Goal: Task Accomplishment & Management: Manage account settings

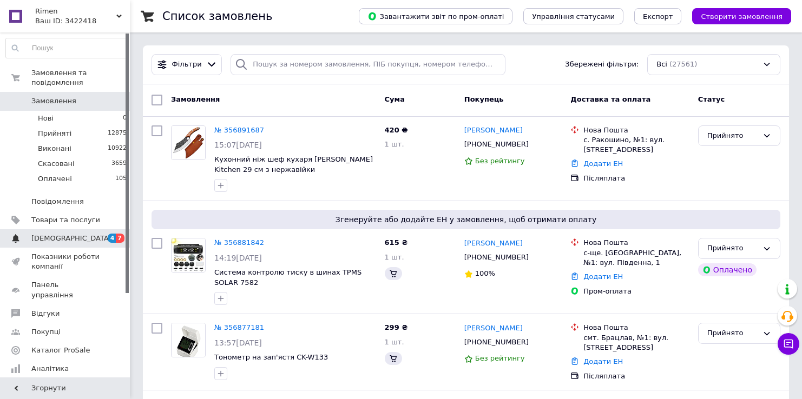
click at [64, 229] on link "[DEMOGRAPHIC_DATA] 4 7" at bounding box center [66, 238] width 133 height 18
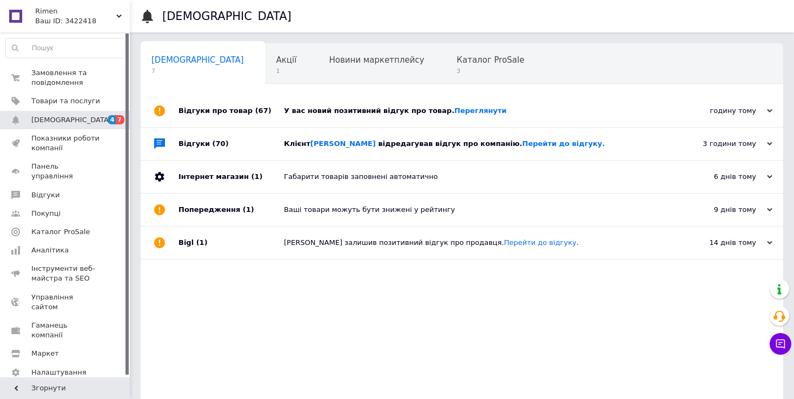
click at [426, 144] on span "відредагував відгук про компанію. Перейти до відгуку." at bounding box center [491, 144] width 227 height 8
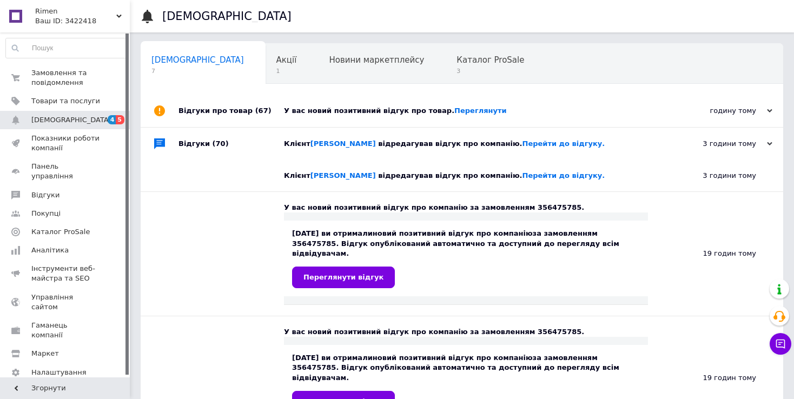
click at [323, 118] on div "У вас новий позитивний відгук про товар. [GEOGRAPHIC_DATA]" at bounding box center [474, 111] width 380 height 32
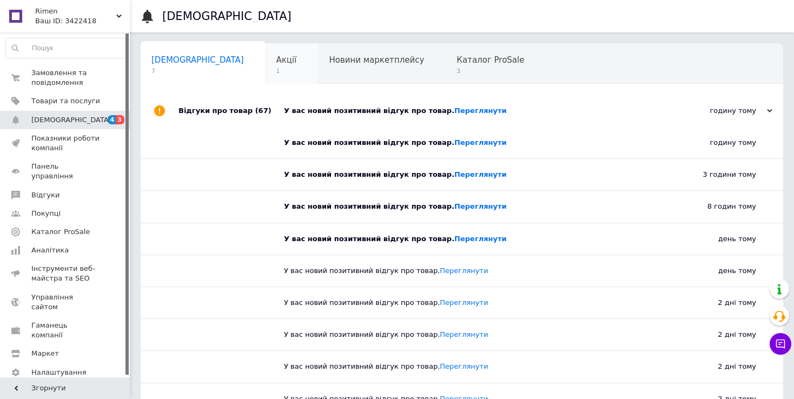
click at [266, 60] on div "Акції 1" at bounding box center [292, 64] width 53 height 41
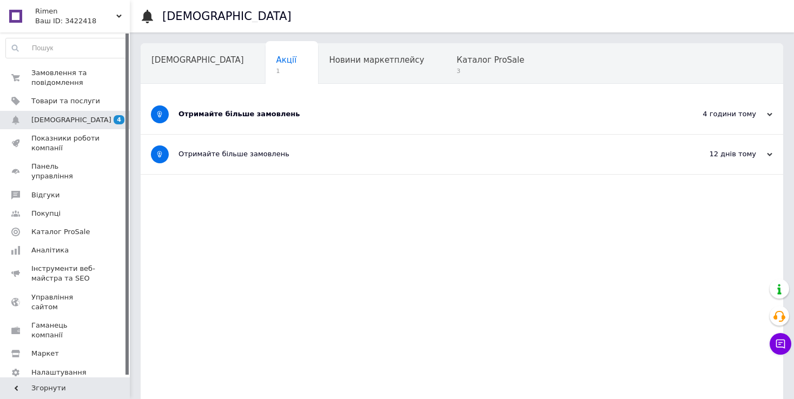
click at [292, 102] on div "Отримайте більше замовлень" at bounding box center [422, 114] width 486 height 39
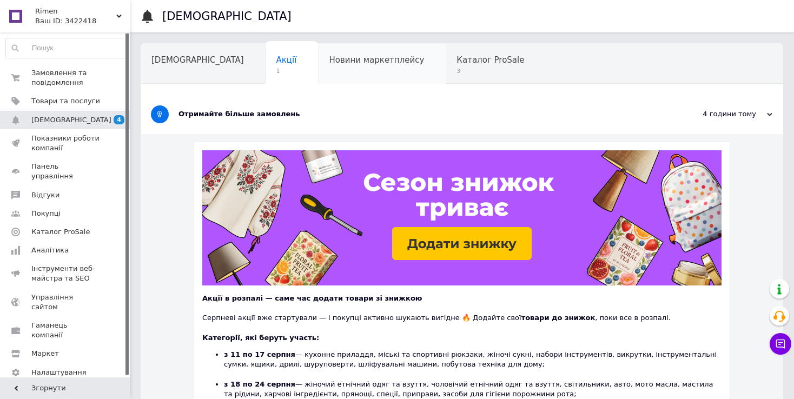
click at [332, 50] on div "Новини маркетплейсу" at bounding box center [382, 64] width 128 height 41
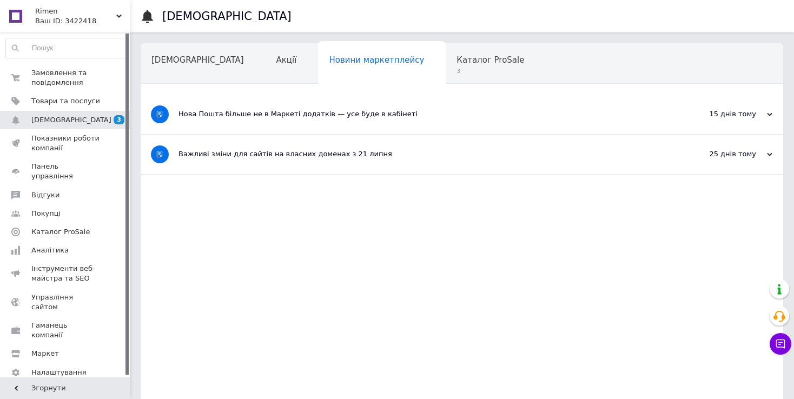
click at [457, 61] on span "Каталог ProSale" at bounding box center [491, 60] width 68 height 10
click at [457, 73] on span "3" at bounding box center [491, 71] width 68 height 8
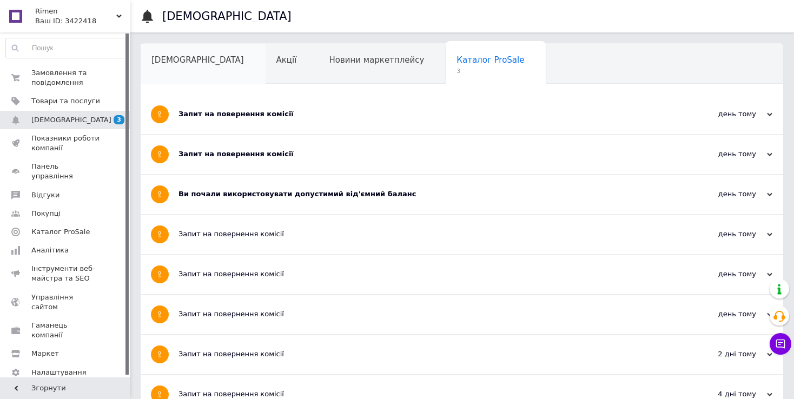
click at [179, 74] on div "[DEMOGRAPHIC_DATA]" at bounding box center [203, 64] width 125 height 41
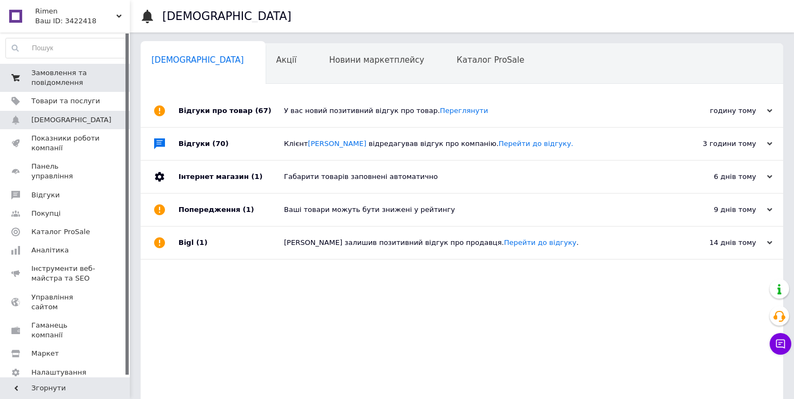
click at [109, 71] on span "0 0" at bounding box center [115, 77] width 30 height 19
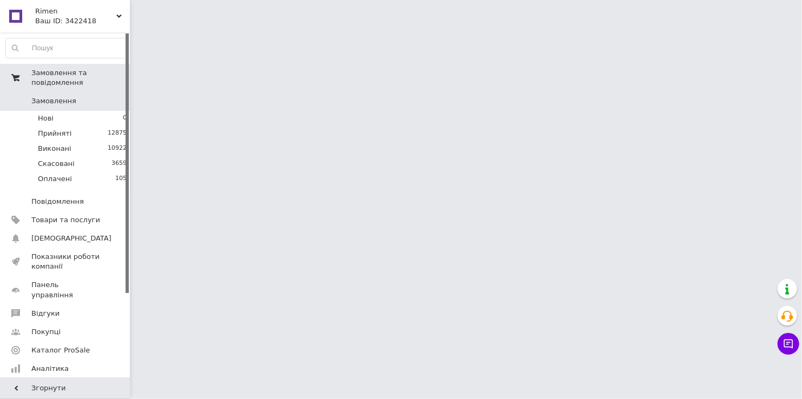
click at [785, 348] on icon at bounding box center [788, 344] width 11 height 11
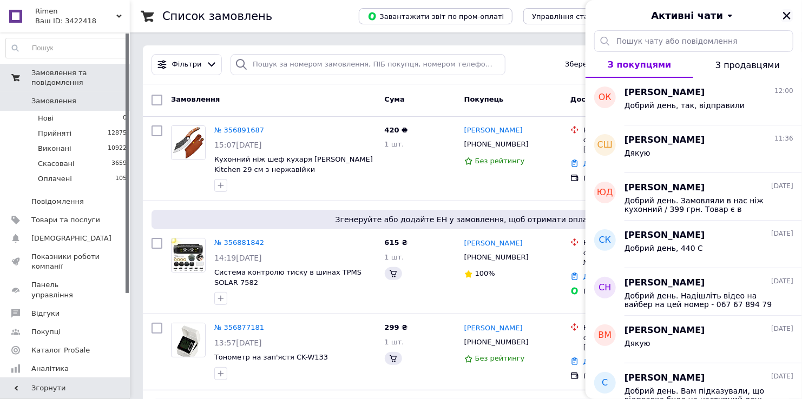
click at [785, 15] on button "Закрити" at bounding box center [786, 15] width 13 height 13
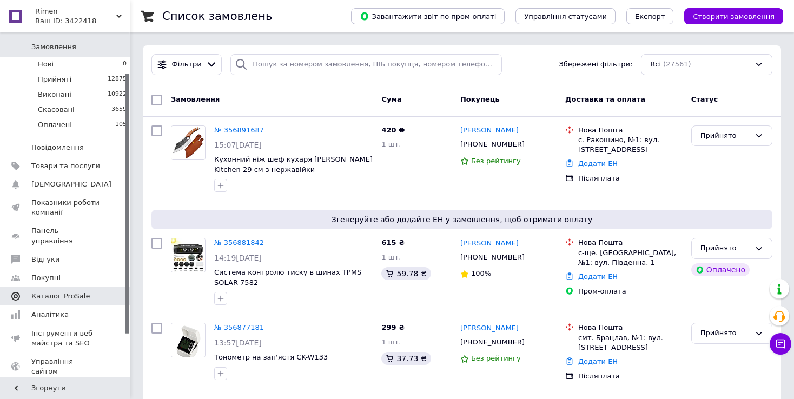
click at [63, 292] on span "Каталог ProSale" at bounding box center [60, 297] width 58 height 10
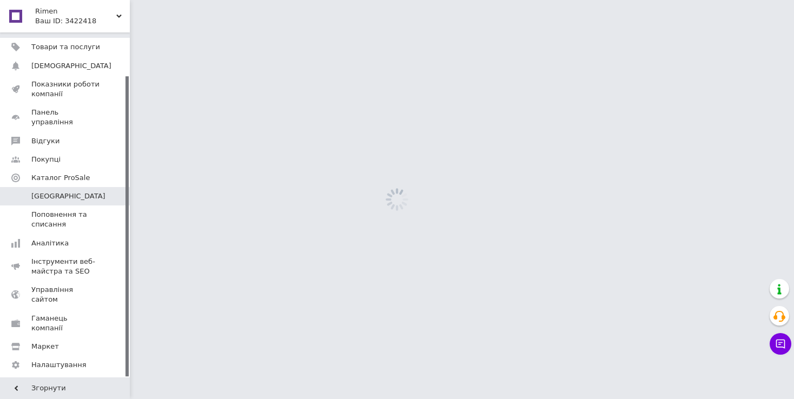
scroll to position [49, 0]
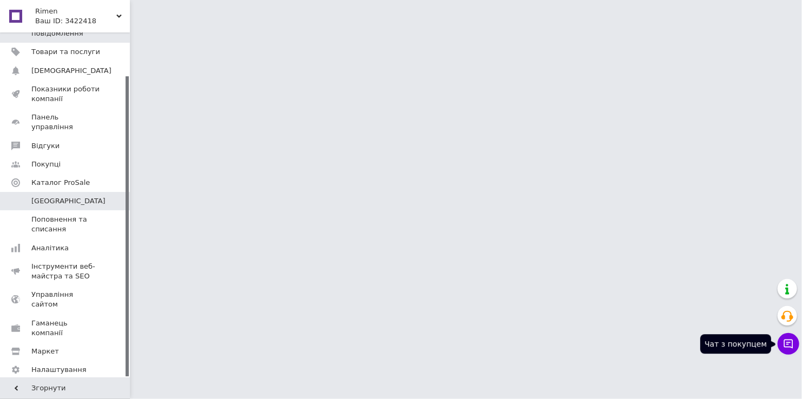
click at [786, 343] on button "Чат з покупцем" at bounding box center [789, 344] width 22 height 22
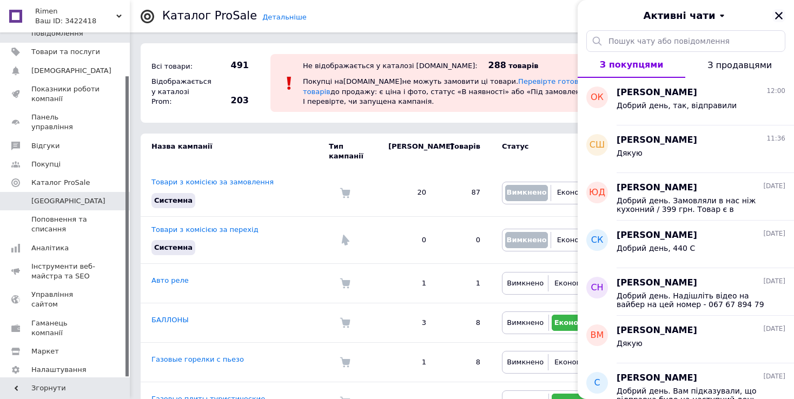
click at [782, 9] on button "Закрити" at bounding box center [779, 15] width 13 height 13
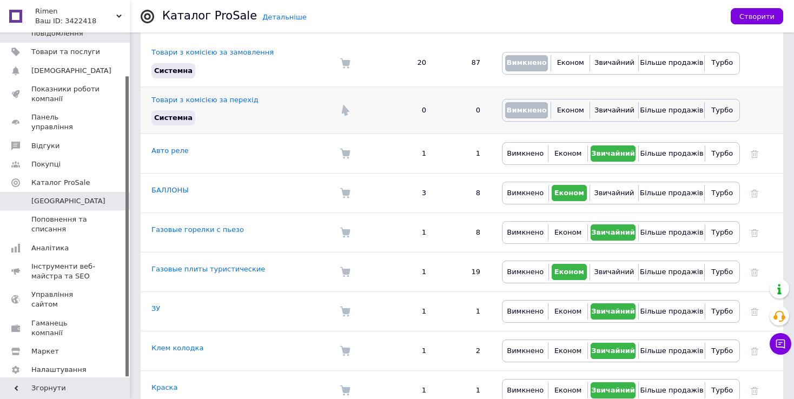
scroll to position [162, 0]
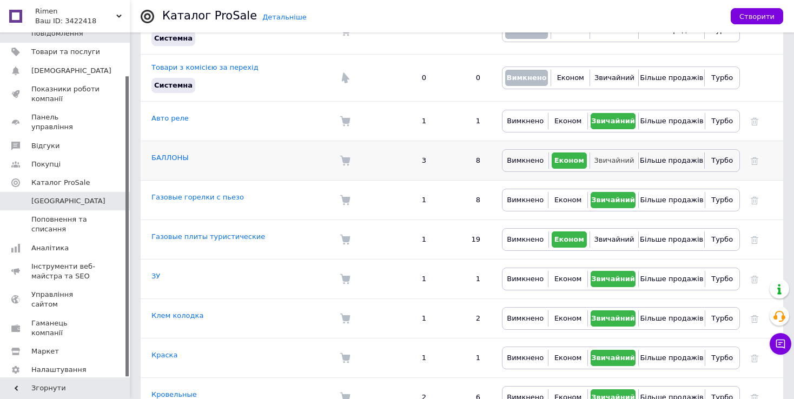
click at [610, 156] on span "Звичайний" at bounding box center [614, 160] width 40 height 8
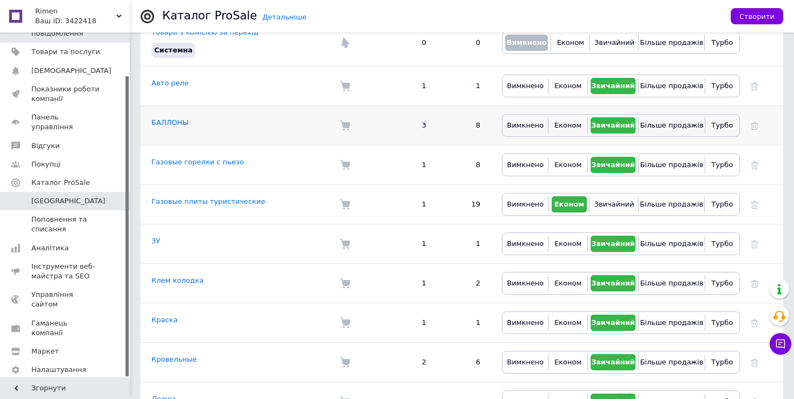
scroll to position [216, 0]
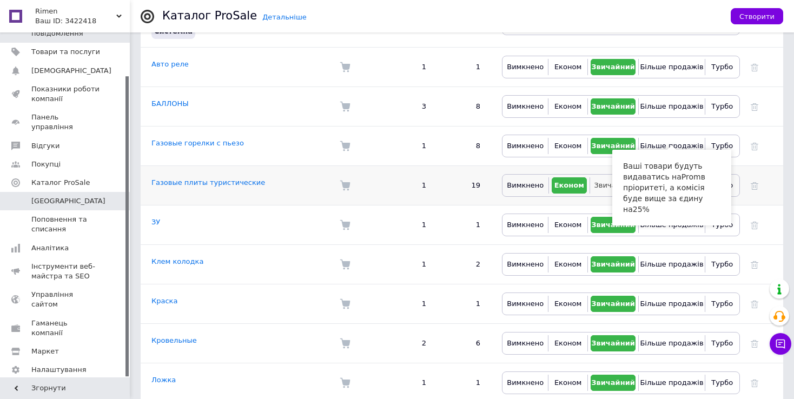
click at [602, 181] on span "Звичайний" at bounding box center [614, 185] width 40 height 8
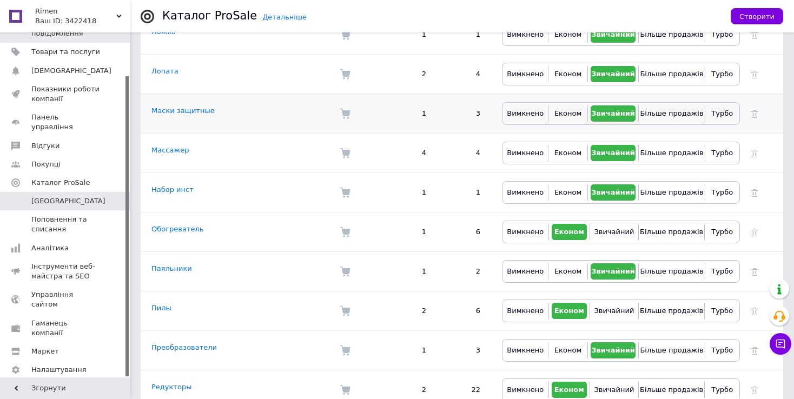
scroll to position [595, 0]
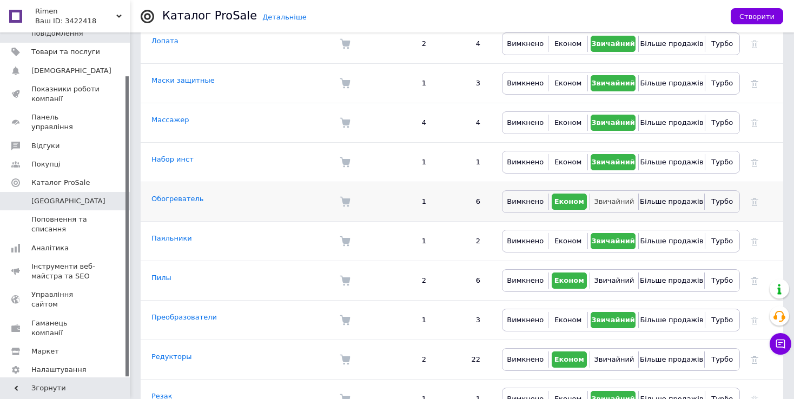
click at [609, 197] on span "Звичайний" at bounding box center [614, 201] width 40 height 8
click at [609, 276] on span "Звичайний" at bounding box center [614, 280] width 40 height 8
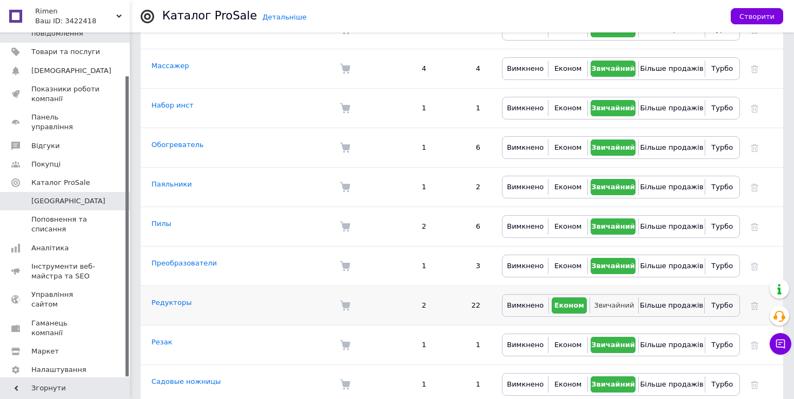
click at [610, 301] on span "Звичайний" at bounding box center [614, 305] width 40 height 8
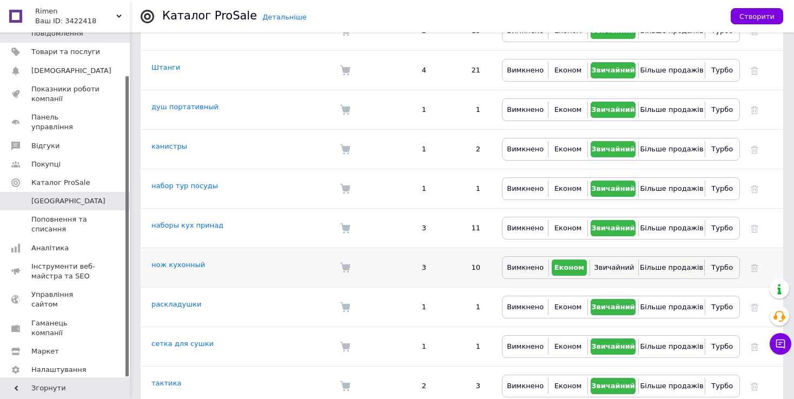
scroll to position [1299, 0]
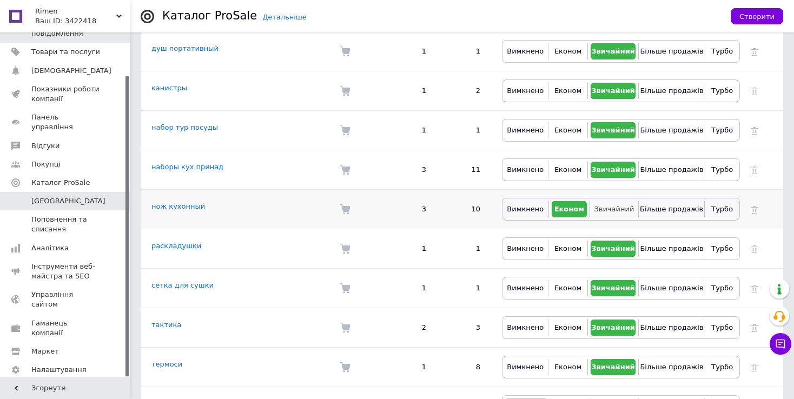
click at [612, 205] on span "Звичайний" at bounding box center [614, 209] width 40 height 8
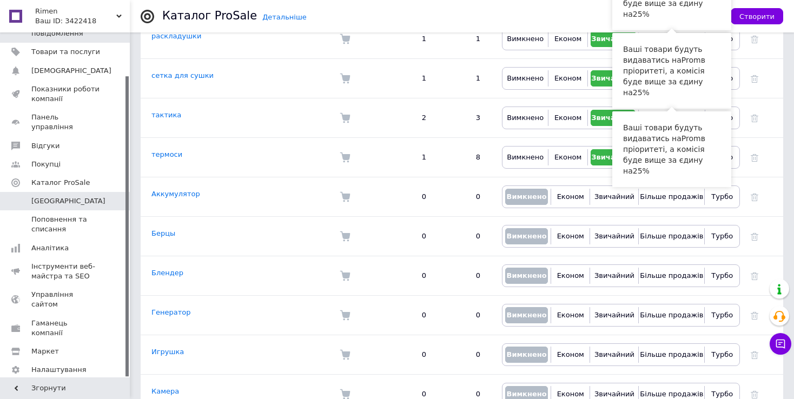
scroll to position [1515, 0]
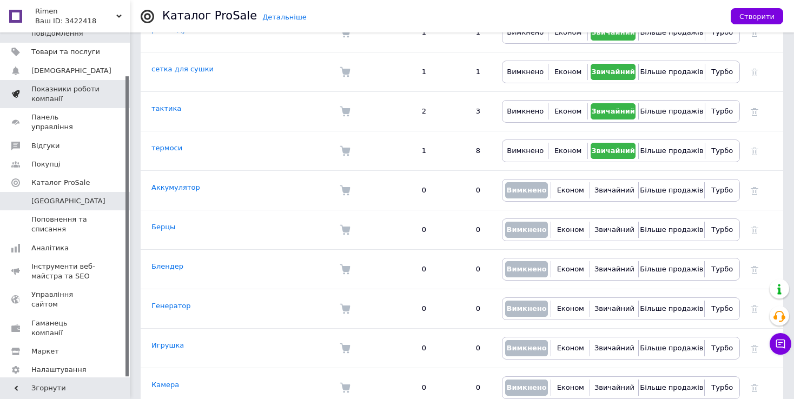
click at [43, 85] on span "Показники роботи компанії" at bounding box center [65, 93] width 69 height 19
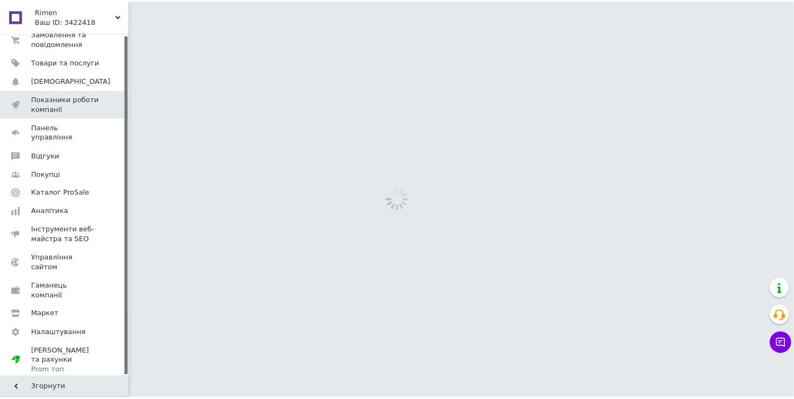
scroll to position [2, 0]
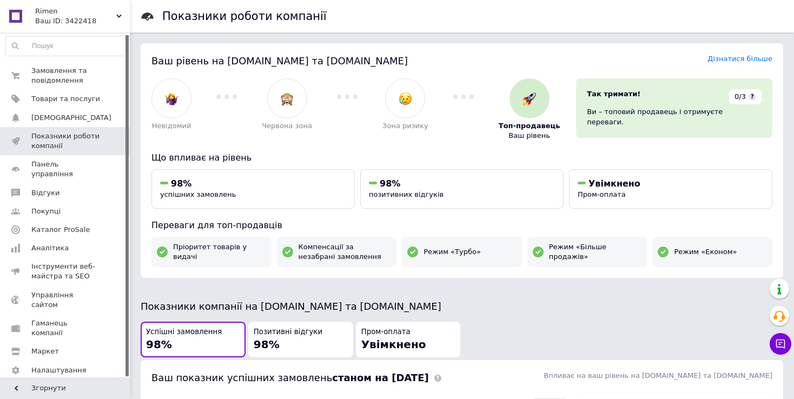
click at [789, 345] on button "Чат з покупцем" at bounding box center [781, 344] width 22 height 22
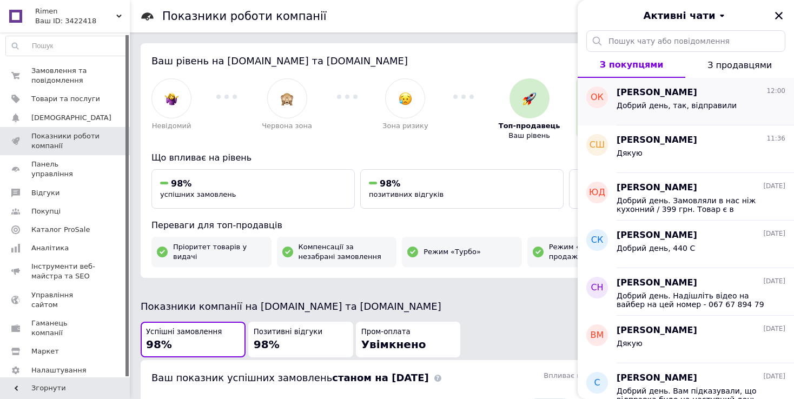
click at [647, 94] on span "[PERSON_NAME]" at bounding box center [657, 93] width 81 height 12
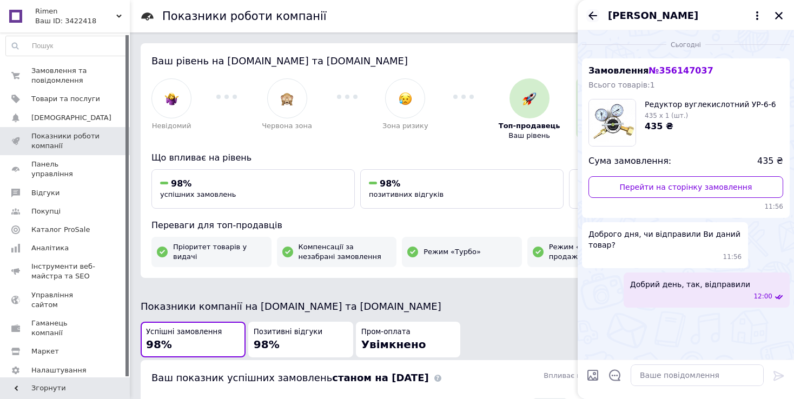
click at [588, 12] on icon "Назад" at bounding box center [593, 15] width 13 height 13
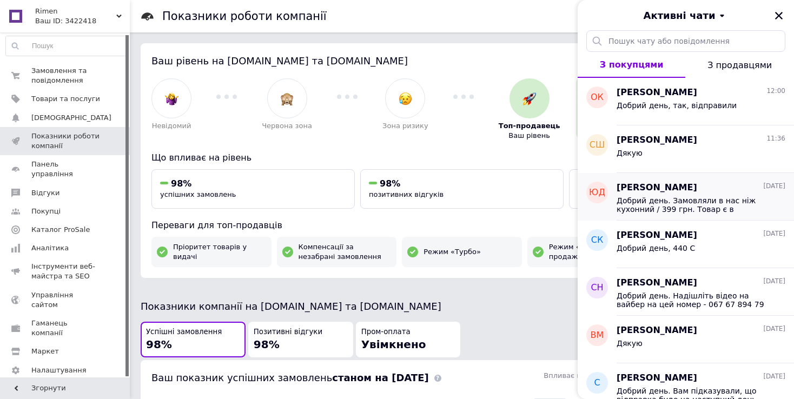
click at [638, 199] on span "Добрий день. Замовляли в нас ніж кухонний / 399 грн. Товар є в наявності. Підка…" at bounding box center [694, 204] width 154 height 17
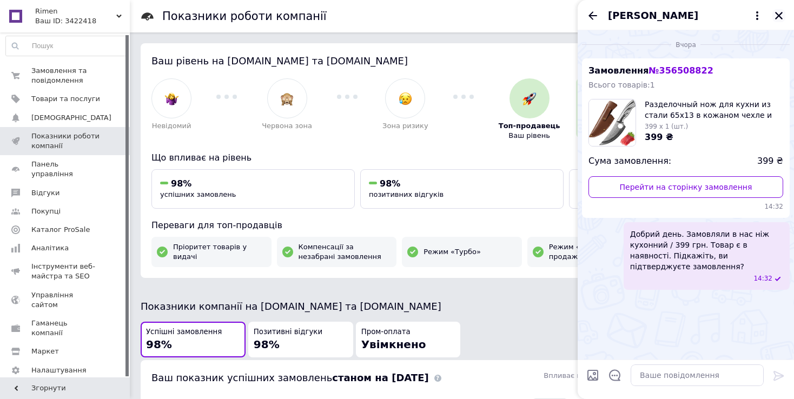
click at [779, 16] on icon "Закрити" at bounding box center [779, 16] width 8 height 8
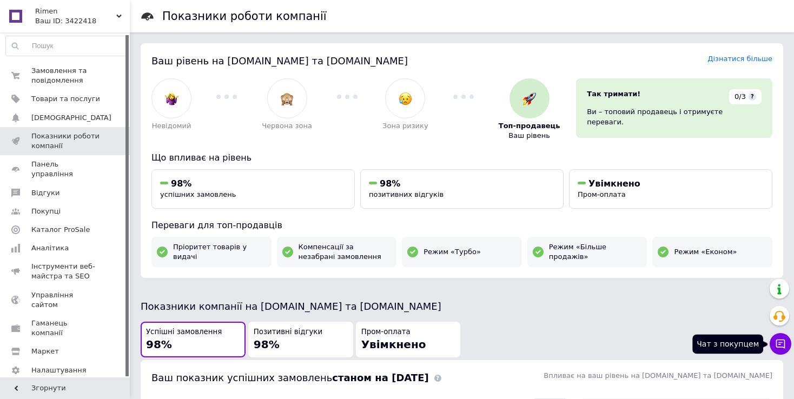
click at [780, 341] on icon at bounding box center [780, 344] width 11 height 11
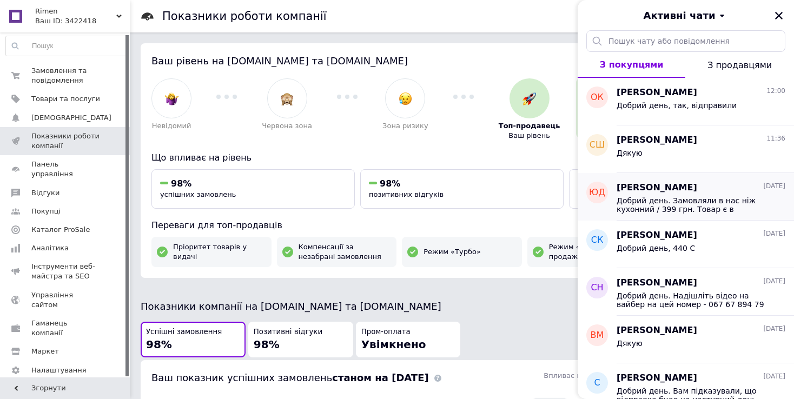
click at [653, 201] on span "Добрий день. Замовляли в нас ніж кухонний / 399 грн. Товар є в наявності. Підка…" at bounding box center [694, 204] width 154 height 17
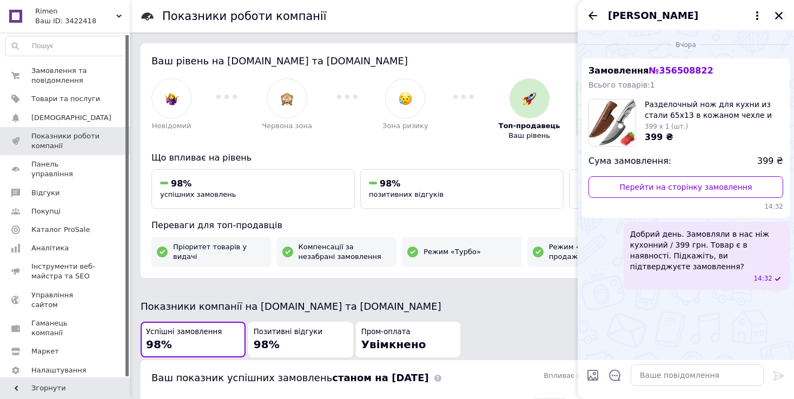
click at [781, 11] on icon "Закрити" at bounding box center [779, 16] width 10 height 10
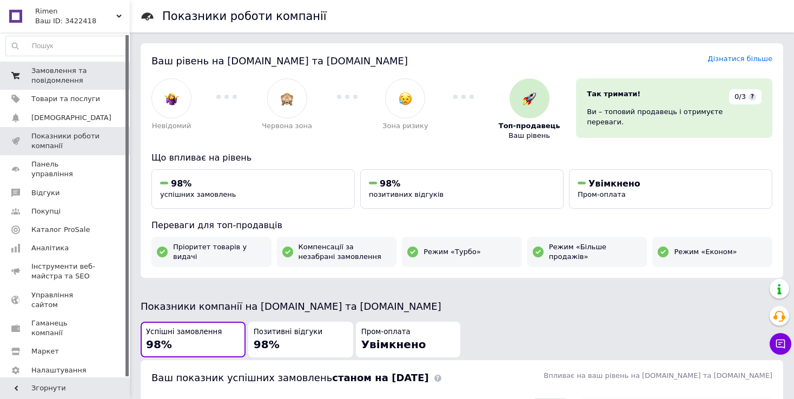
click at [47, 84] on span "Замовлення та повідомлення" at bounding box center [65, 75] width 69 height 19
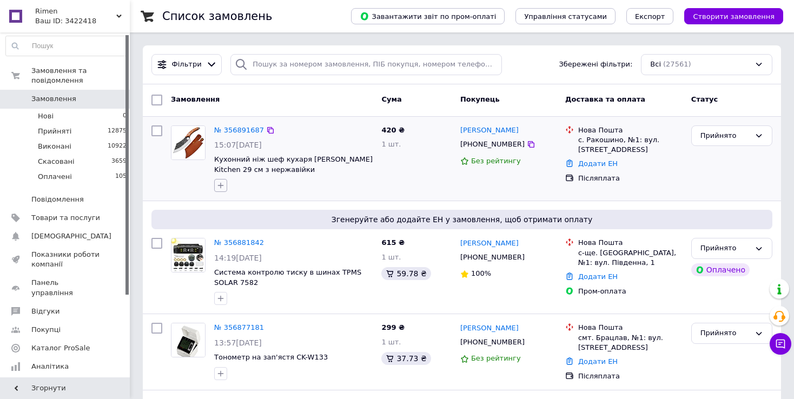
click at [220, 187] on icon "button" at bounding box center [220, 185] width 9 height 9
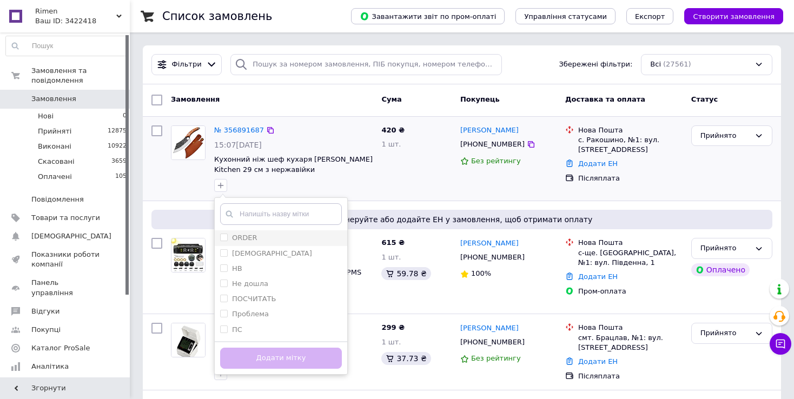
click at [221, 236] on input "ORDER" at bounding box center [223, 237] width 7 height 7
checkbox input "true"
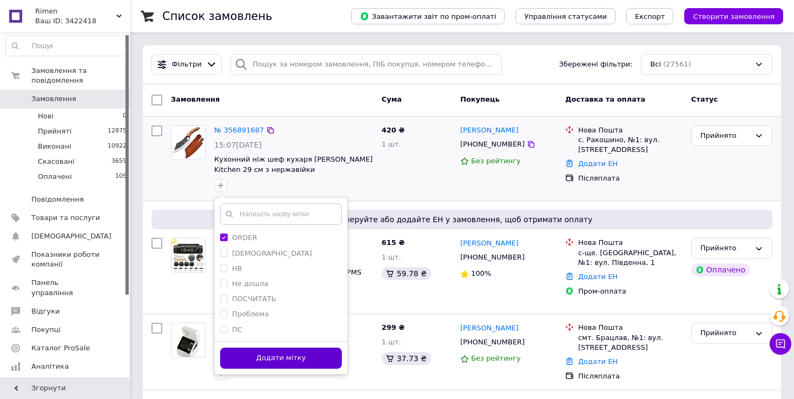
click at [253, 359] on button "Додати мітку" at bounding box center [281, 358] width 122 height 21
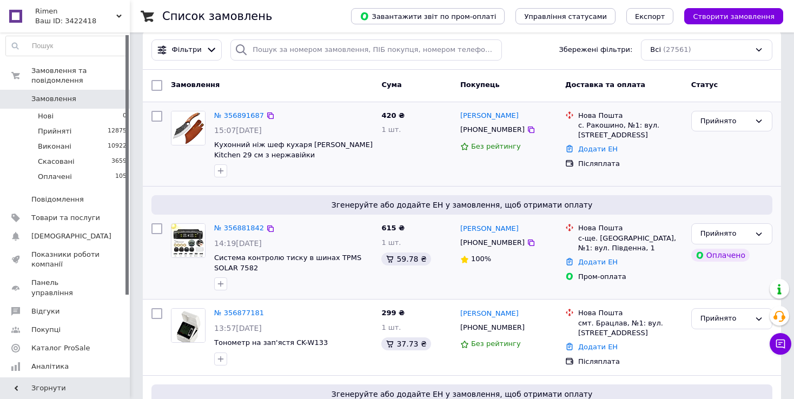
scroll to position [54, 0]
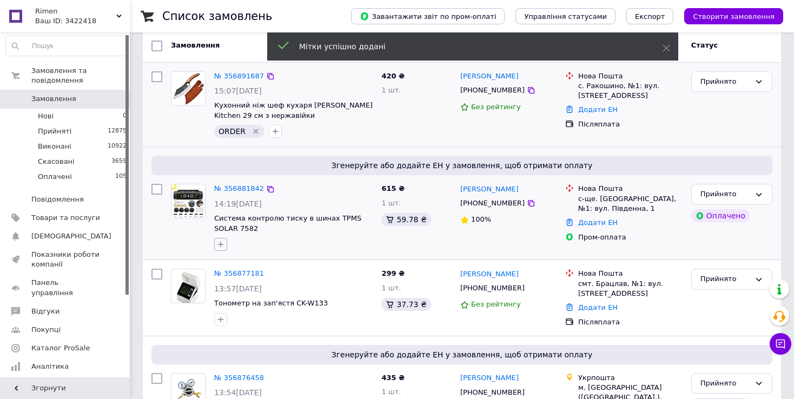
click at [218, 242] on icon "button" at bounding box center [220, 244] width 9 height 9
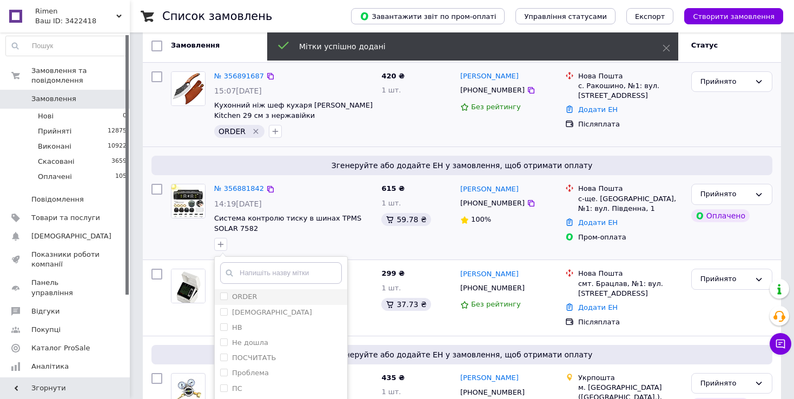
click at [222, 293] on input "ORDER" at bounding box center [223, 296] width 7 height 7
checkbox input "true"
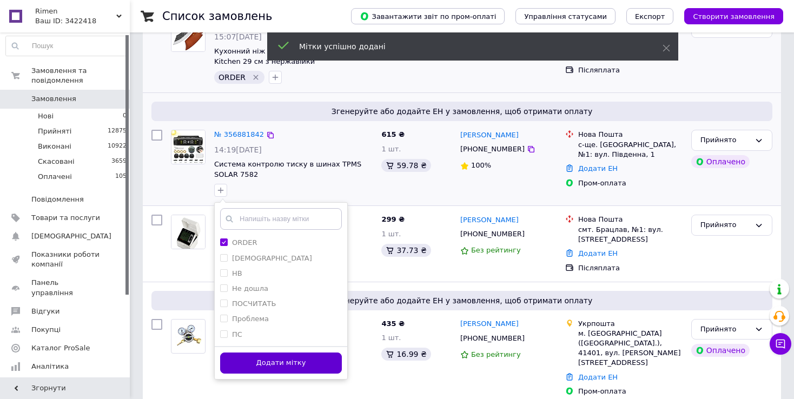
click at [239, 360] on button "Додати мітку" at bounding box center [281, 363] width 122 height 21
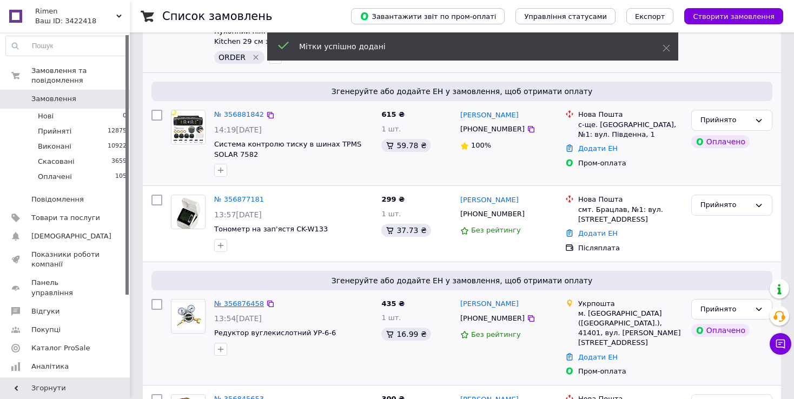
scroll to position [162, 0]
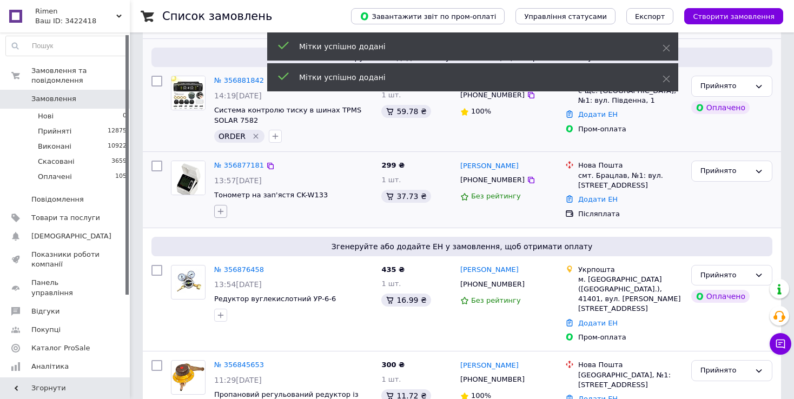
click at [218, 210] on icon "button" at bounding box center [220, 211] width 9 height 9
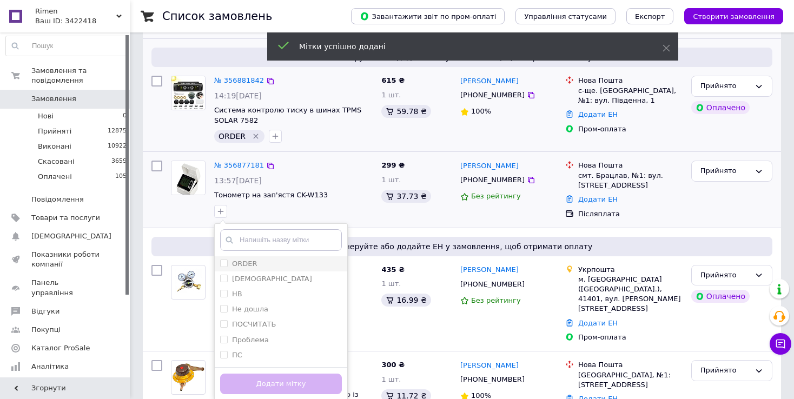
click at [222, 261] on input "ORDER" at bounding box center [223, 263] width 7 height 7
checkbox input "true"
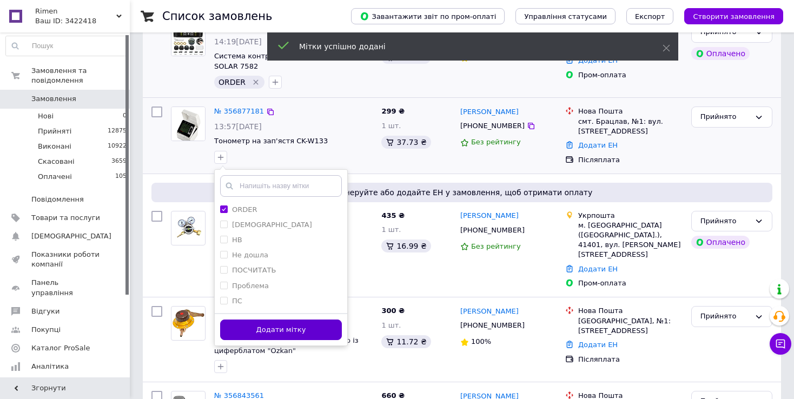
click at [238, 335] on button "Додати мітку" at bounding box center [281, 330] width 122 height 21
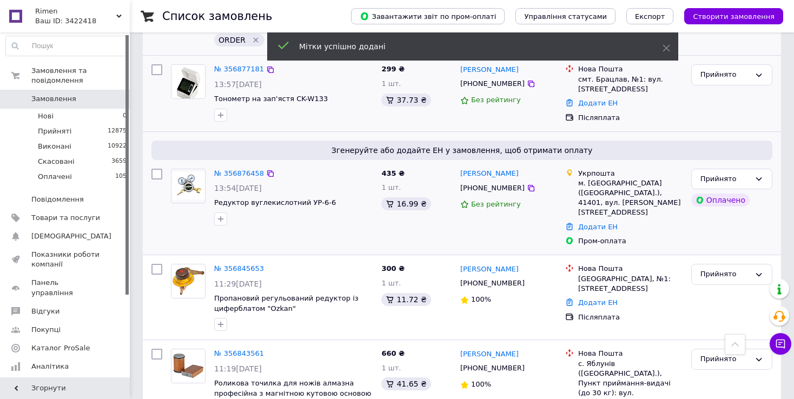
scroll to position [271, 0]
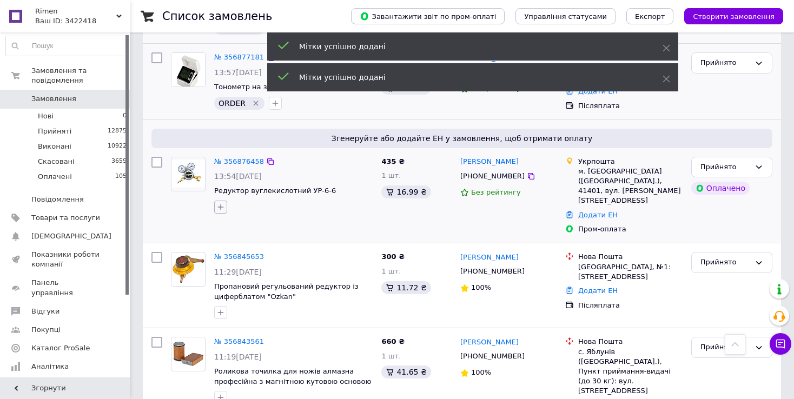
click at [218, 207] on icon "button" at bounding box center [220, 207] width 9 height 9
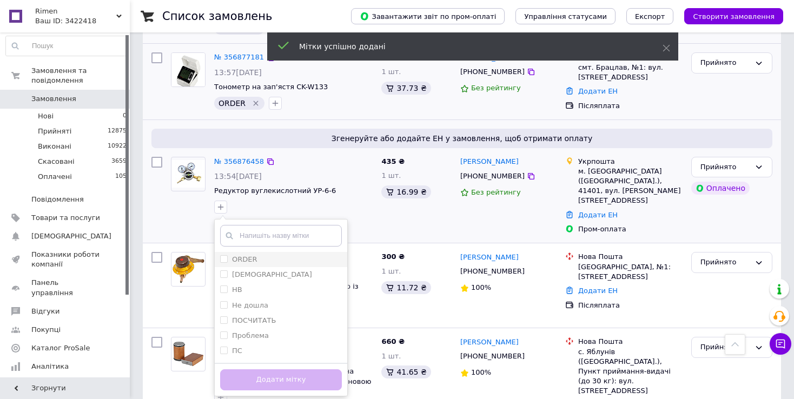
click at [223, 259] on input "ORDER" at bounding box center [223, 258] width 7 height 7
checkbox input "true"
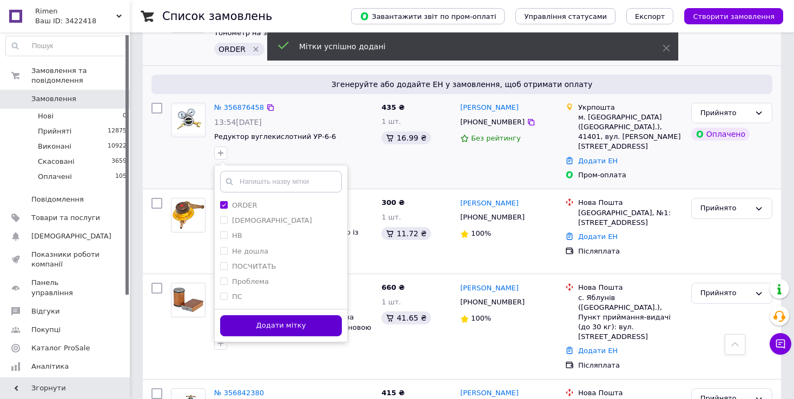
click at [242, 325] on button "Додати мітку" at bounding box center [281, 325] width 122 height 21
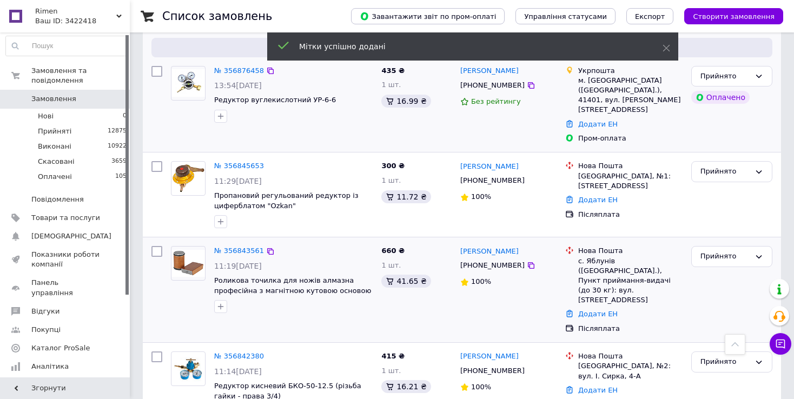
scroll to position [379, 0]
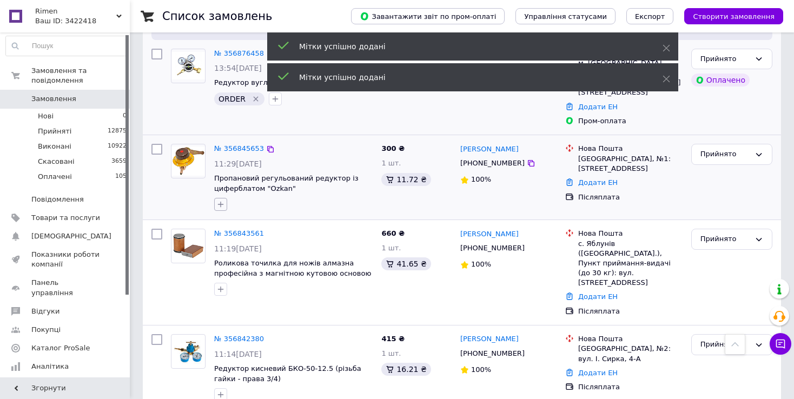
click at [218, 200] on icon "button" at bounding box center [220, 204] width 9 height 9
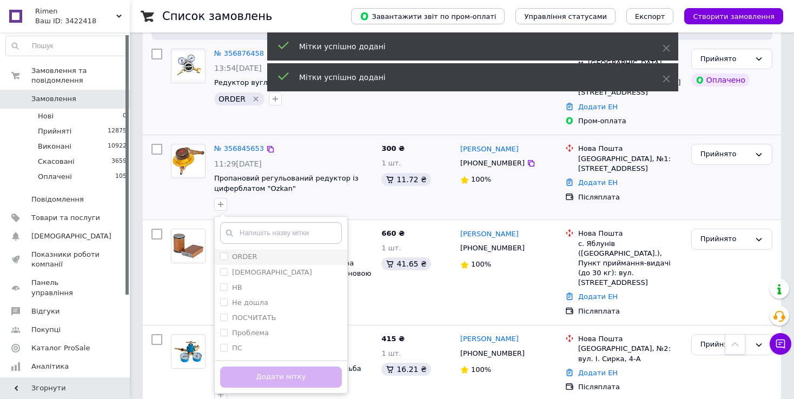
click at [222, 253] on input "ORDER" at bounding box center [223, 256] width 7 height 7
checkbox input "true"
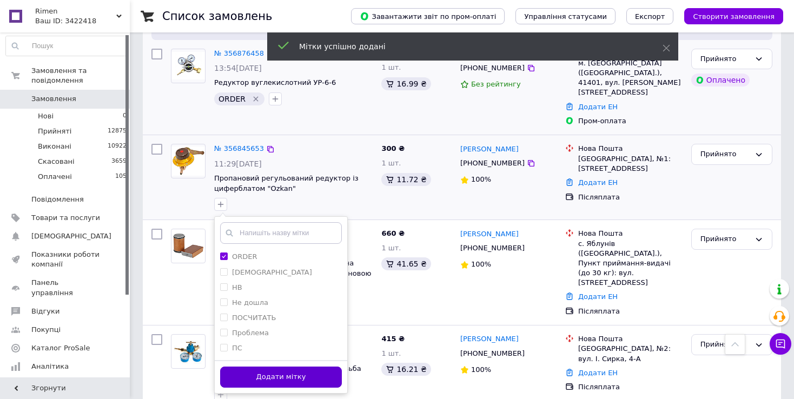
click at [243, 367] on button "Додати мітку" at bounding box center [281, 377] width 122 height 21
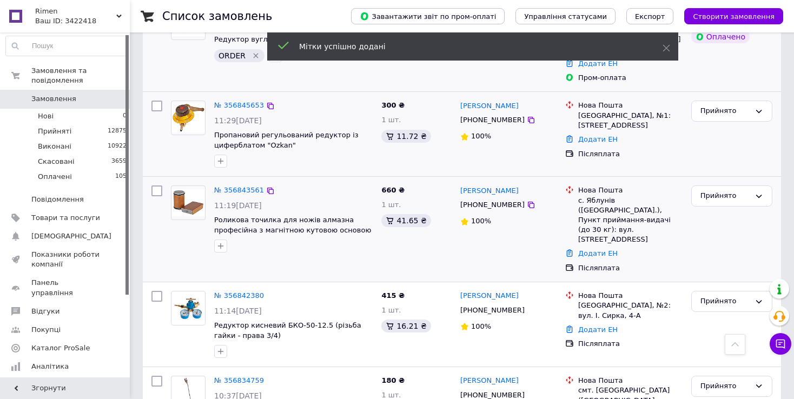
scroll to position [433, 0]
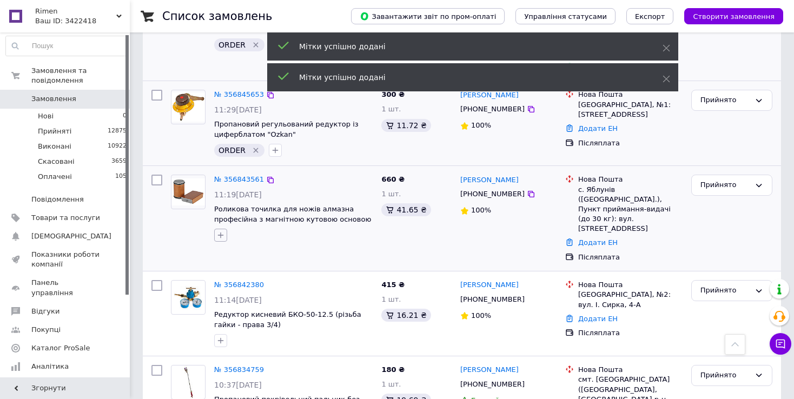
click at [220, 231] on icon "button" at bounding box center [220, 235] width 9 height 9
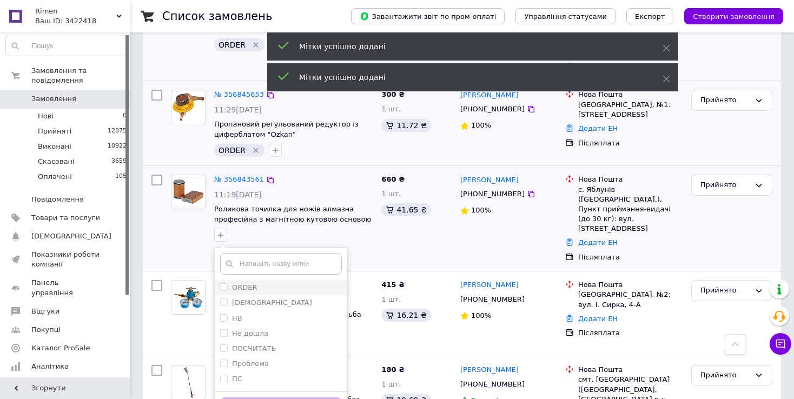
click at [222, 283] on label "ORDER" at bounding box center [238, 288] width 37 height 10
click at [222, 284] on input "ORDER" at bounding box center [223, 287] width 7 height 7
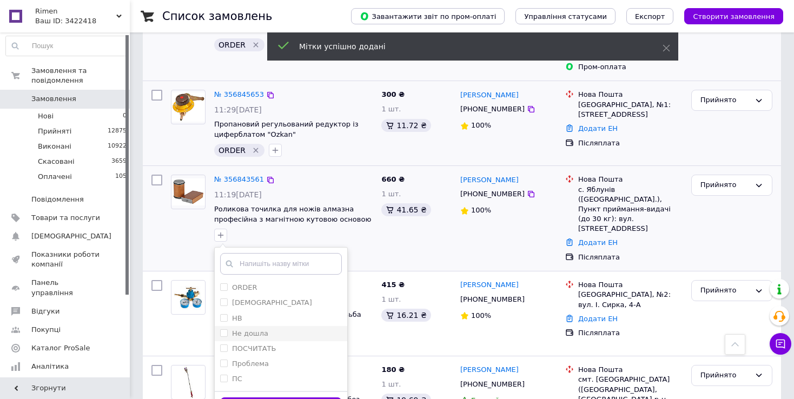
scroll to position [487, 0]
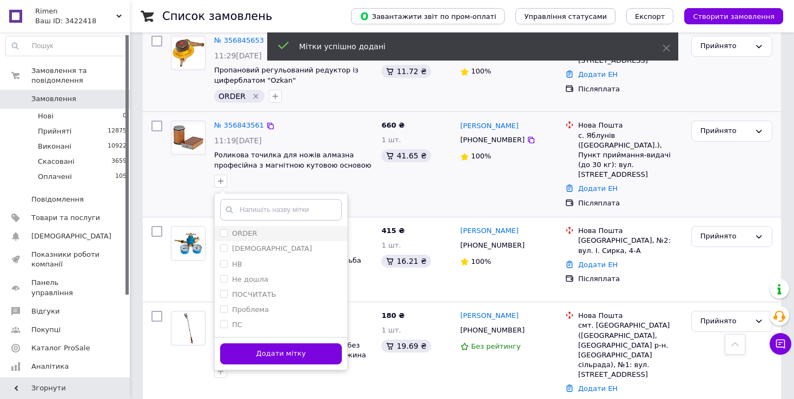
click at [223, 229] on input "ORDER" at bounding box center [223, 232] width 7 height 7
checkbox input "true"
click at [248, 344] on button "Додати мітку" at bounding box center [281, 354] width 122 height 21
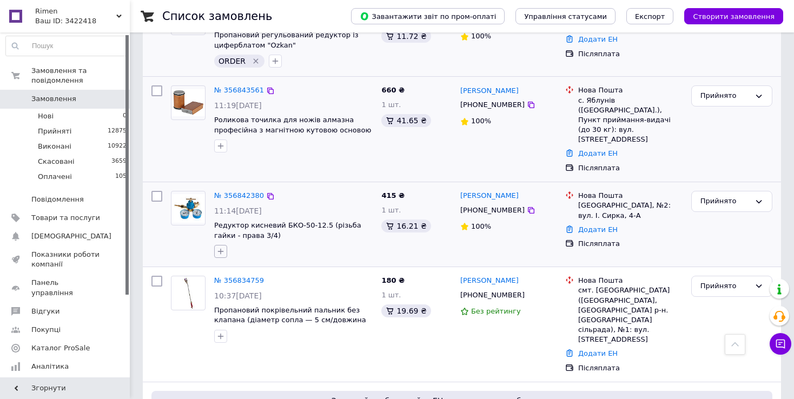
scroll to position [541, 0]
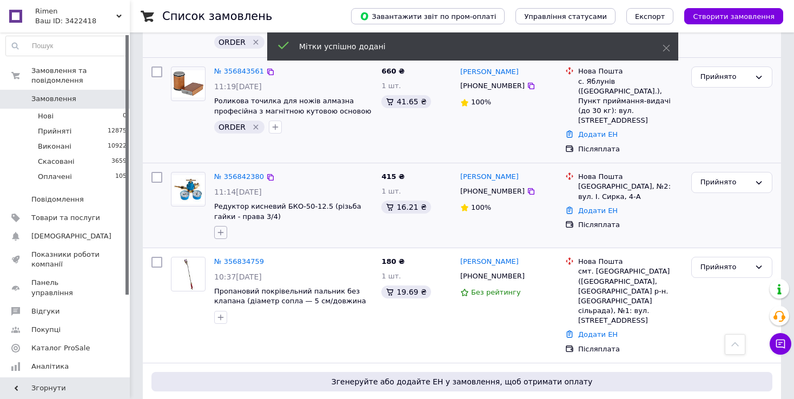
click at [218, 228] on icon "button" at bounding box center [220, 232] width 9 height 9
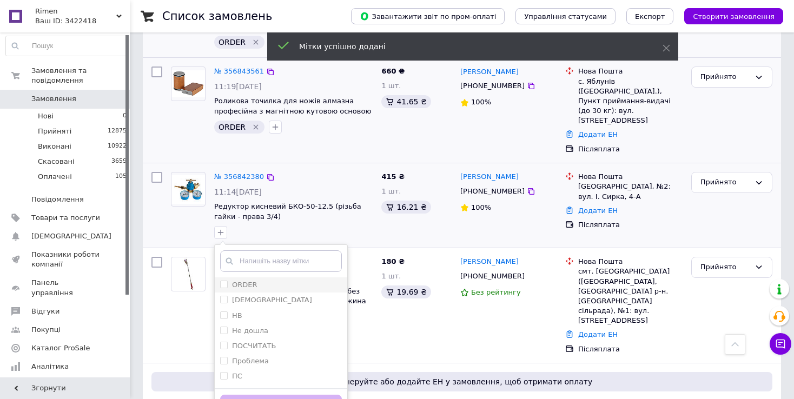
click at [224, 281] on input "ORDER" at bounding box center [223, 284] width 7 height 7
checkbox input "true"
click at [243, 395] on button "Додати мітку" at bounding box center [281, 405] width 122 height 21
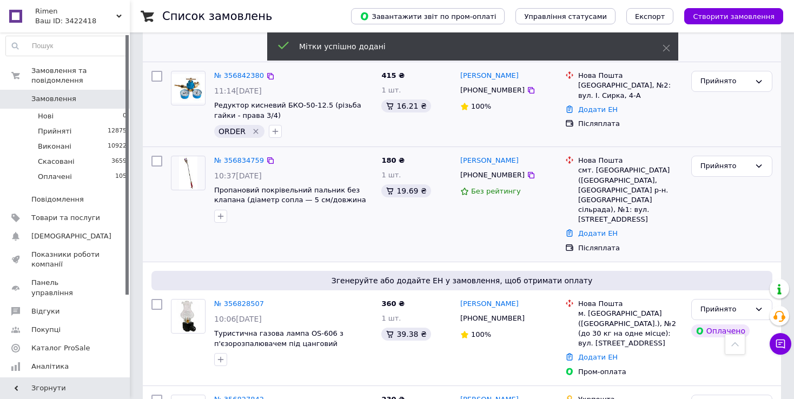
scroll to position [649, 0]
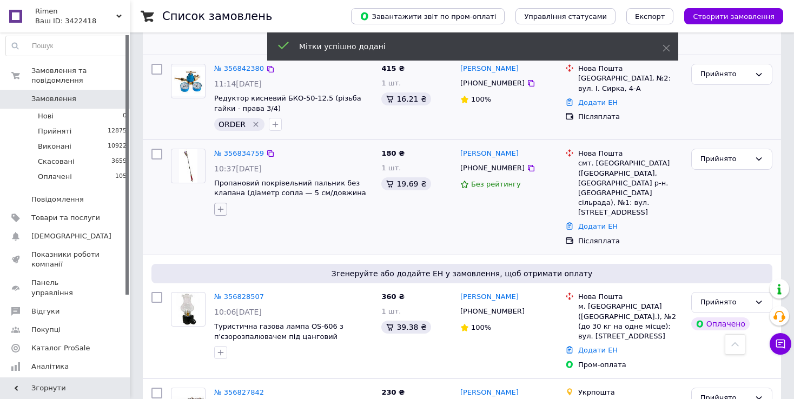
click at [222, 205] on icon "button" at bounding box center [220, 209] width 9 height 9
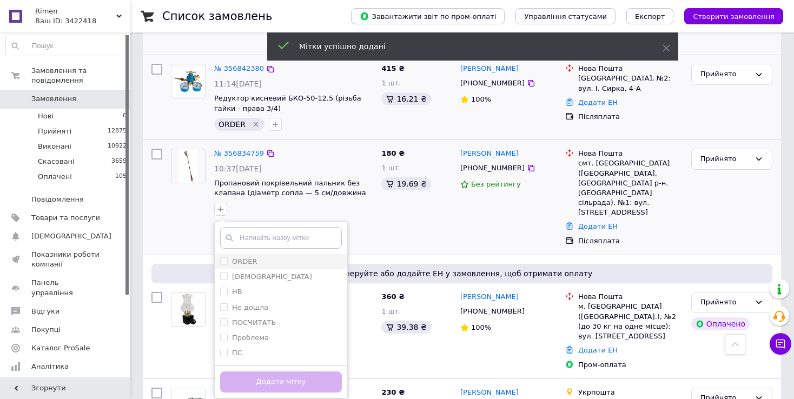
drag, startPoint x: 225, startPoint y: 221, endPoint x: 240, endPoint y: 282, distance: 62.5
click at [225, 258] on input "ORDER" at bounding box center [223, 261] width 7 height 7
checkbox input "true"
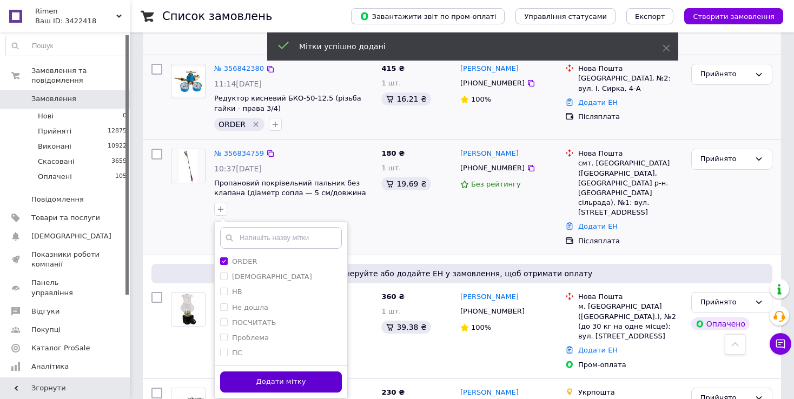
click at [247, 372] on button "Додати мітку" at bounding box center [281, 382] width 122 height 21
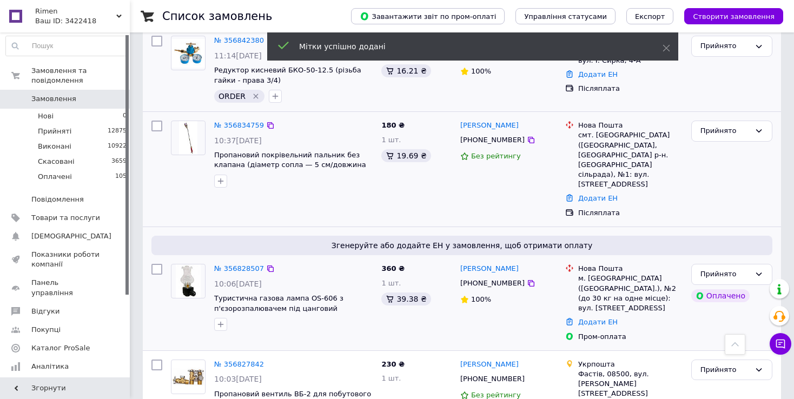
scroll to position [703, 0]
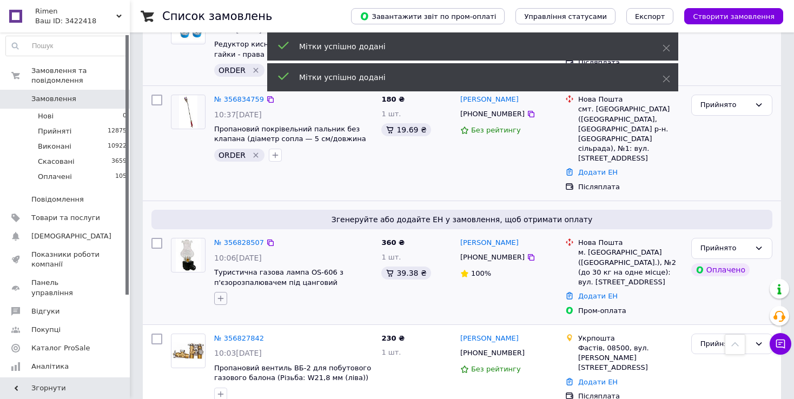
click at [220, 294] on icon "button" at bounding box center [220, 298] width 9 height 9
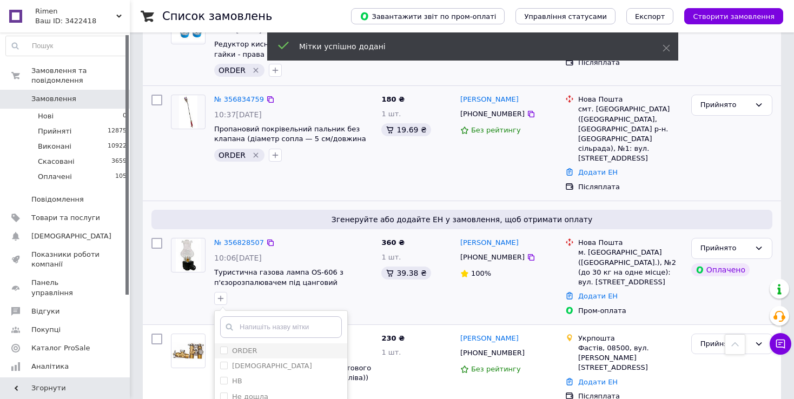
click at [222, 346] on label "ORDER" at bounding box center [238, 351] width 37 height 10
click at [222, 347] on input "ORDER" at bounding box center [223, 350] width 7 height 7
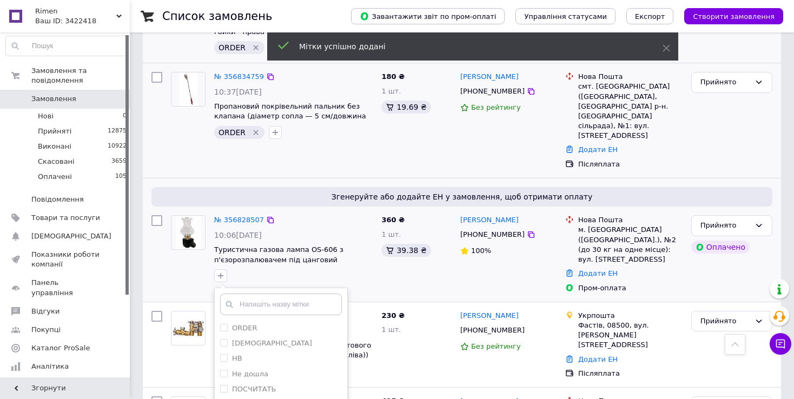
scroll to position [758, 0]
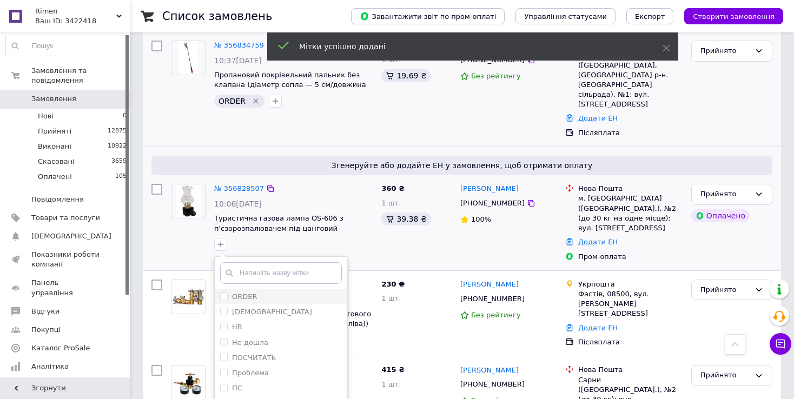
click at [222, 293] on input "ORDER" at bounding box center [223, 296] width 7 height 7
checkbox input "true"
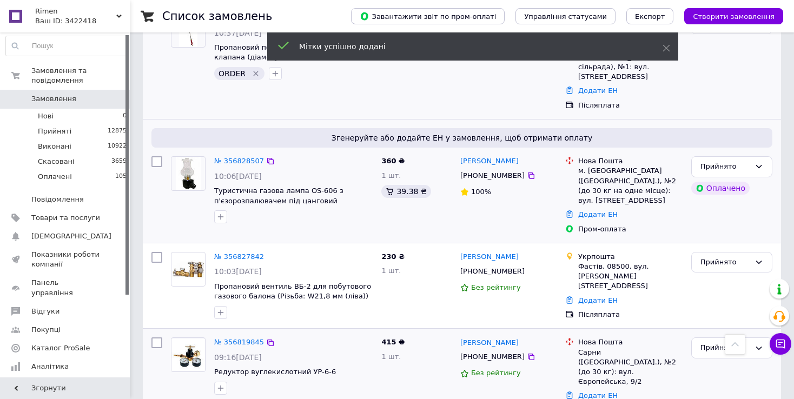
scroll to position [812, 0]
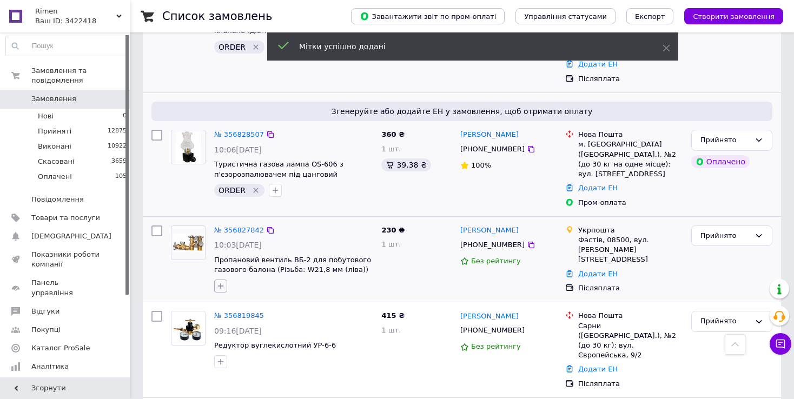
click at [219, 282] on icon "button" at bounding box center [220, 286] width 9 height 9
click at [222, 334] on input "ORDER" at bounding box center [223, 337] width 7 height 7
checkbox input "true"
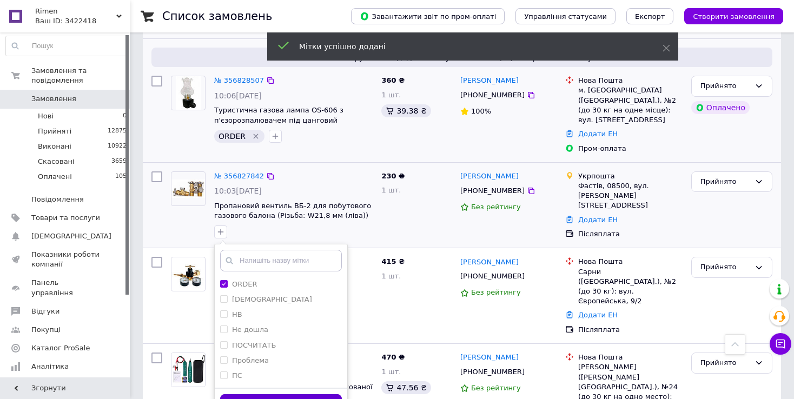
click at [251, 394] on button "Додати мітку" at bounding box center [281, 404] width 122 height 21
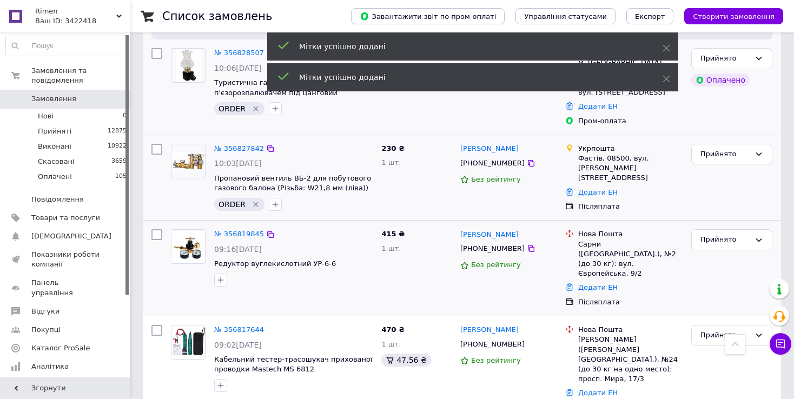
scroll to position [920, 0]
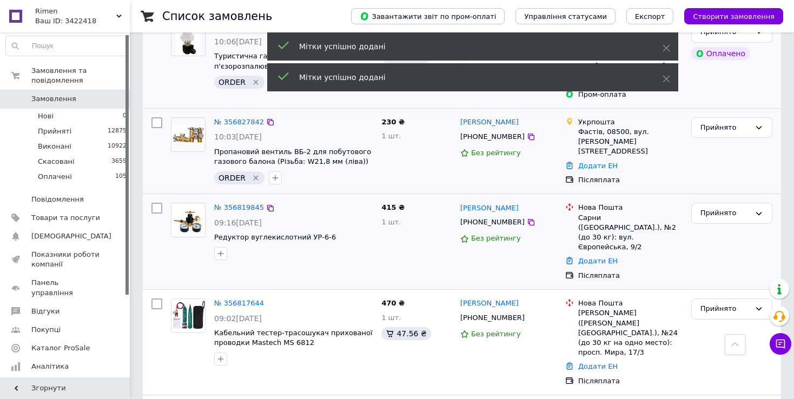
click at [221, 249] on icon "button" at bounding box center [220, 253] width 9 height 9
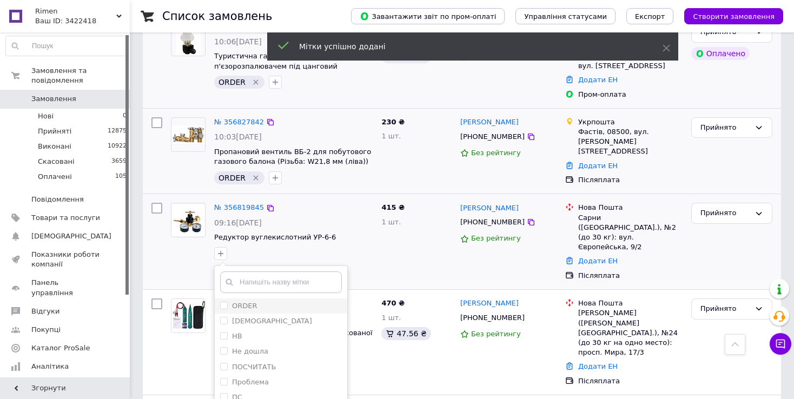
click at [226, 302] on input "ORDER" at bounding box center [223, 305] width 7 height 7
checkbox input "true"
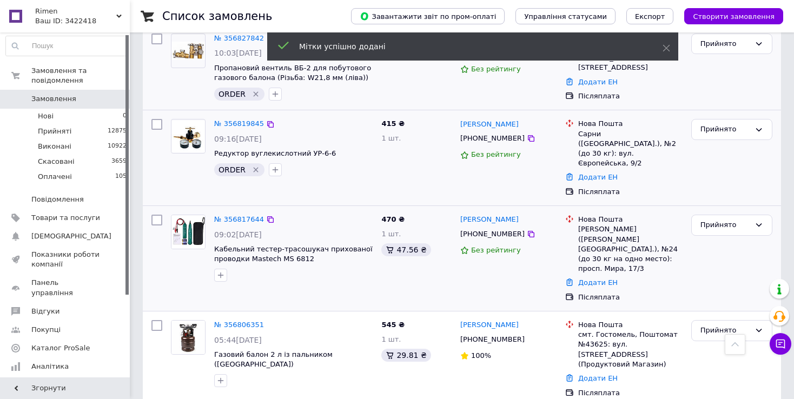
scroll to position [1028, 0]
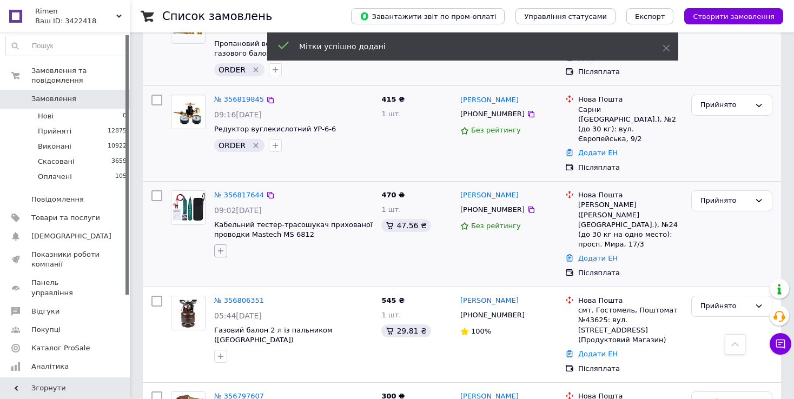
click at [222, 247] on icon "button" at bounding box center [220, 251] width 9 height 9
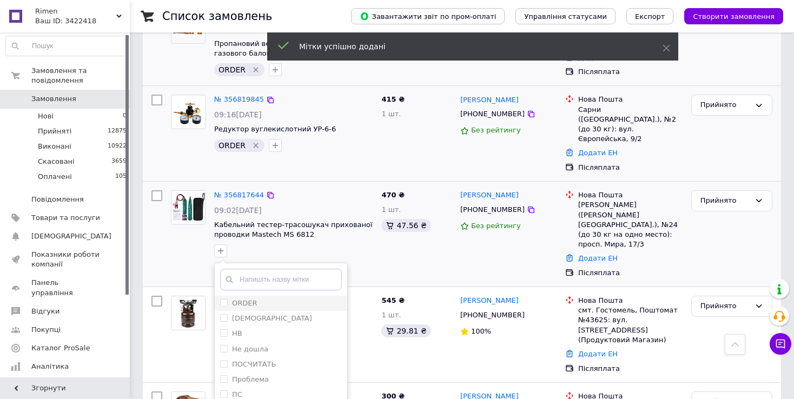
click at [220, 299] on input "ORDER" at bounding box center [223, 302] width 7 height 7
checkbox input "true"
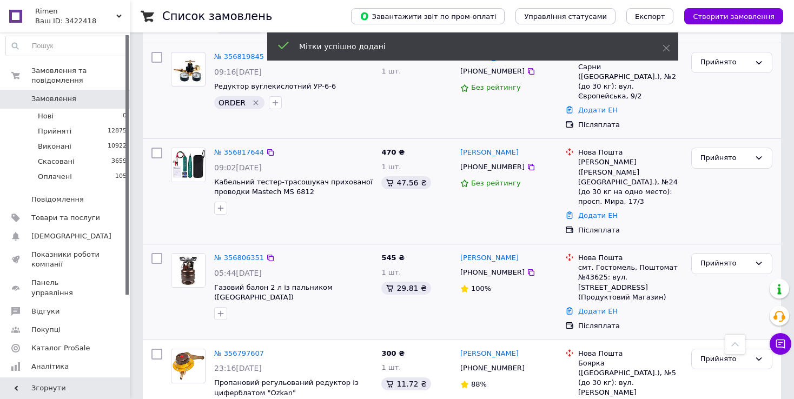
scroll to position [1082, 0]
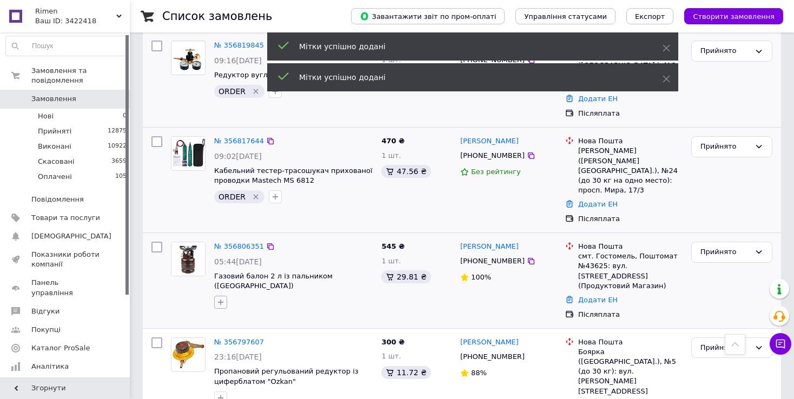
click at [219, 296] on button "button" at bounding box center [220, 302] width 13 height 13
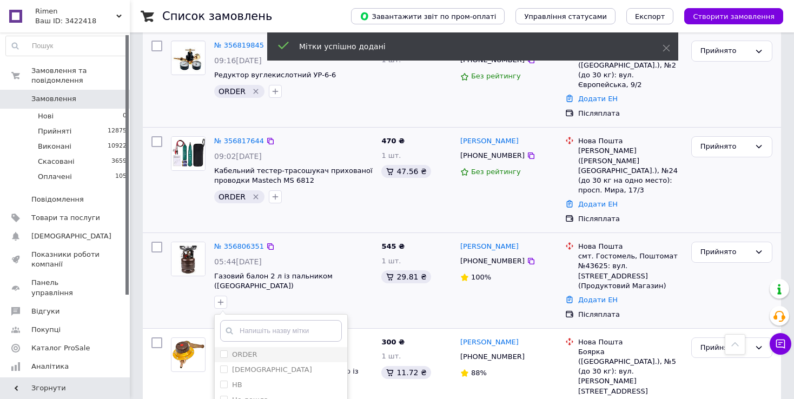
click at [221, 351] on input "ORDER" at bounding box center [223, 354] width 7 height 7
checkbox input "true"
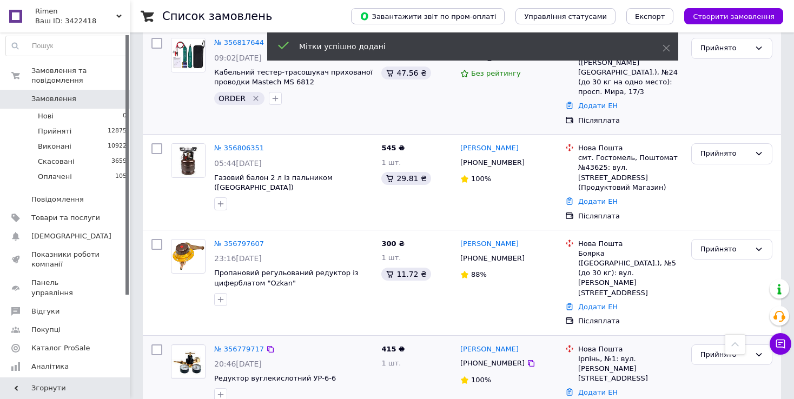
scroll to position [1190, 0]
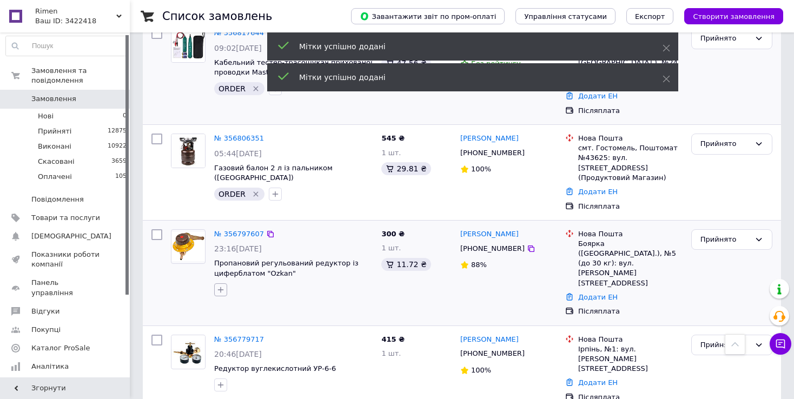
click at [217, 286] on icon "button" at bounding box center [220, 290] width 9 height 9
click at [225, 338] on input "ORDER" at bounding box center [223, 341] width 7 height 7
checkbox input "true"
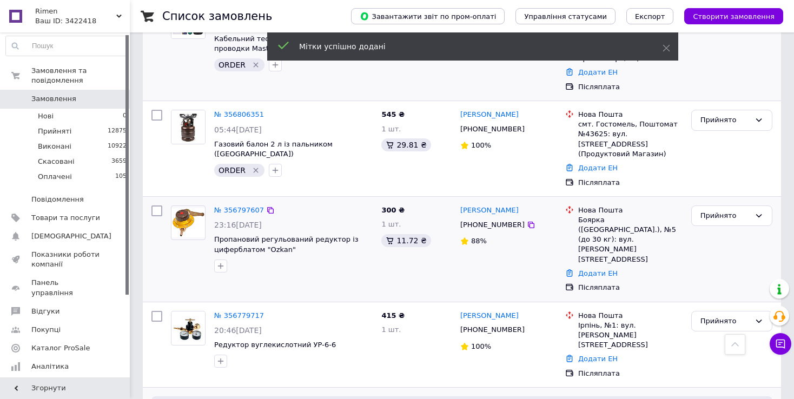
scroll to position [1245, 0]
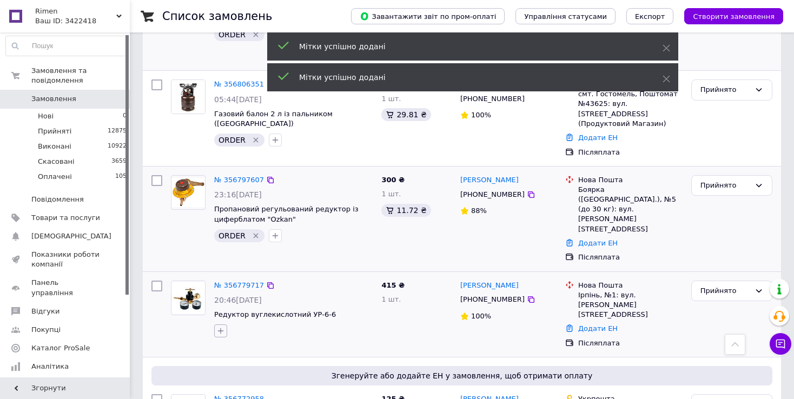
click at [220, 327] on icon "button" at bounding box center [220, 331] width 9 height 9
click at [222, 379] on input "ORDER" at bounding box center [223, 382] width 7 height 7
checkbox input "true"
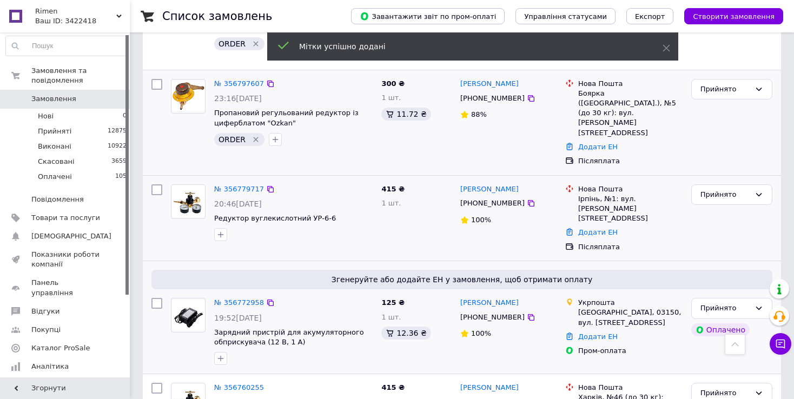
click at [220, 354] on icon "button" at bounding box center [220, 358] width 9 height 9
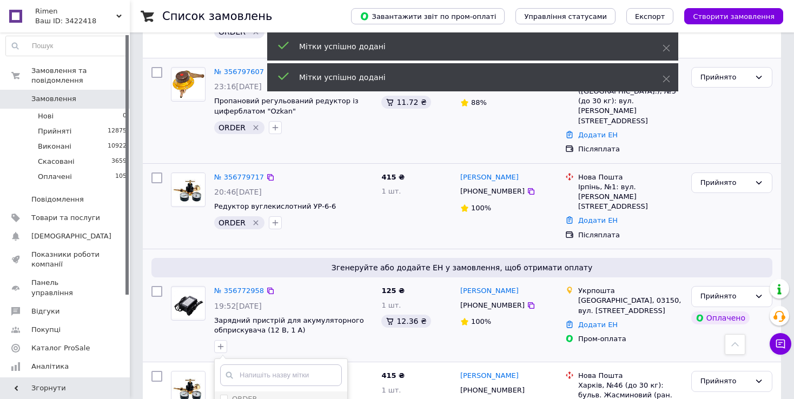
click at [224, 395] on input "ORDER" at bounding box center [223, 398] width 7 height 7
checkbox input "true"
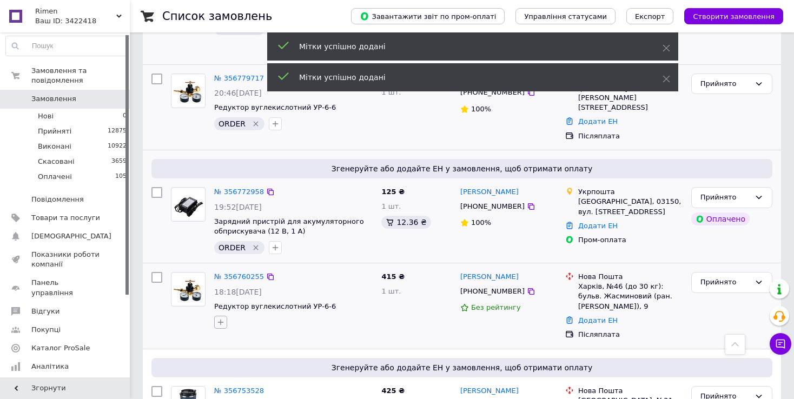
scroll to position [1461, 0]
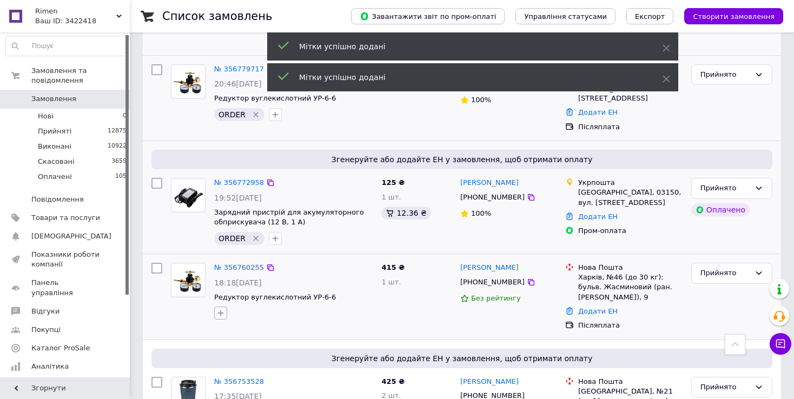
click at [217, 309] on icon "button" at bounding box center [220, 313] width 9 height 9
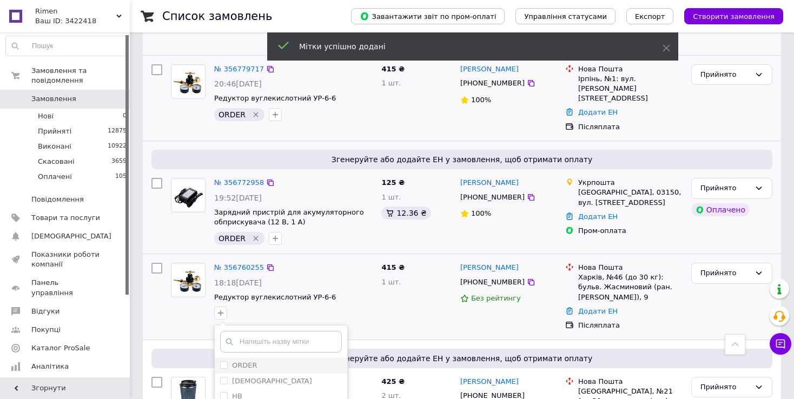
click at [222, 361] on input "ORDER" at bounding box center [223, 364] width 7 height 7
checkbox input "true"
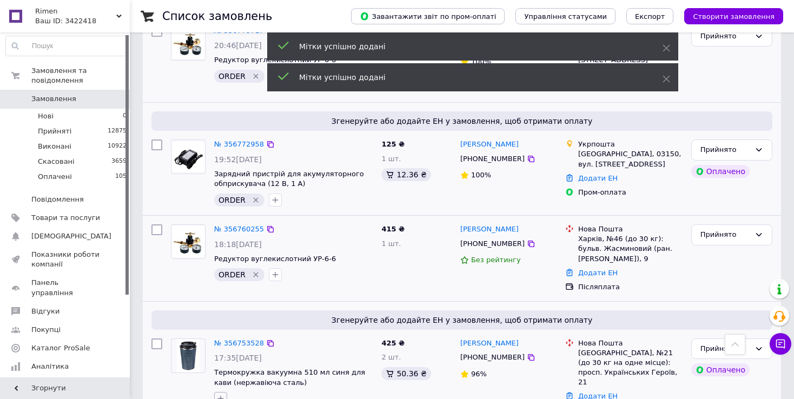
scroll to position [1515, 0]
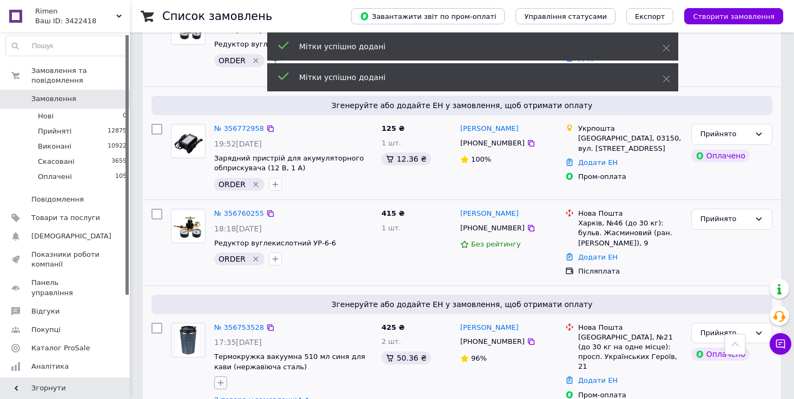
click at [222, 377] on button "button" at bounding box center [220, 383] width 13 height 13
checkbox input "true"
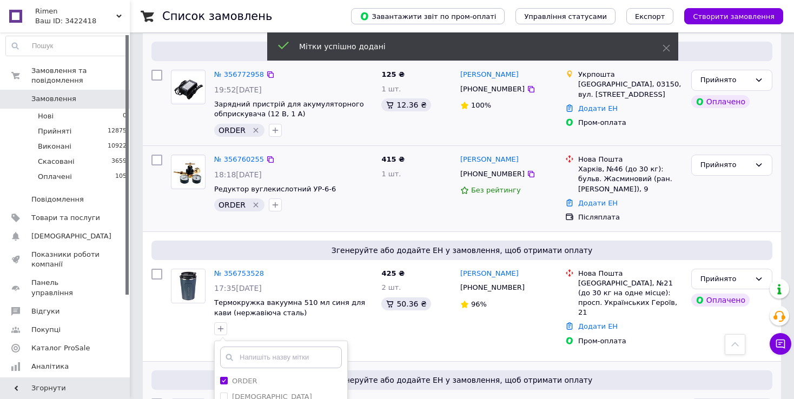
drag, startPoint x: 247, startPoint y: 358, endPoint x: 241, endPoint y: 307, distance: 51.8
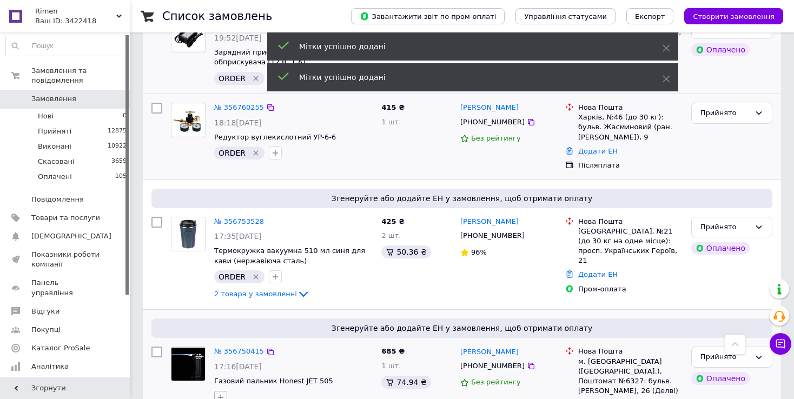
scroll to position [1623, 0]
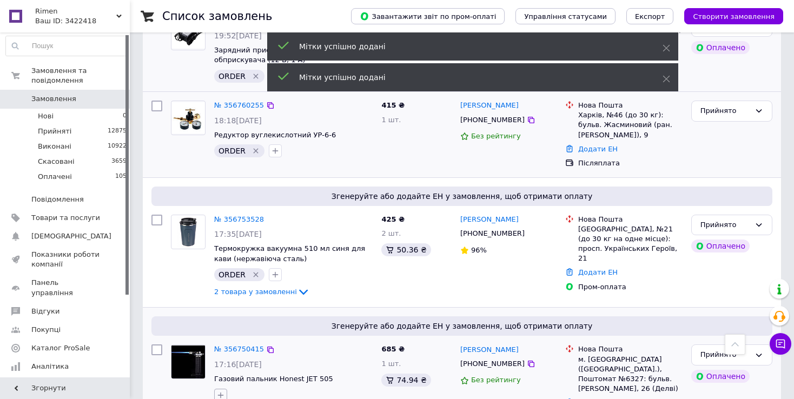
click at [225, 389] on button "button" at bounding box center [220, 395] width 13 height 13
checkbox input "true"
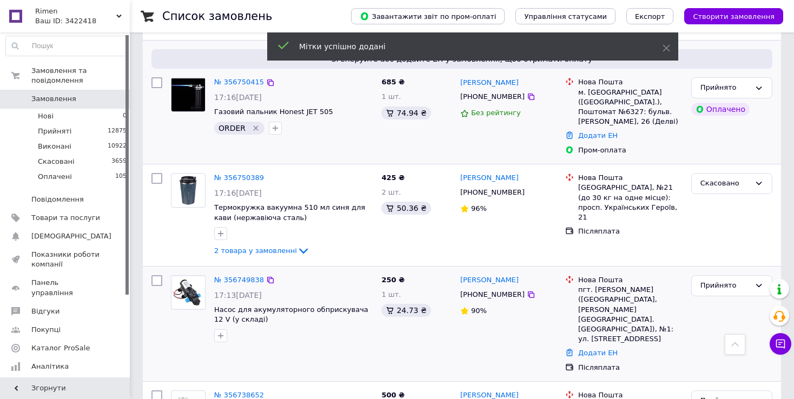
scroll to position [1894, 0]
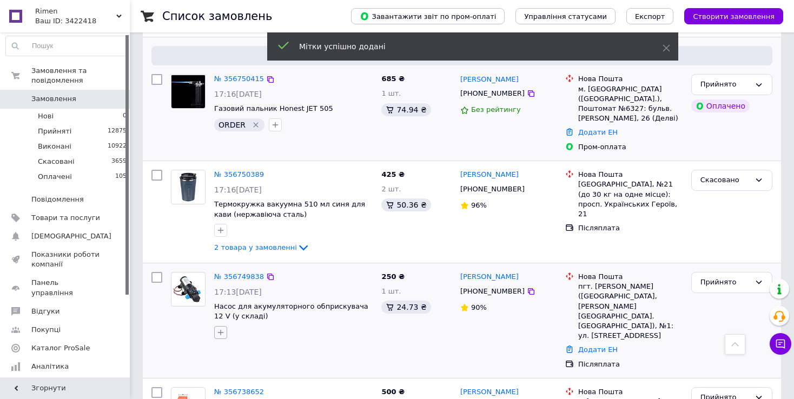
click at [218, 330] on icon "button" at bounding box center [221, 333] width 6 height 6
click at [224, 381] on input "ORDER" at bounding box center [223, 384] width 7 height 7
checkbox input "true"
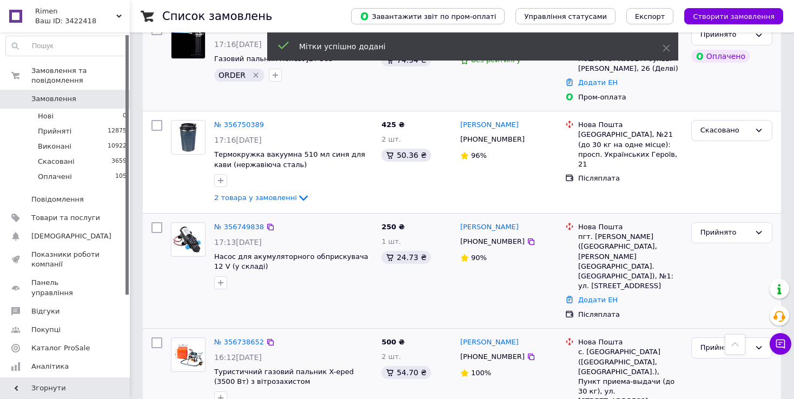
scroll to position [1948, 0]
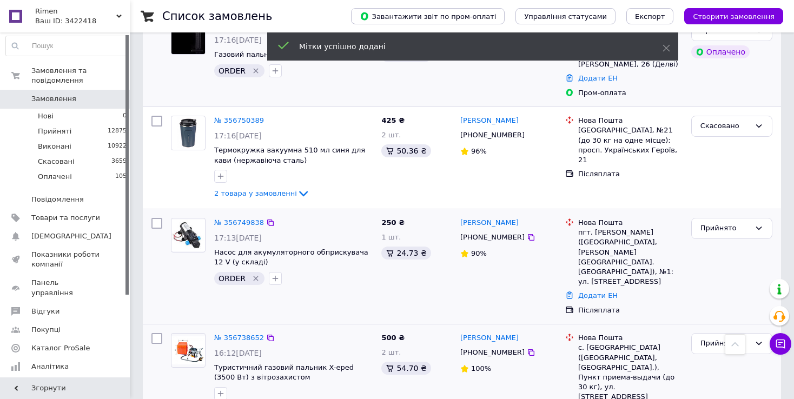
click at [221, 390] on icon "button" at bounding box center [220, 394] width 9 height 9
checkbox input "true"
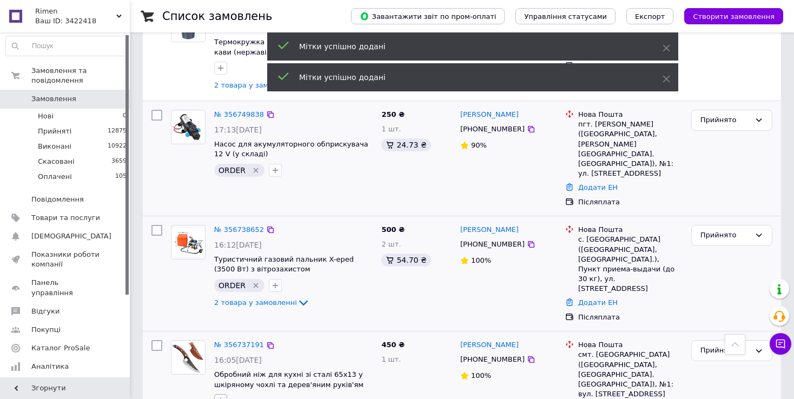
click at [221, 397] on icon "button" at bounding box center [220, 401] width 9 height 9
checkbox input "true"
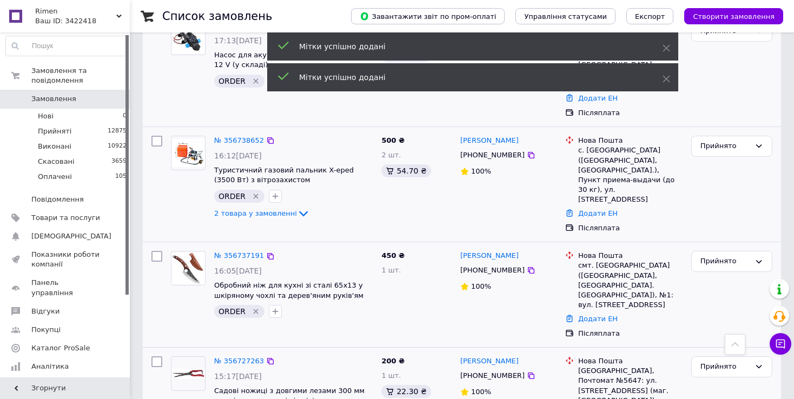
scroll to position [2164, 0]
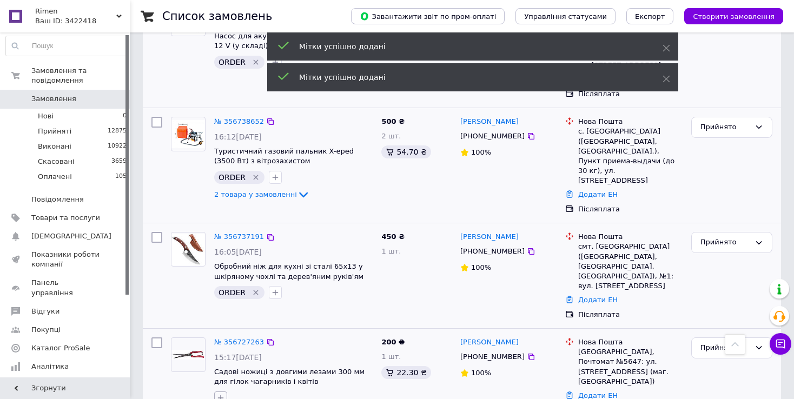
click at [223, 394] on icon "button" at bounding box center [220, 398] width 9 height 9
checkbox input "true"
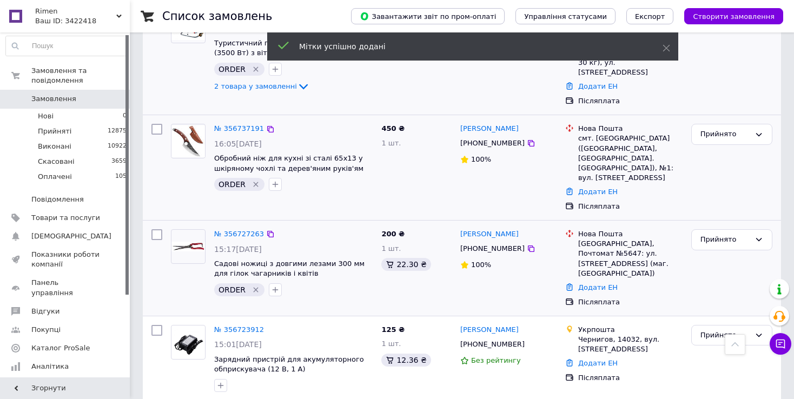
scroll to position [2327, 0]
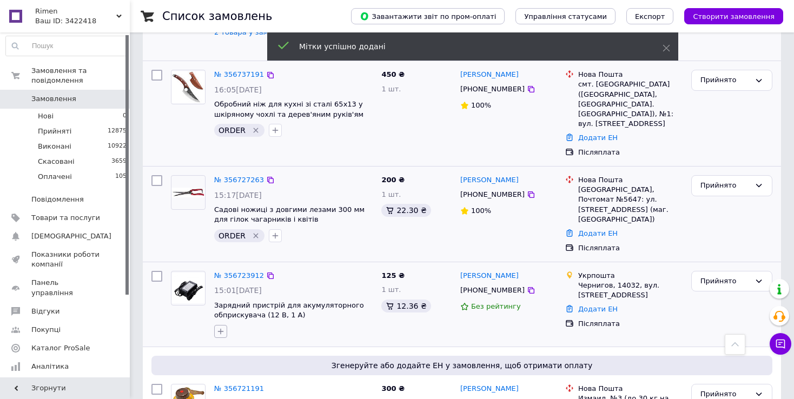
click at [222, 327] on icon "button" at bounding box center [220, 331] width 9 height 9
click at [225, 380] on input "ORDER" at bounding box center [223, 383] width 7 height 7
checkbox input "true"
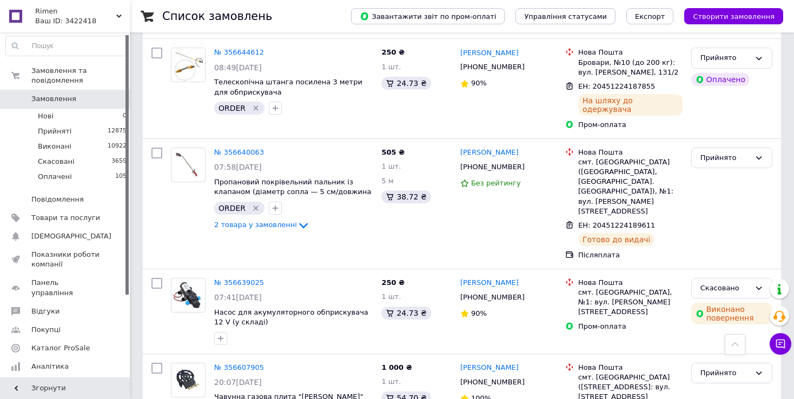
scroll to position [3734, 0]
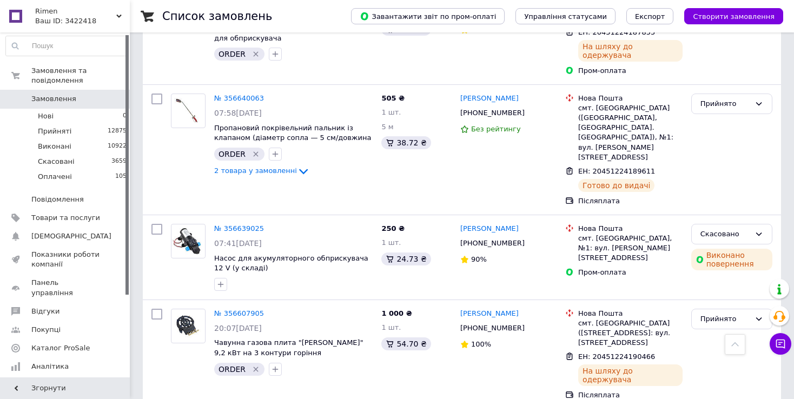
click at [95, 94] on span "Замовлення" at bounding box center [65, 99] width 69 height 10
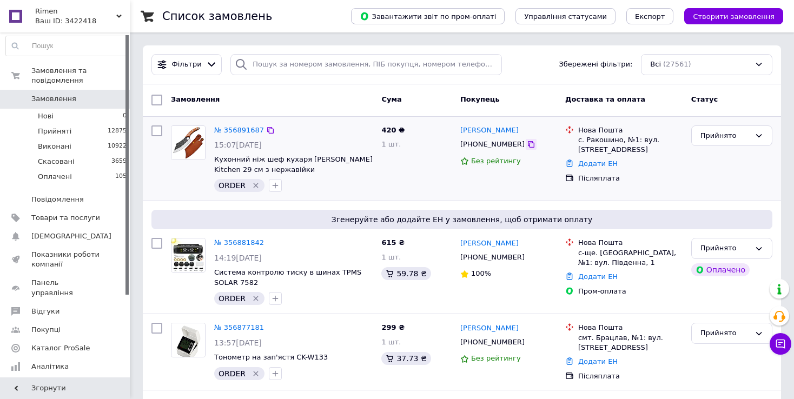
click at [528, 142] on icon at bounding box center [531, 144] width 6 height 6
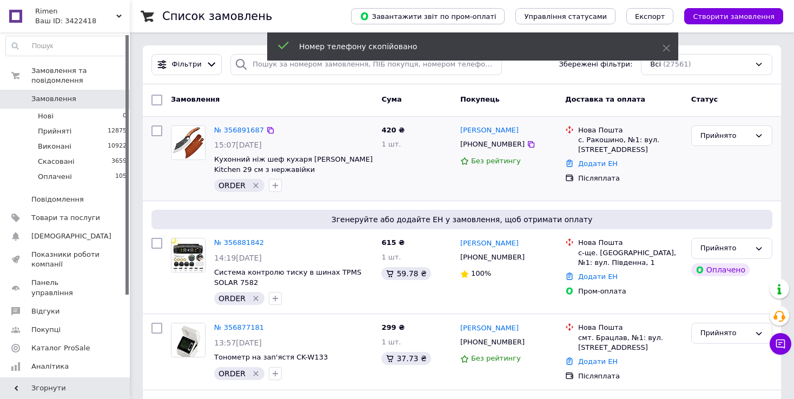
click at [281, 123] on div "№ 356891687 15:07[DATE] Кухонний ніж шеф кухаря [PERSON_NAME] Kitchen 29 см з н…" at bounding box center [293, 159] width 167 height 76
click at [238, 133] on link "№ 356891687" at bounding box center [239, 130] width 50 height 8
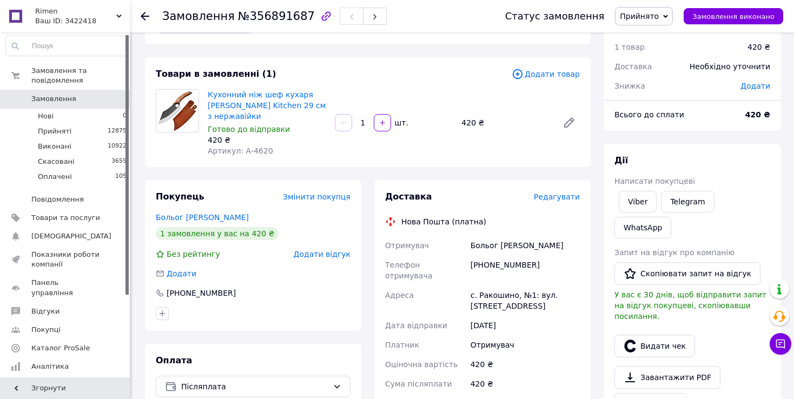
scroll to position [54, 0]
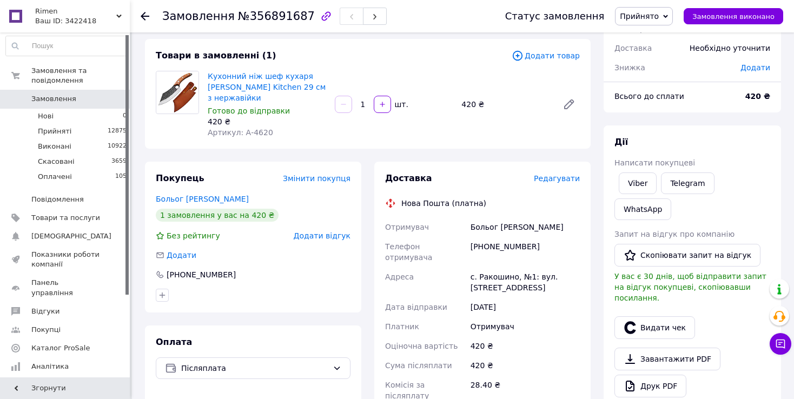
click at [503, 247] on div "[PHONE_NUMBER]" at bounding box center [526, 252] width 114 height 30
drag, startPoint x: 487, startPoint y: 243, endPoint x: 562, endPoint y: 245, distance: 75.2
click at [562, 245] on div "[PHONE_NUMBER]" at bounding box center [526, 252] width 114 height 30
click at [520, 216] on div "Доставка Редагувати Нова Пошта (платна) Отримувач Больог [PERSON_NAME] отримува…" at bounding box center [482, 357] width 195 height 368
click at [507, 229] on div "Больог [PERSON_NAME]" at bounding box center [526, 227] width 114 height 19
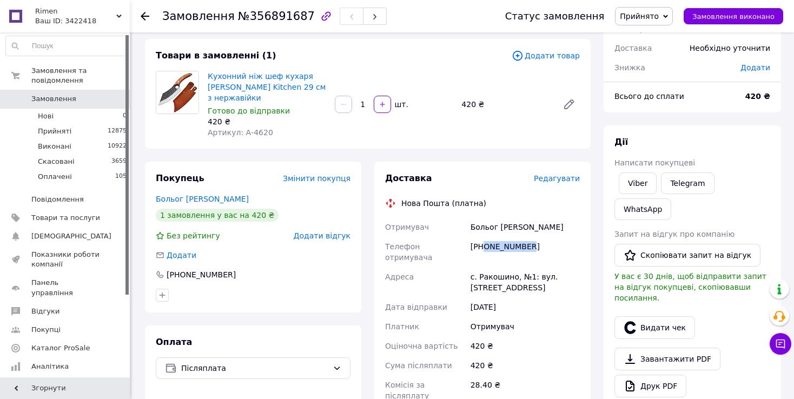
drag, startPoint x: 492, startPoint y: 246, endPoint x: 584, endPoint y: 248, distance: 92.0
click at [586, 249] on div "Доставка Редагувати Нова Пошта (платна) Отримувач Больог [PERSON_NAME] отримува…" at bounding box center [482, 357] width 216 height 390
copy div "0502107155"
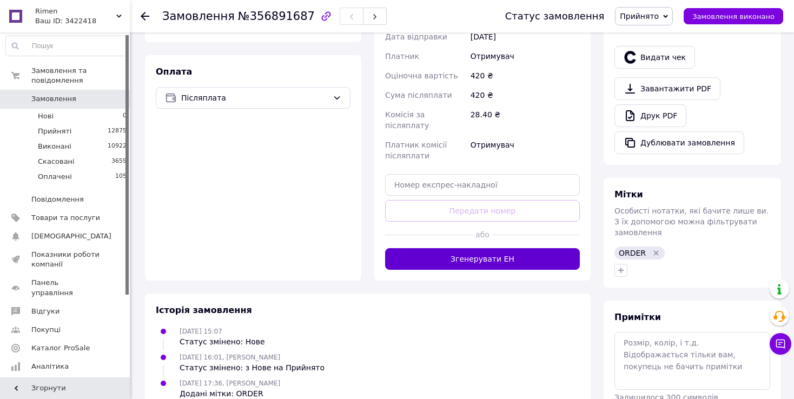
click at [377, 252] on div "Доставка Редагувати Нова Пошта (платна) Отримувач Больог [PERSON_NAME] отримува…" at bounding box center [482, 86] width 216 height 390
click at [423, 248] on button "Згенерувати ЕН" at bounding box center [482, 259] width 195 height 22
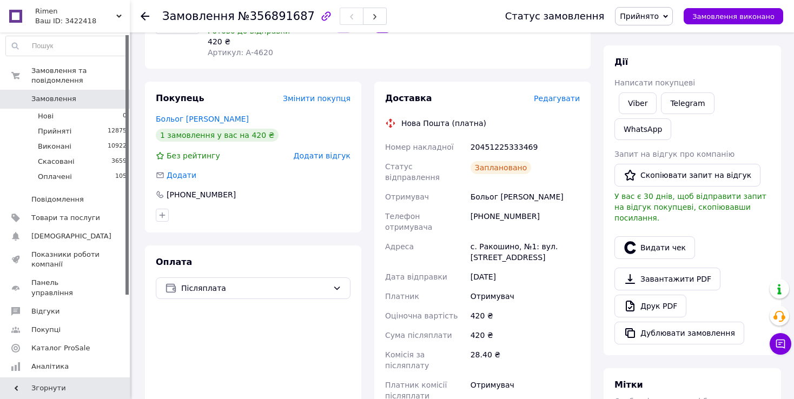
scroll to position [108, 0]
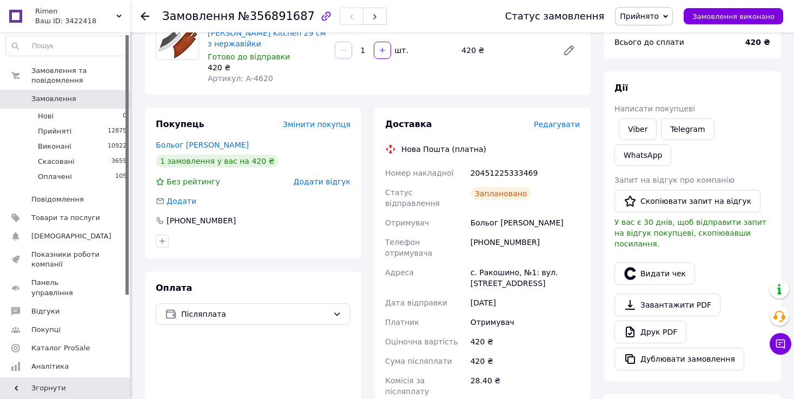
click at [471, 177] on div "20451225333469" at bounding box center [526, 172] width 114 height 19
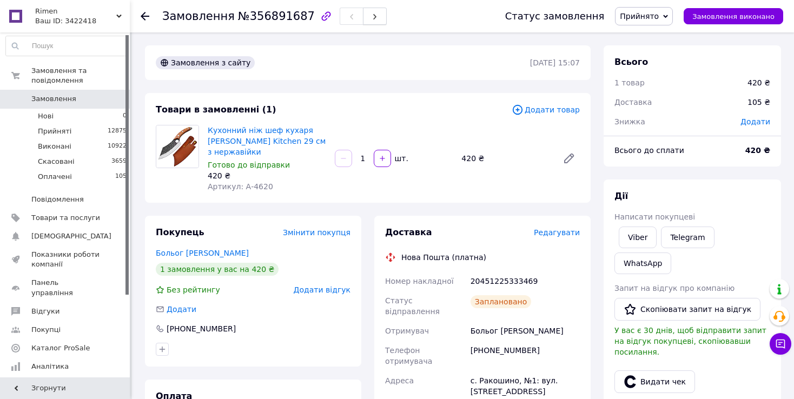
scroll to position [0, 0]
click at [364, 18] on button "button" at bounding box center [375, 16] width 24 height 17
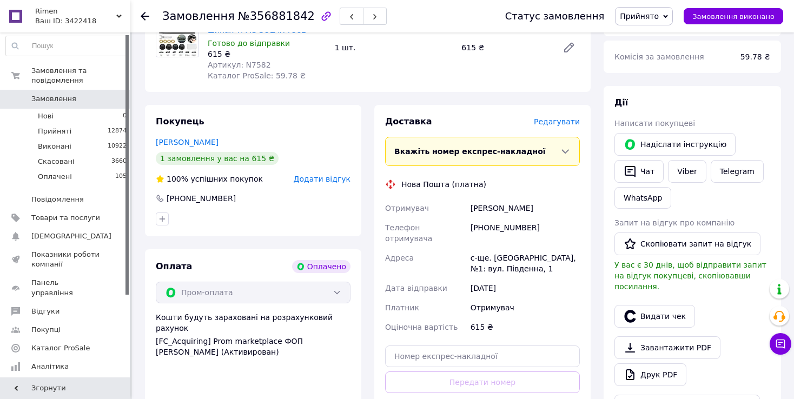
scroll to position [162, 0]
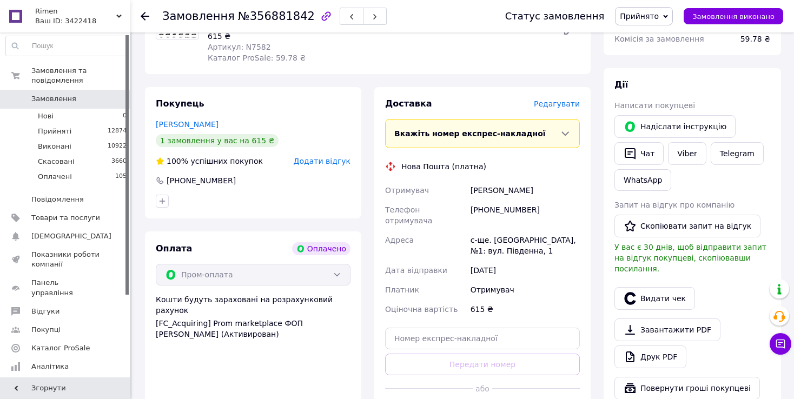
drag, startPoint x: 473, startPoint y: 186, endPoint x: 490, endPoint y: 208, distance: 27.8
click at [476, 190] on div "[PERSON_NAME]" at bounding box center [526, 190] width 114 height 19
drag, startPoint x: 484, startPoint y: 207, endPoint x: 547, endPoint y: 209, distance: 63.3
click at [547, 209] on div "[PHONE_NUMBER]" at bounding box center [526, 215] width 114 height 30
copy div "0674692809"
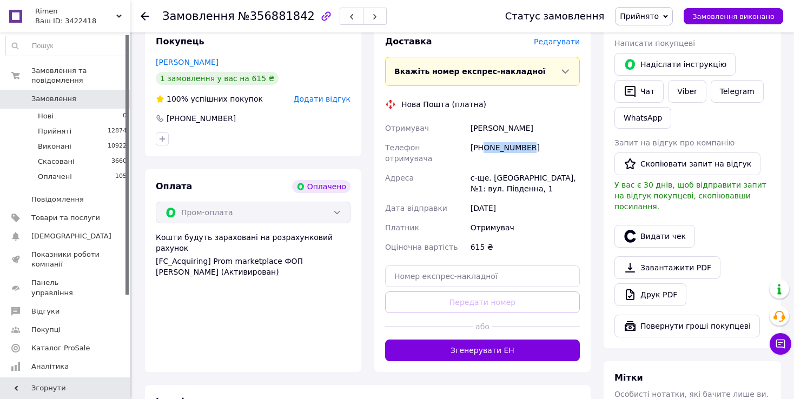
scroll to position [325, 0]
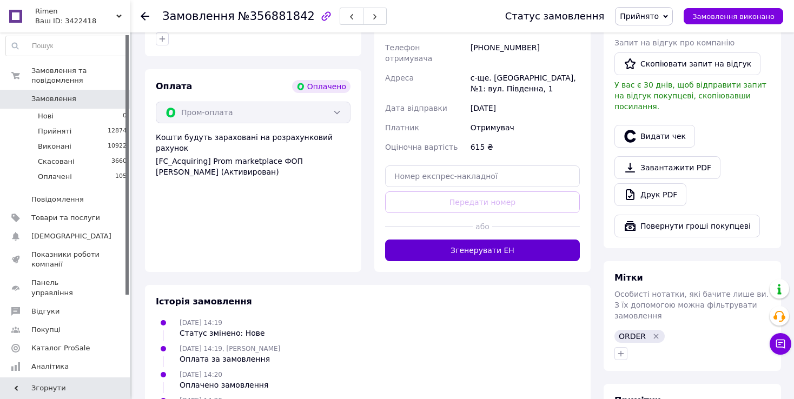
drag, startPoint x: 321, startPoint y: 271, endPoint x: 405, endPoint y: 239, distance: 90.1
click at [328, 264] on div "Замовлення з додатку Оплачено [DATE] 14:19 Товари в замовленні (1) Система конт…" at bounding box center [368, 140] width 459 height 773
click at [404, 240] on button "Згенерувати ЕН" at bounding box center [482, 251] width 195 height 22
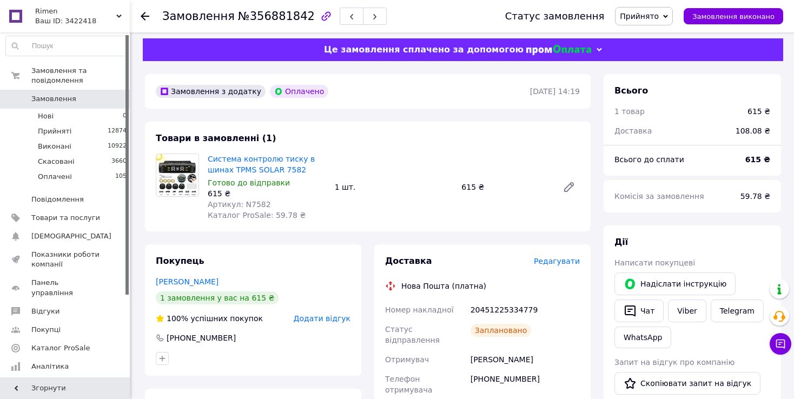
scroll to position [0, 0]
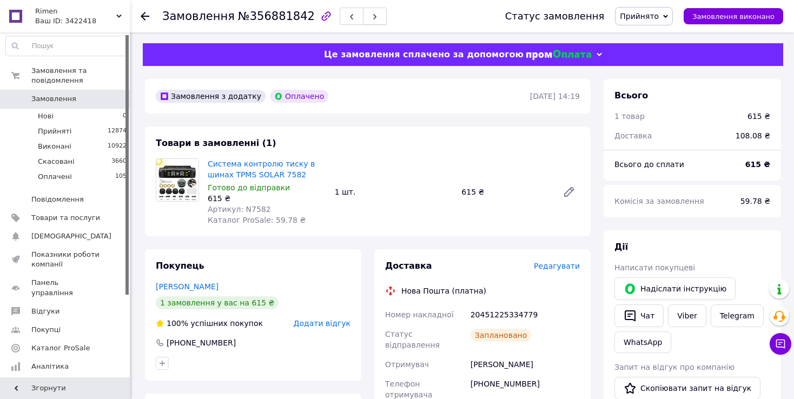
click at [373, 18] on use "button" at bounding box center [374, 17] width 3 height 6
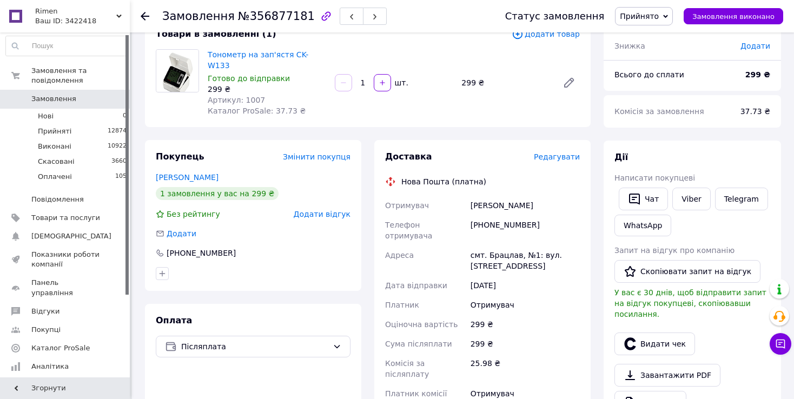
scroll to position [108, 0]
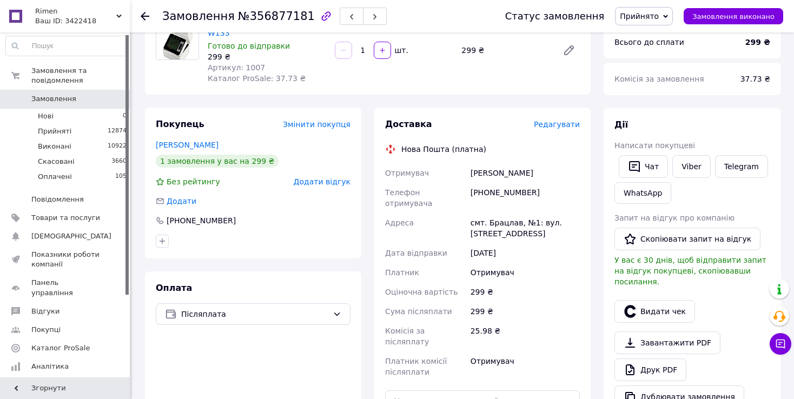
click at [493, 213] on div "смт. Брацлав, №1: вул. [STREET_ADDRESS]" at bounding box center [526, 228] width 114 height 30
drag, startPoint x: 486, startPoint y: 179, endPoint x: 543, endPoint y: 177, distance: 56.3
click at [543, 183] on div "[PHONE_NUMBER]" at bounding box center [526, 198] width 114 height 30
copy div "0680098734"
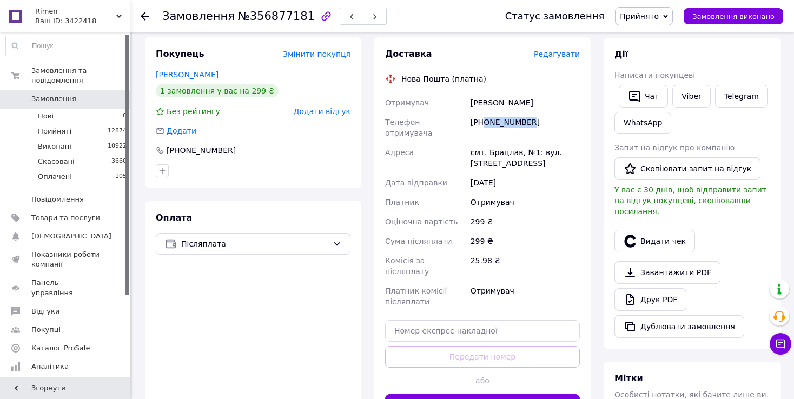
scroll to position [216, 0]
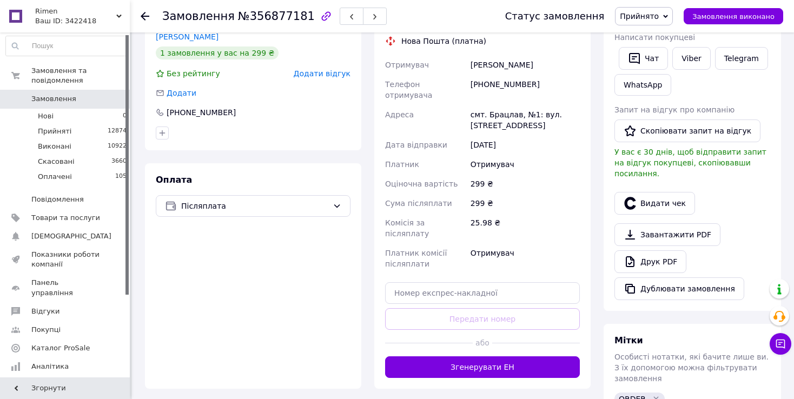
drag, startPoint x: 343, startPoint y: 306, endPoint x: 379, endPoint y: 322, distance: 39.5
click at [344, 306] on div "Оплата Післяплата" at bounding box center [253, 276] width 216 height 226
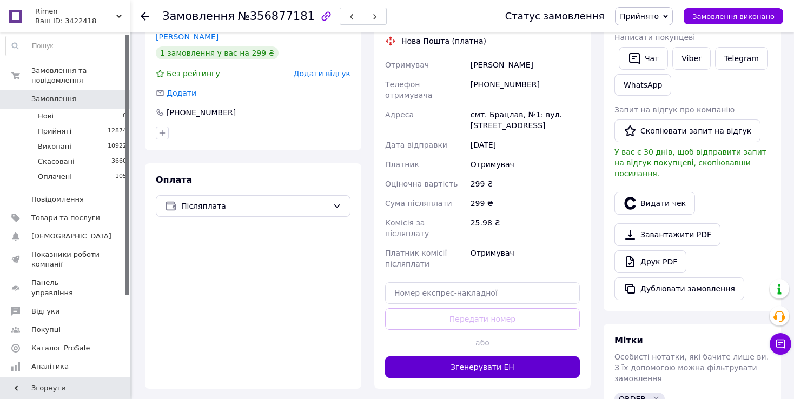
click at [391, 357] on button "Згенерувати ЕН" at bounding box center [482, 368] width 195 height 22
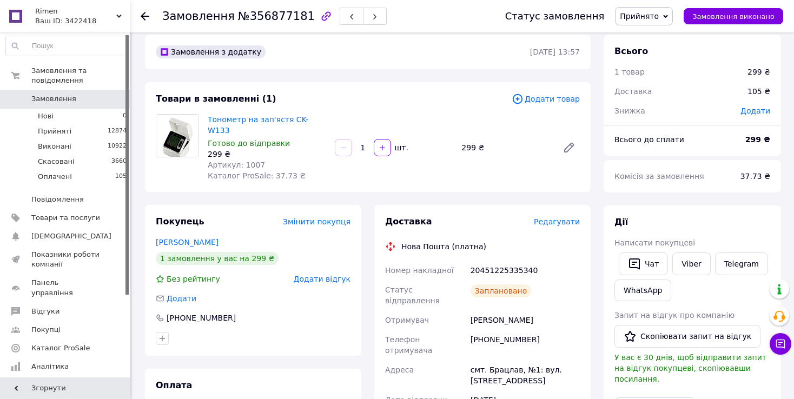
scroll to position [0, 0]
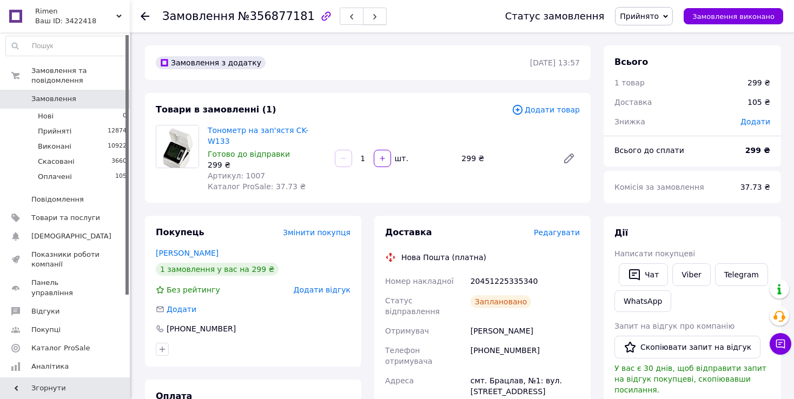
click at [363, 18] on button "button" at bounding box center [375, 16] width 24 height 17
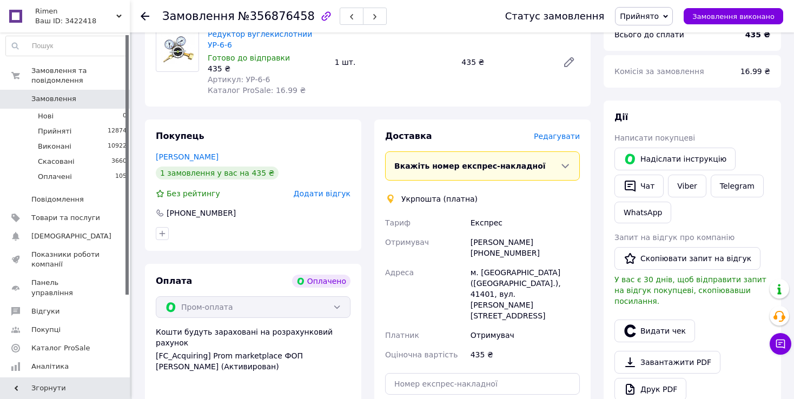
scroll to position [162, 0]
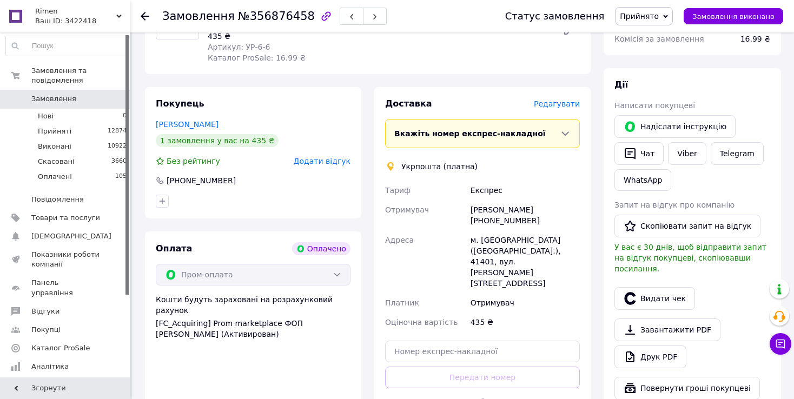
drag, startPoint x: 482, startPoint y: 104, endPoint x: 523, endPoint y: 170, distance: 78.0
click at [485, 105] on div "Доставка [PERSON_NAME] Вкажіть номер експрес-накладної Обов'язково введіть номе…" at bounding box center [482, 267] width 195 height 339
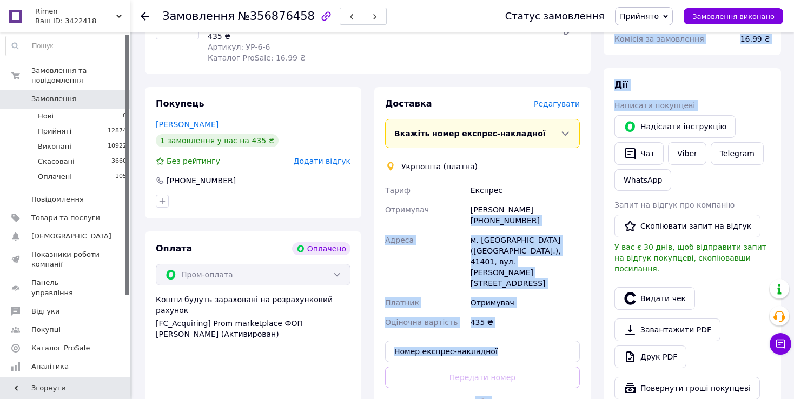
drag, startPoint x: 528, startPoint y: 196, endPoint x: 555, endPoint y: 189, distance: 27.4
click at [604, 198] on div "Замовлення з додатку Оплачено [DATE] 13:54 Товари в замовленні (1) Редуктор вуг…" at bounding box center [463, 303] width 649 height 773
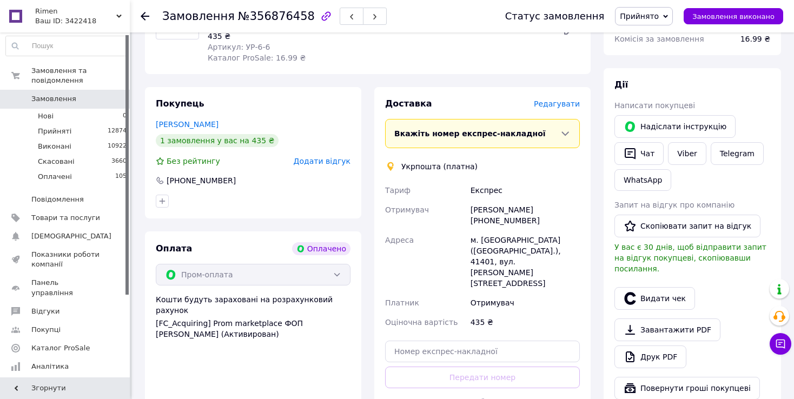
drag, startPoint x: 522, startPoint y: 207, endPoint x: 532, endPoint y: 199, distance: 13.1
click at [523, 205] on div "[PERSON_NAME] [PHONE_NUMBER]" at bounding box center [526, 215] width 114 height 30
drag, startPoint x: 528, startPoint y: 194, endPoint x: 579, endPoint y: 195, distance: 51.4
click at [579, 200] on div "[PERSON_NAME] [PHONE_NUMBER]" at bounding box center [526, 215] width 114 height 30
copy div "0950232473"
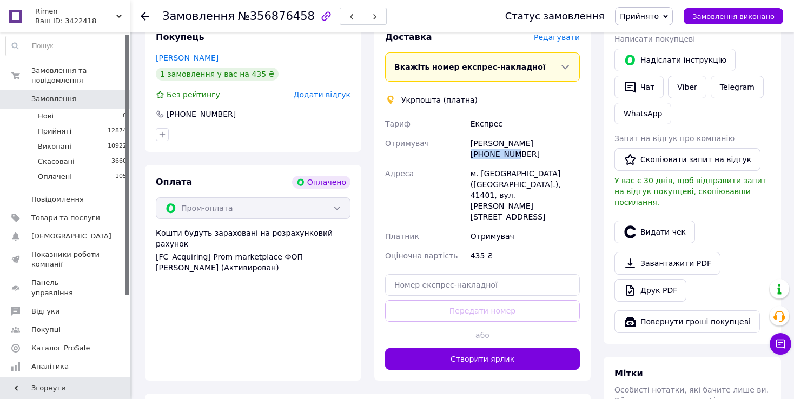
scroll to position [271, 0]
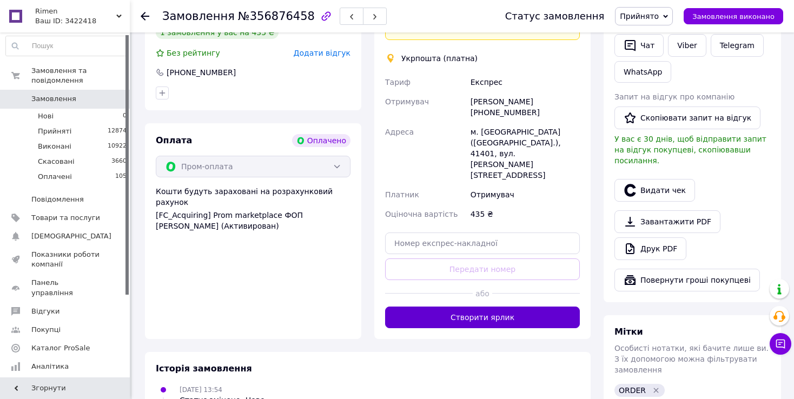
drag, startPoint x: 354, startPoint y: 279, endPoint x: 409, endPoint y: 276, distance: 54.7
click at [366, 279] on div "Покупець [PERSON_NAME] 1 замовлення у вас на 435 ₴ Без рейтингу Додати відгук […" at bounding box center [253, 159] width 229 height 360
click at [409, 307] on button "Створити ярлик" at bounding box center [482, 318] width 195 height 22
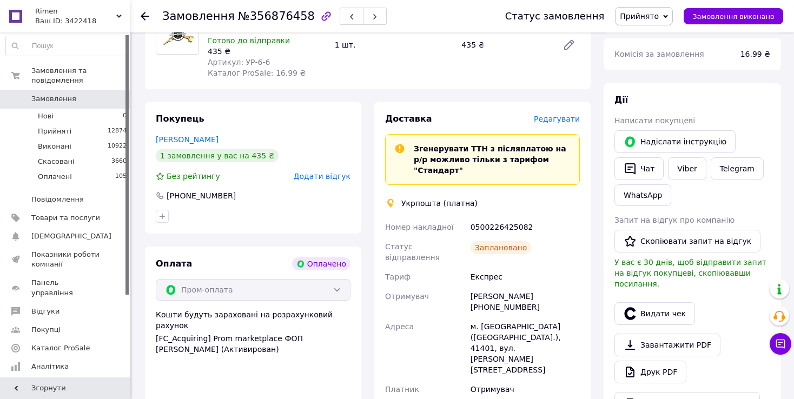
scroll to position [54, 0]
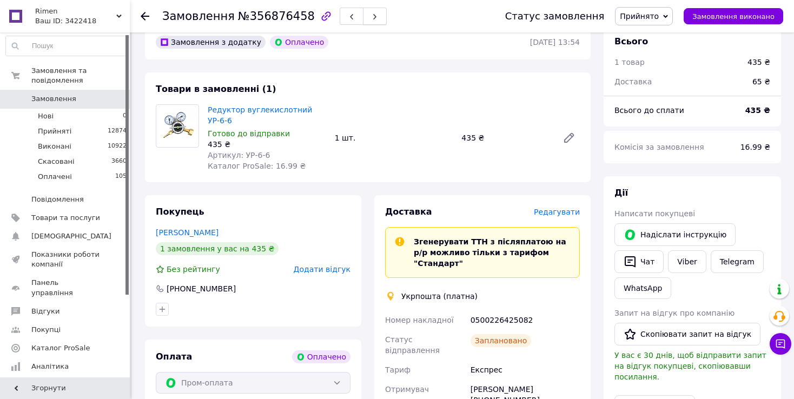
click at [363, 12] on button "button" at bounding box center [375, 16] width 24 height 17
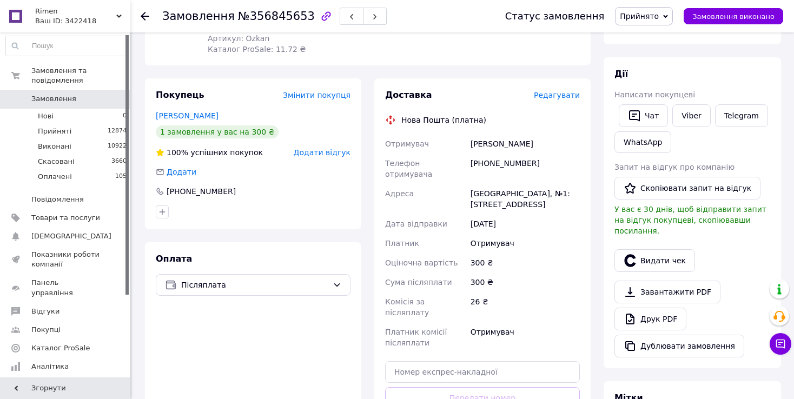
scroll to position [162, 0]
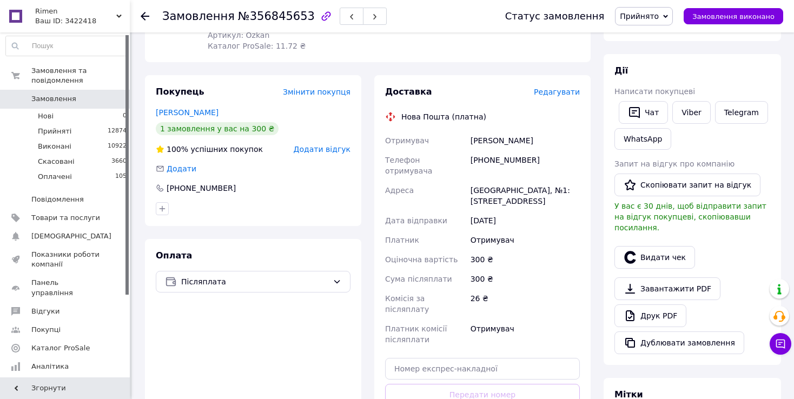
click at [488, 181] on div "[GEOGRAPHIC_DATA], №1: [STREET_ADDRESS]" at bounding box center [526, 196] width 114 height 30
drag, startPoint x: 486, startPoint y: 146, endPoint x: 570, endPoint y: 147, distance: 84.4
click at [588, 147] on div "Доставка Редагувати Нова Пошта (платна) Отримувач Шин Владиммр Телефон отримува…" at bounding box center [482, 270] width 216 height 390
copy div "0982058039"
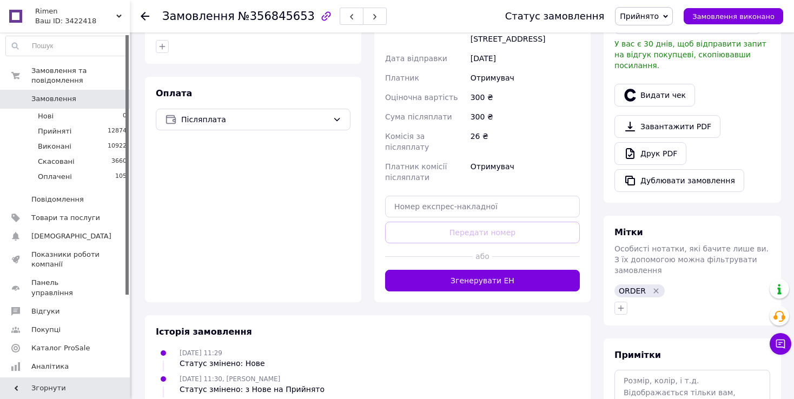
click at [378, 246] on div "Доставка Редагувати Нова Пошта (платна) Отримувач Шин Владиммр Телефон отримува…" at bounding box center [482, 108] width 216 height 390
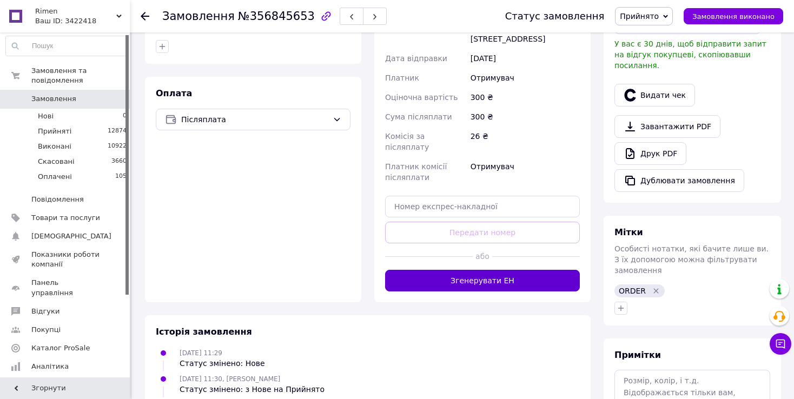
click at [395, 270] on button "Згенерувати ЕН" at bounding box center [482, 281] width 195 height 22
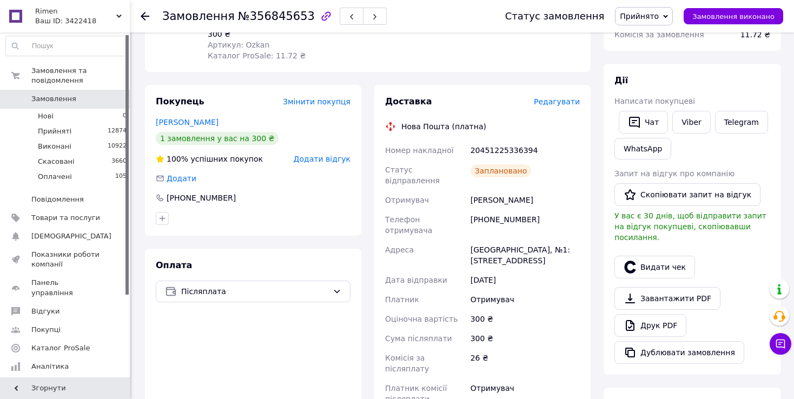
scroll to position [54, 0]
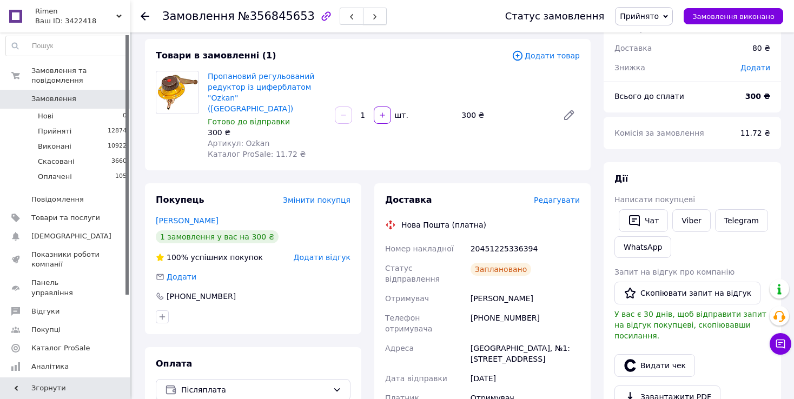
click at [372, 19] on icon "button" at bounding box center [375, 17] width 6 height 6
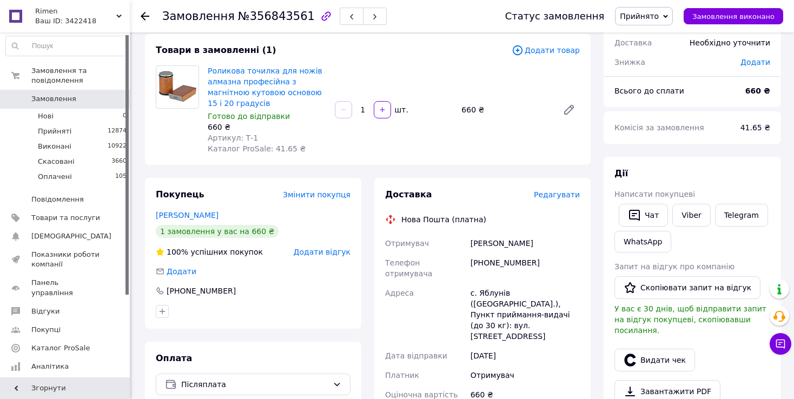
scroll to position [162, 0]
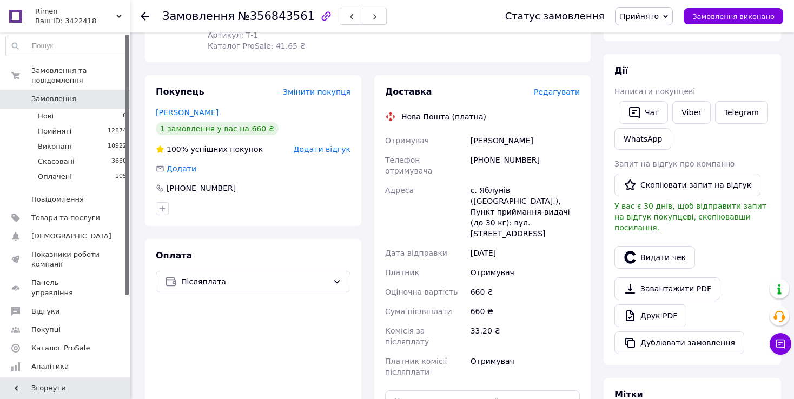
drag, startPoint x: 489, startPoint y: 190, endPoint x: 498, endPoint y: 159, distance: 33.2
click at [489, 190] on div "с. Яблунів ([GEOGRAPHIC_DATA].), Пункт приймання-видачі (до 30 кг): вул. [STREE…" at bounding box center [526, 212] width 114 height 63
drag, startPoint x: 484, startPoint y: 143, endPoint x: 525, endPoint y: 149, distance: 42.0
click at [525, 150] on div "[PHONE_NUMBER]" at bounding box center [526, 165] width 114 height 30
drag, startPoint x: 484, startPoint y: 149, endPoint x: 563, endPoint y: 155, distance: 78.7
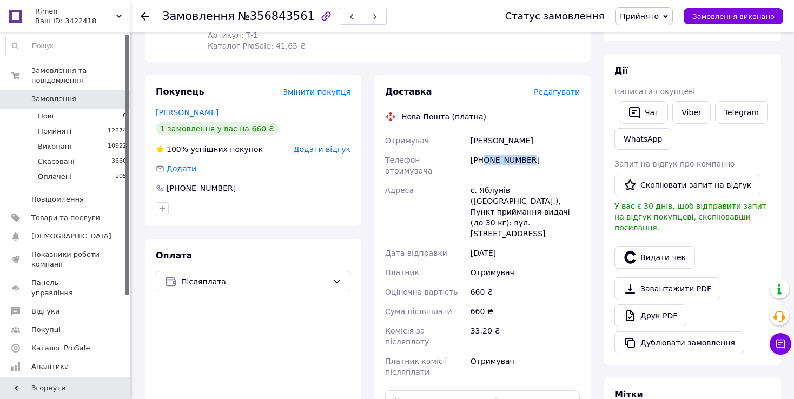
click at [563, 155] on div "[PHONE_NUMBER]" at bounding box center [526, 165] width 114 height 30
copy div "0951306307"
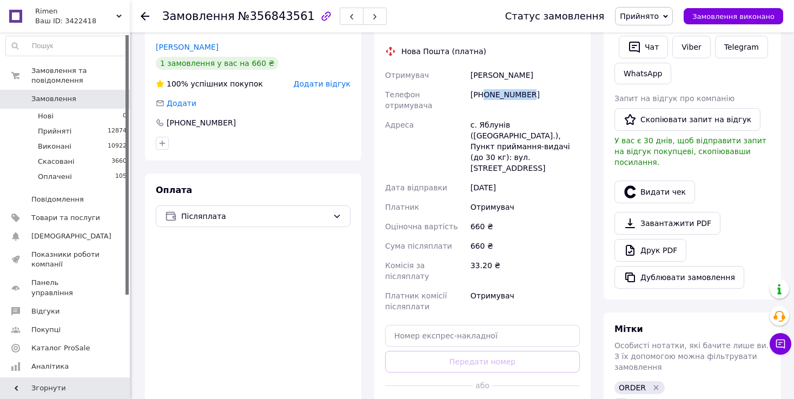
scroll to position [271, 0]
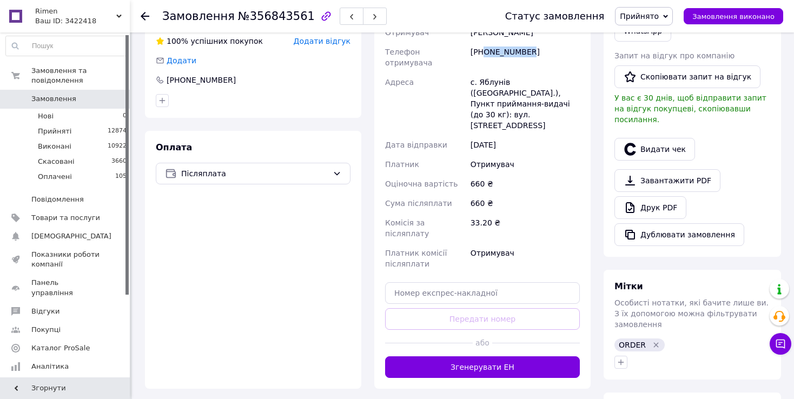
click at [374, 259] on div "Доставка Редагувати Нова Пошта (платна) Отримувач [PERSON_NAME] Телефон отримув…" at bounding box center [482, 178] width 216 height 422
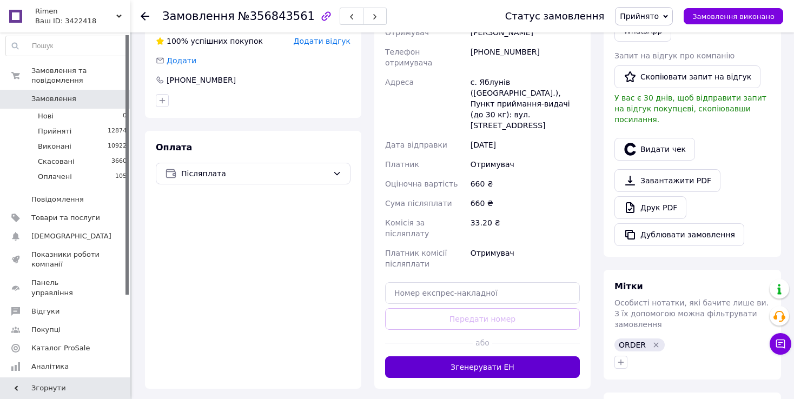
click at [404, 357] on button "Згенерувати ЕН" at bounding box center [482, 368] width 195 height 22
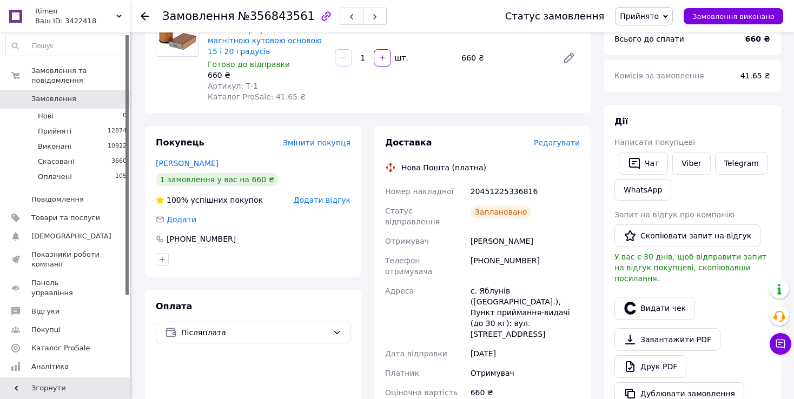
scroll to position [0, 0]
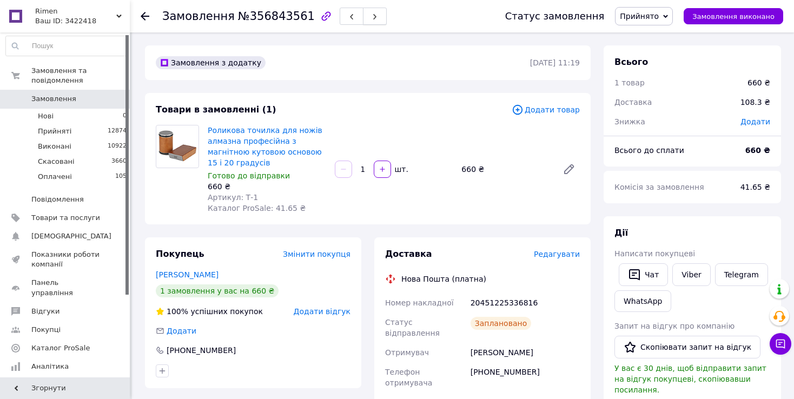
click at [363, 15] on button "button" at bounding box center [375, 16] width 24 height 17
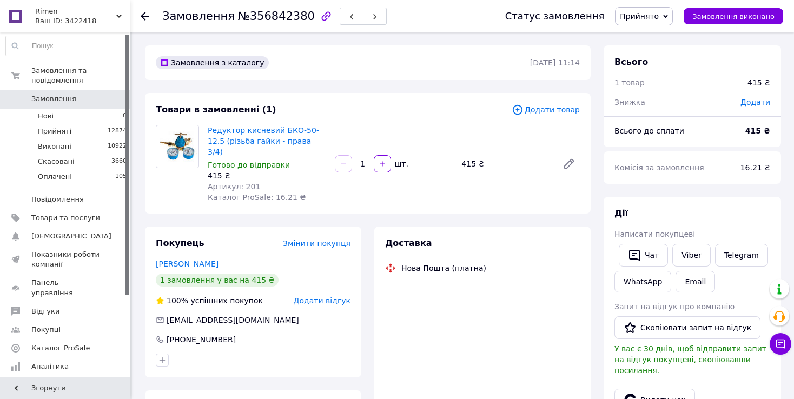
scroll to position [108, 0]
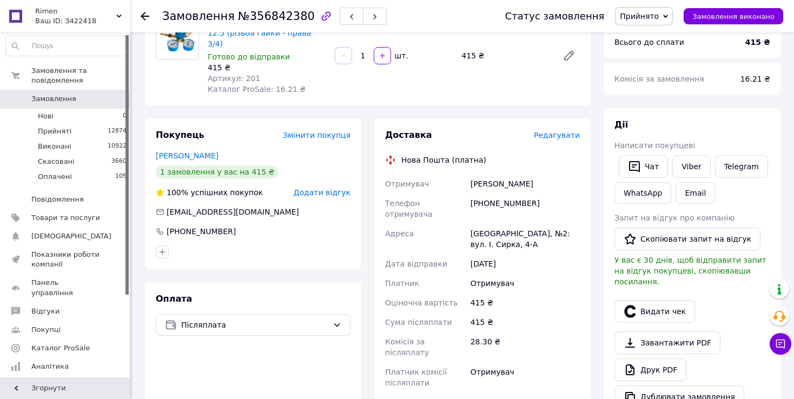
click at [495, 224] on div "[GEOGRAPHIC_DATA], №2: вул. І. Сирка, 4-А" at bounding box center [526, 239] width 114 height 30
drag, startPoint x: 484, startPoint y: 192, endPoint x: 541, endPoint y: 189, distance: 56.4
click at [545, 194] on div "[PHONE_NUMBER]" at bounding box center [526, 209] width 114 height 30
copy div "0681694874"
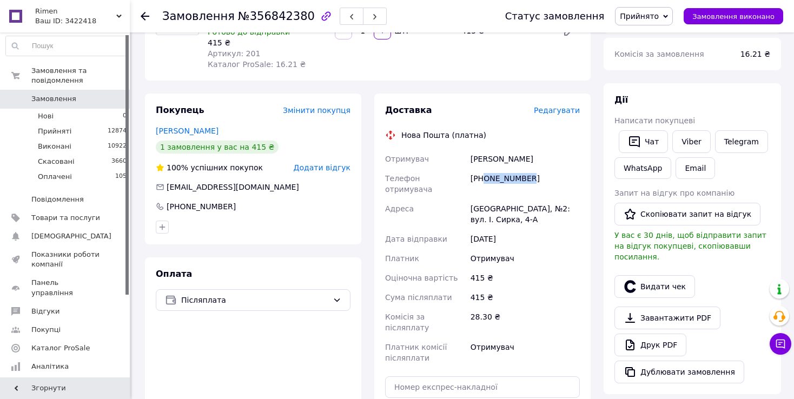
scroll to position [216, 0]
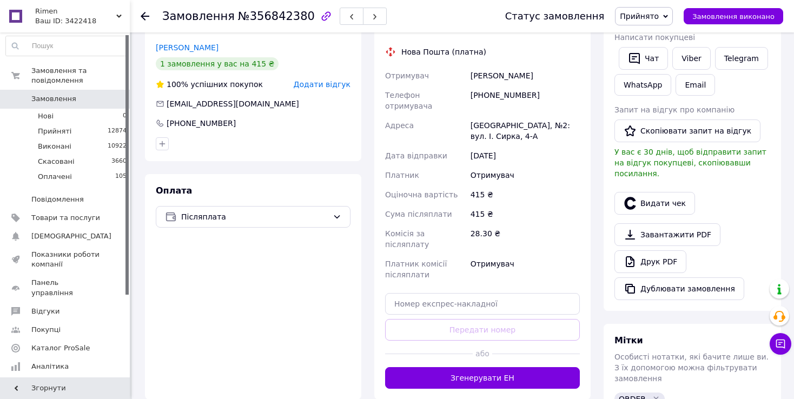
click at [318, 294] on div "Оплата Післяплата" at bounding box center [253, 287] width 216 height 226
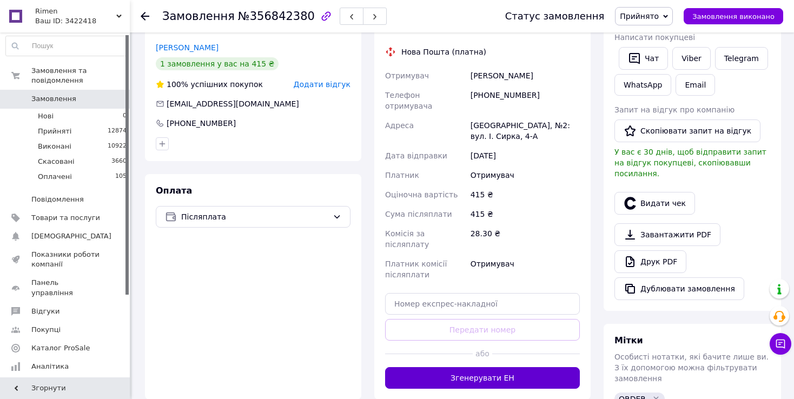
click at [403, 367] on button "Згенерувати ЕН" at bounding box center [482, 378] width 195 height 22
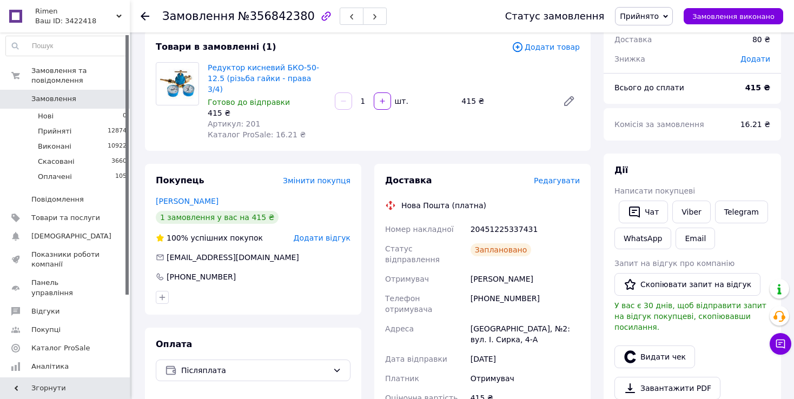
scroll to position [0, 0]
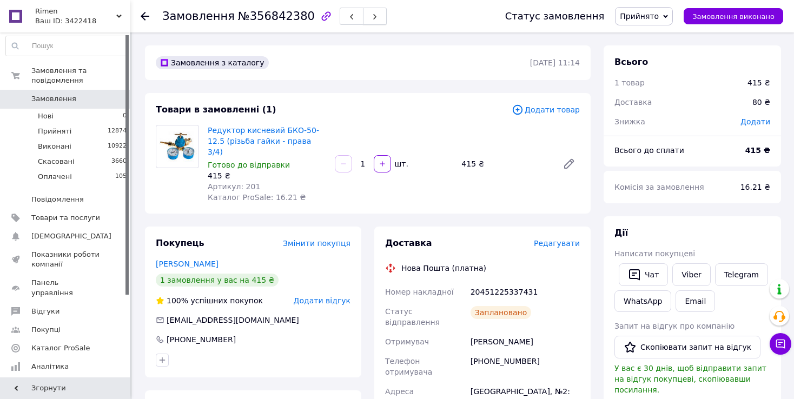
click at [363, 16] on button "button" at bounding box center [375, 16] width 24 height 17
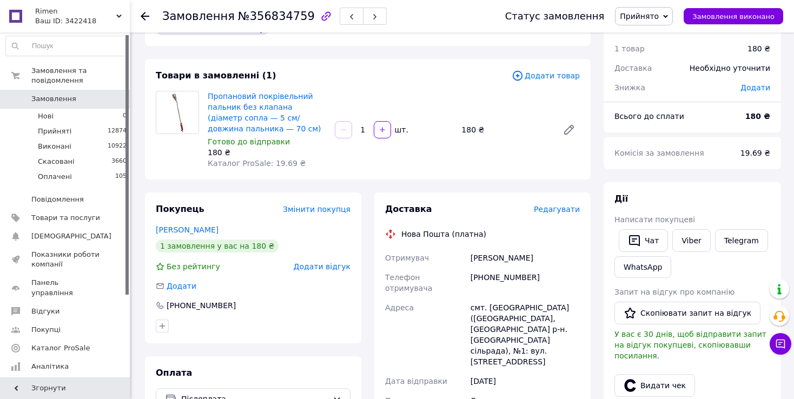
scroll to position [162, 0]
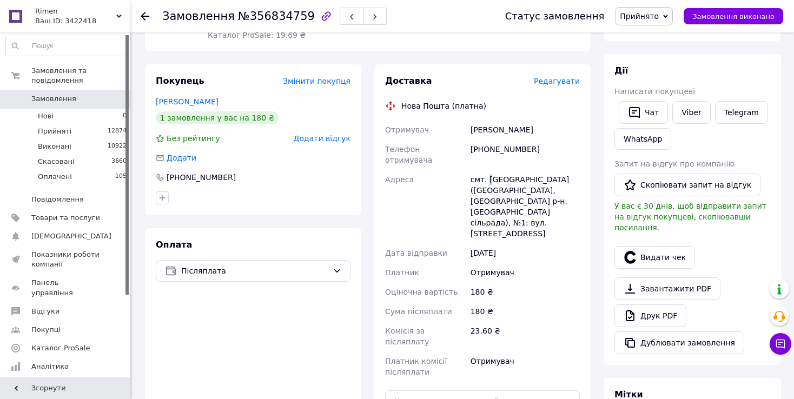
drag, startPoint x: 489, startPoint y: 170, endPoint x: 497, endPoint y: 157, distance: 14.9
click at [489, 170] on div "смт. [GEOGRAPHIC_DATA] ([GEOGRAPHIC_DATA], [GEOGRAPHIC_DATA] р-н. [GEOGRAPHIC_D…" at bounding box center [526, 207] width 114 height 74
click at [486, 196] on div "смт. [GEOGRAPHIC_DATA] ([GEOGRAPHIC_DATA], [GEOGRAPHIC_DATA] р-н. [GEOGRAPHIC_D…" at bounding box center [526, 207] width 114 height 74
drag, startPoint x: 446, startPoint y: 251, endPoint x: 341, endPoint y: 134, distance: 157.1
click at [446, 263] on div "Платник" at bounding box center [425, 272] width 85 height 19
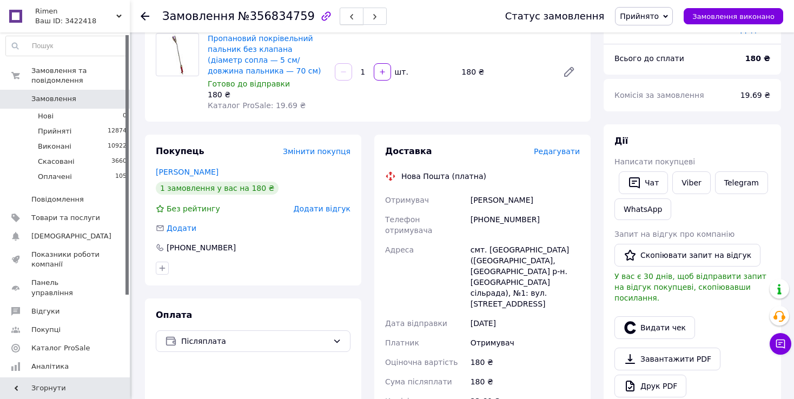
scroll to position [54, 0]
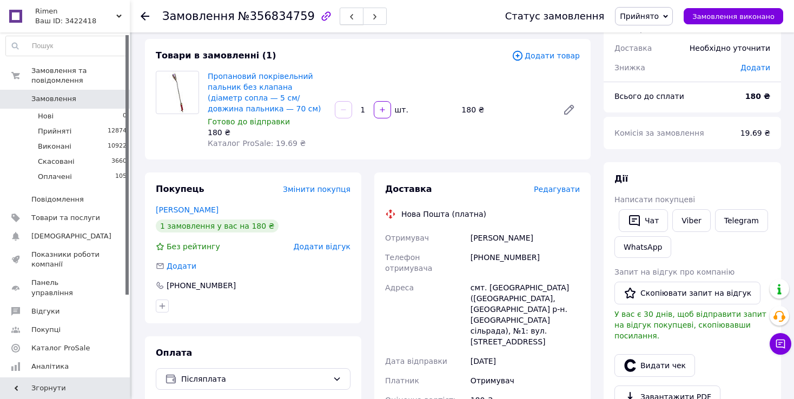
click at [340, 14] on button "button" at bounding box center [352, 16] width 24 height 17
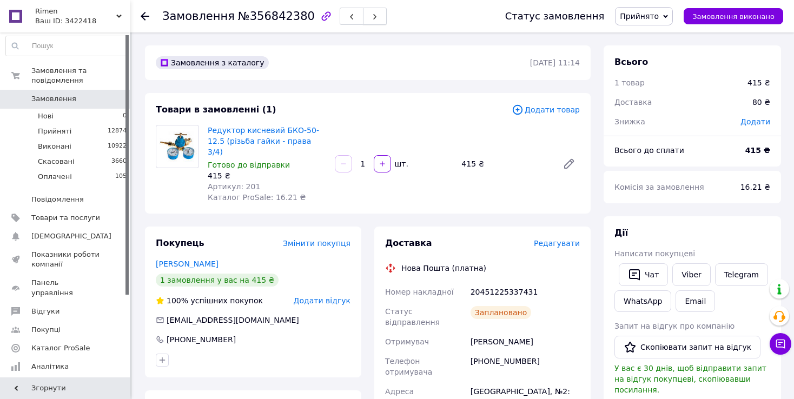
click at [366, 14] on button "button" at bounding box center [375, 16] width 24 height 17
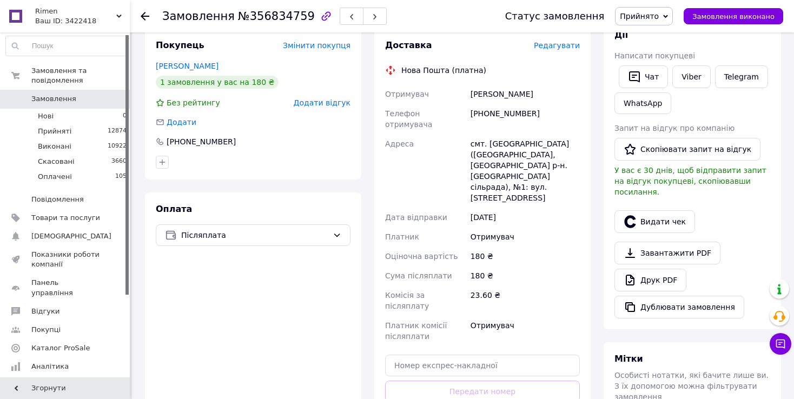
scroll to position [216, 0]
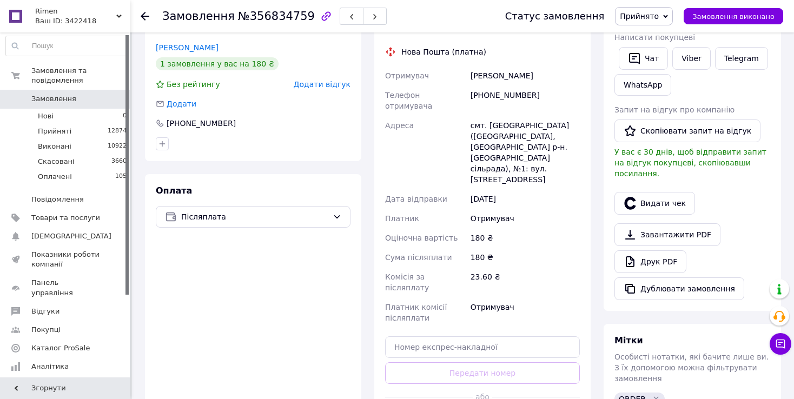
drag, startPoint x: 558, startPoint y: 169, endPoint x: 483, endPoint y: 78, distance: 117.6
click at [558, 189] on div "[DATE]" at bounding box center [526, 198] width 114 height 19
drag, startPoint x: 486, startPoint y: 93, endPoint x: 526, endPoint y: 90, distance: 40.1
click at [546, 92] on div "[PHONE_NUMBER]" at bounding box center [526, 100] width 114 height 30
click at [497, 93] on div "[PHONE_NUMBER]" at bounding box center [526, 100] width 114 height 30
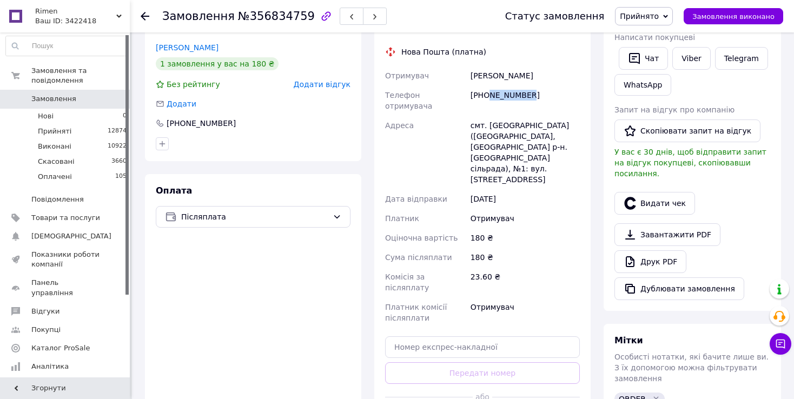
click at [484, 94] on div "[PHONE_NUMBER]" at bounding box center [526, 100] width 114 height 30
drag, startPoint x: 484, startPoint y: 94, endPoint x: 528, endPoint y: 95, distance: 43.3
click at [528, 95] on div "[PHONE_NUMBER]" at bounding box center [526, 100] width 114 height 30
click at [481, 101] on div "[PHONE_NUMBER]" at bounding box center [526, 100] width 114 height 30
drag, startPoint x: 486, startPoint y: 93, endPoint x: 524, endPoint y: 90, distance: 37.9
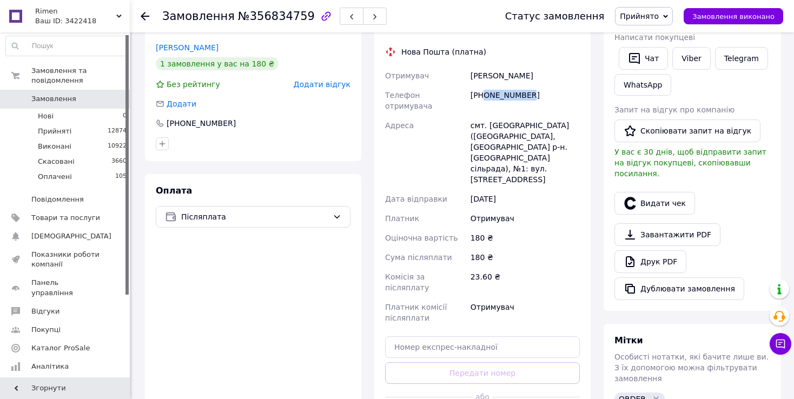
click at [544, 91] on div "[PHONE_NUMBER]" at bounding box center [526, 100] width 114 height 30
copy div "0675201328"
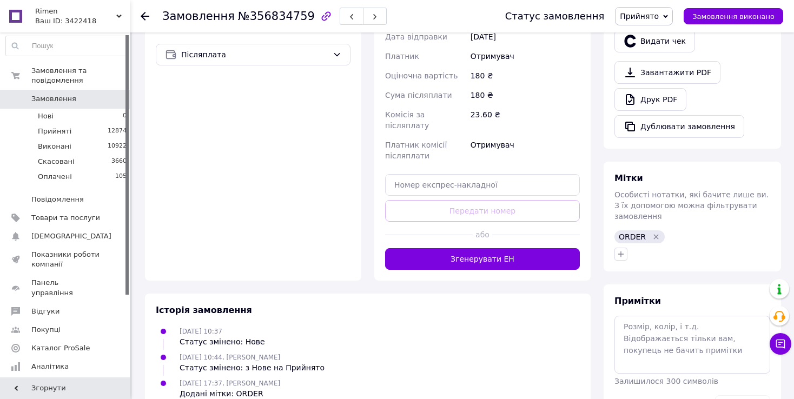
click at [306, 294] on div "Історія замовлення [DATE] 10:37 Статус змінено: Нове [DATE] 10:44, [PERSON_NAME…" at bounding box center [368, 352] width 446 height 116
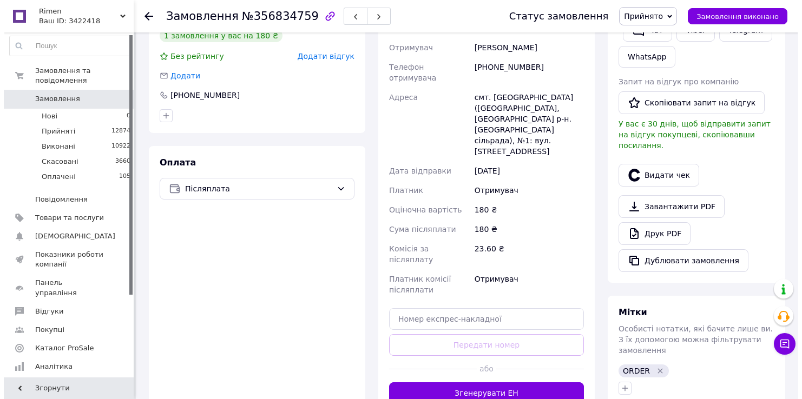
scroll to position [162, 0]
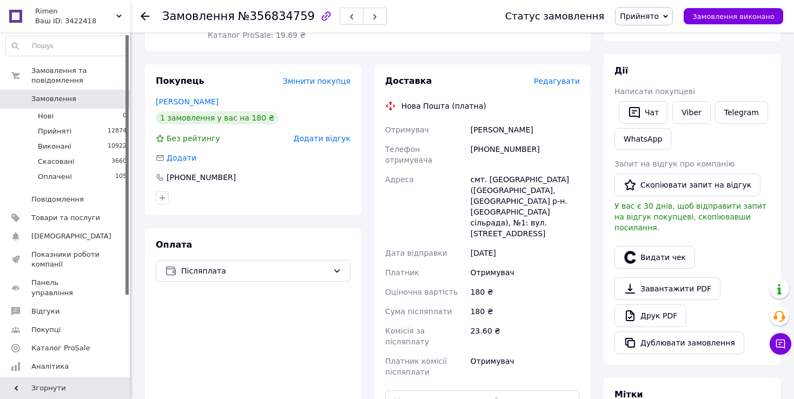
click at [554, 85] on span "Редагувати" at bounding box center [557, 81] width 46 height 9
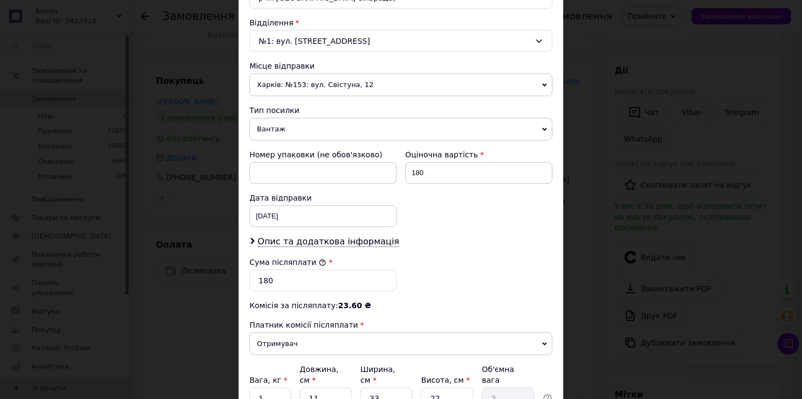
scroll to position [379, 0]
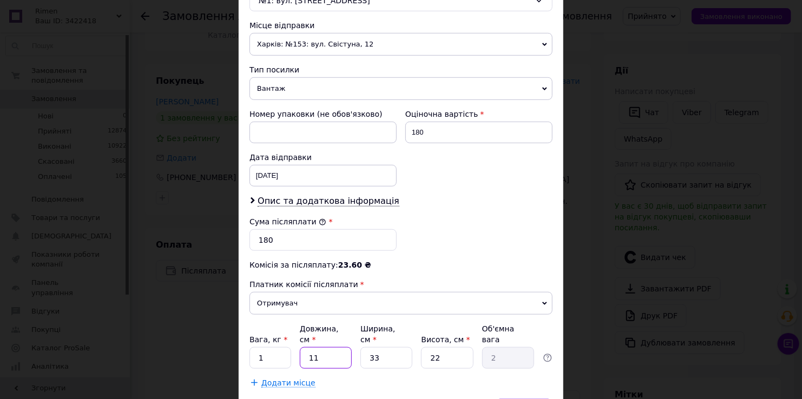
click at [324, 352] on input "11" at bounding box center [326, 358] width 52 height 22
click at [287, 347] on input "1" at bounding box center [270, 358] width 42 height 22
type input "0.5"
click at [341, 347] on input "11" at bounding box center [326, 358] width 52 height 22
type input "1"
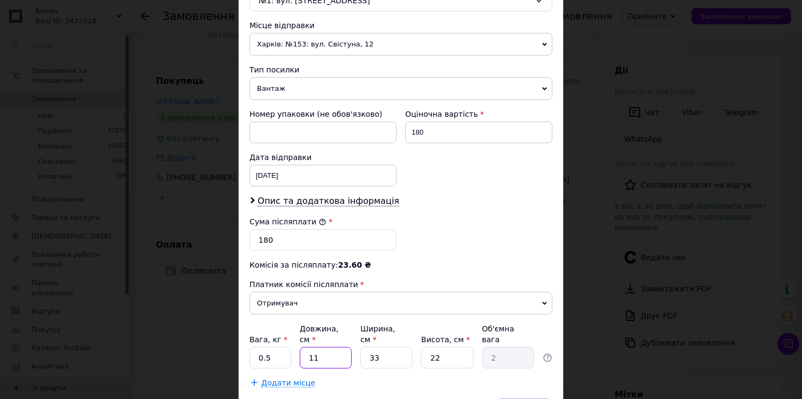
type input "0.18"
type input "6"
type input "1.09"
type input "65"
type input "11.8"
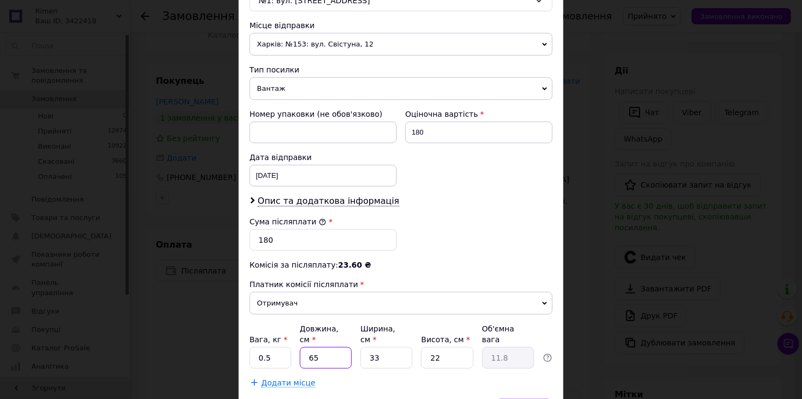
type input "65"
click at [391, 347] on input "33" at bounding box center [386, 358] width 52 height 22
type input "3"
type input "1.07"
type input "10"
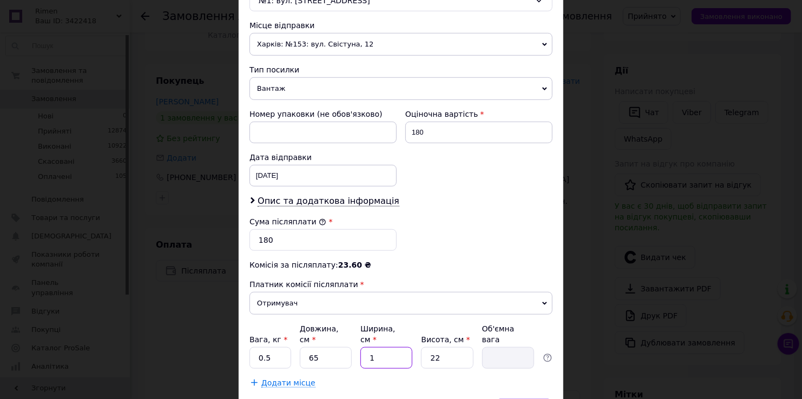
type input "3.58"
type input "10"
click at [444, 348] on input "22" at bounding box center [447, 358] width 52 height 22
type input "2"
type input "0.33"
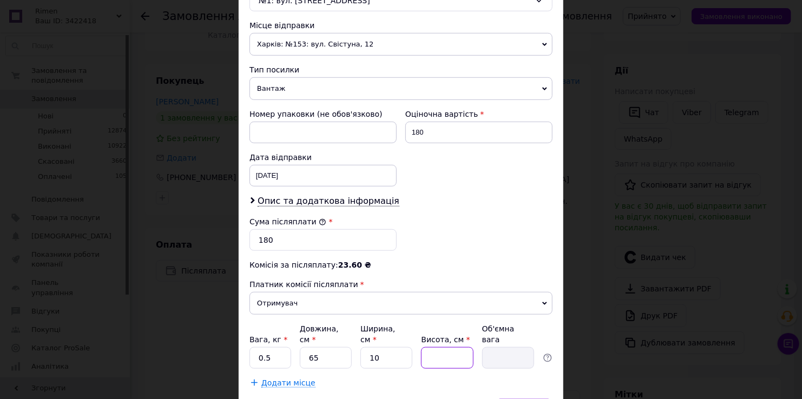
type input "5"
type input "0.81"
type input "5"
click at [444, 378] on div "Додати місце" at bounding box center [400, 383] width 303 height 11
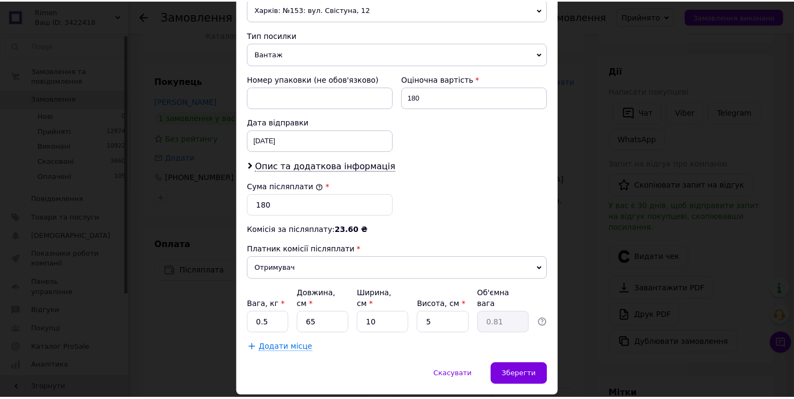
scroll to position [433, 0]
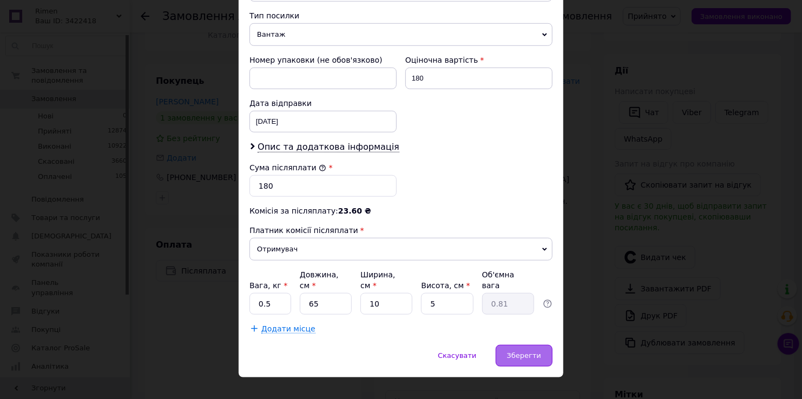
click at [512, 352] on span "Зберегти" at bounding box center [524, 356] width 34 height 8
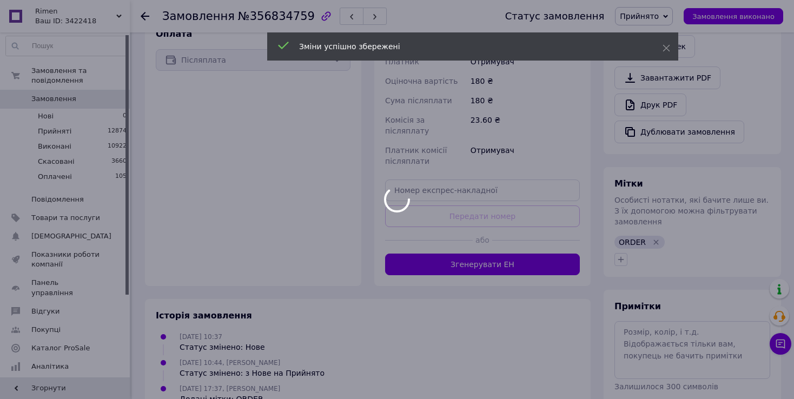
scroll to position [379, 0]
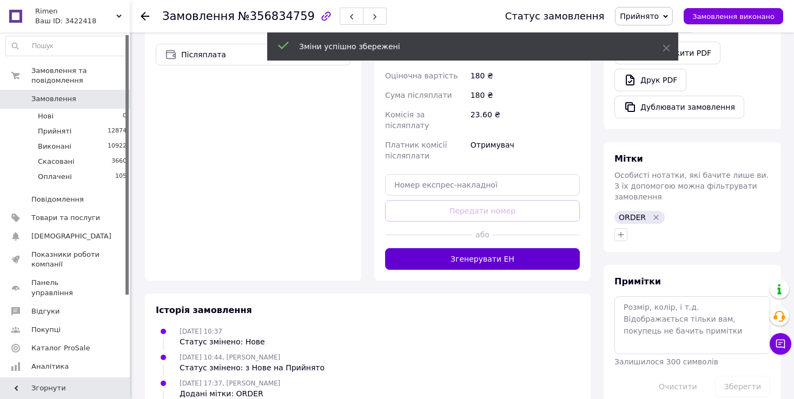
click at [506, 248] on button "Згенерувати ЕН" at bounding box center [482, 259] width 195 height 22
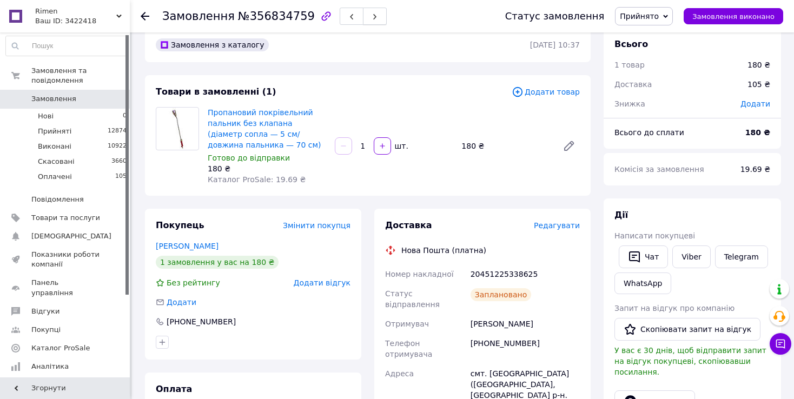
scroll to position [0, 0]
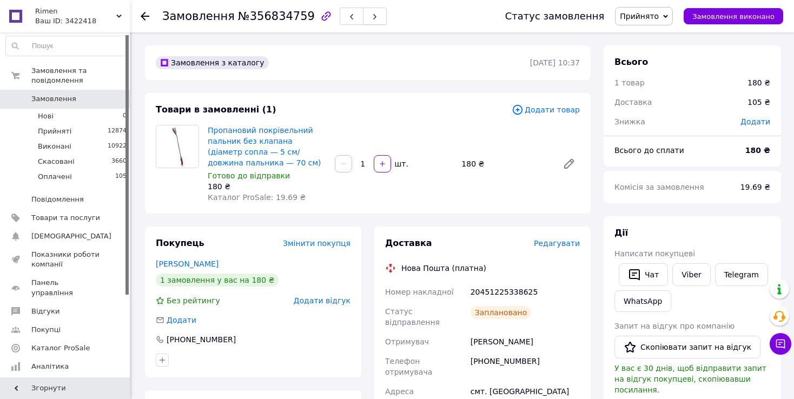
click at [365, 17] on button "button" at bounding box center [375, 16] width 24 height 17
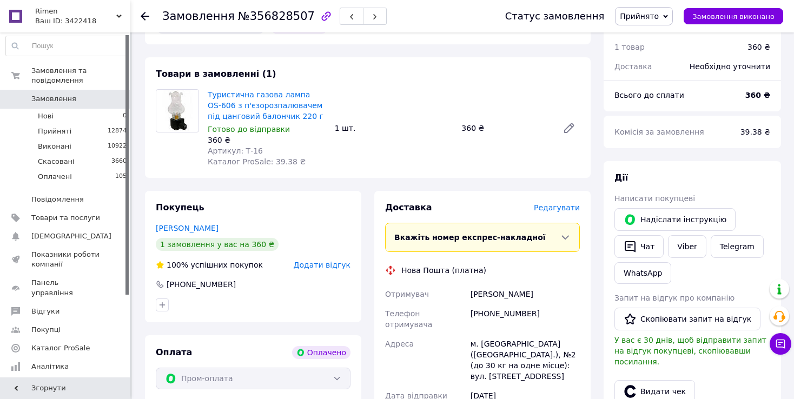
scroll to position [108, 0]
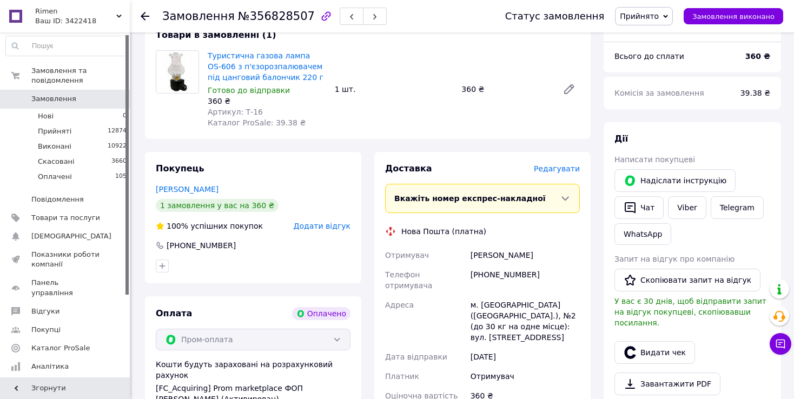
click at [515, 203] on span "Вкажіть номер експрес-накладної" at bounding box center [470, 198] width 152 height 9
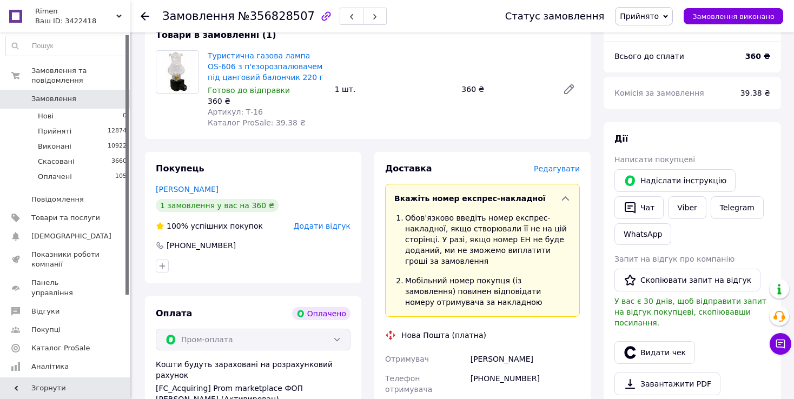
click at [549, 199] on div "Вкажіть номер експрес-накладної" at bounding box center [477, 198] width 166 height 11
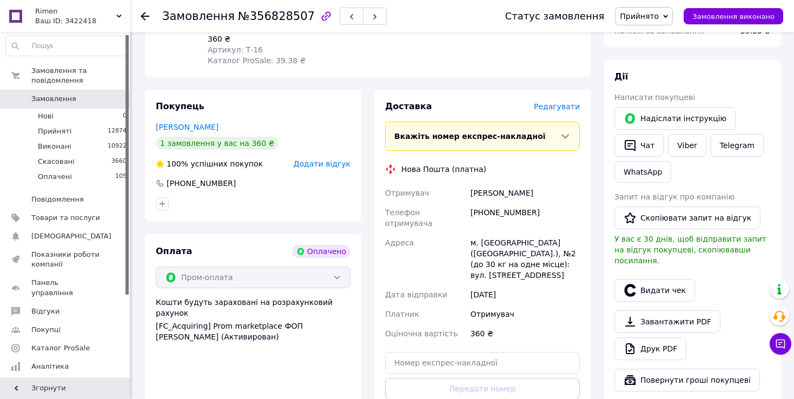
scroll to position [216, 0]
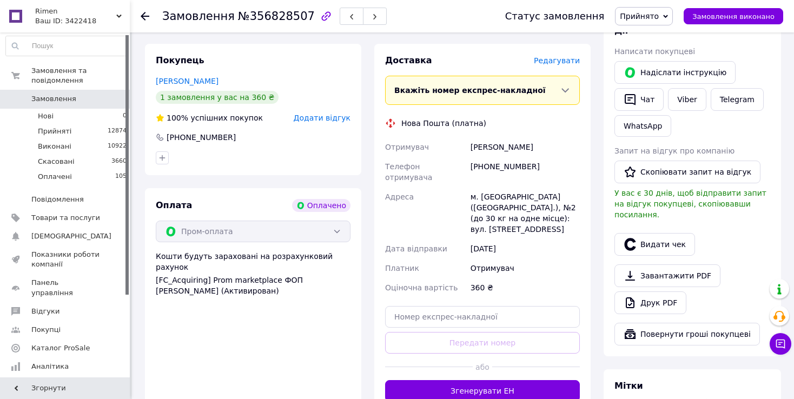
click at [504, 175] on div "[PHONE_NUMBER]" at bounding box center [526, 172] width 114 height 30
drag, startPoint x: 485, startPoint y: 164, endPoint x: 537, endPoint y: 162, distance: 52.0
click at [575, 165] on div "[PHONE_NUMBER]" at bounding box center [526, 172] width 114 height 30
copy div "0956362990"
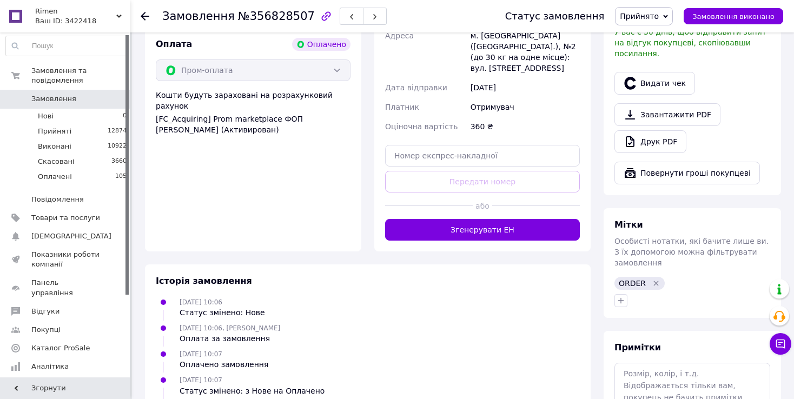
scroll to position [379, 0]
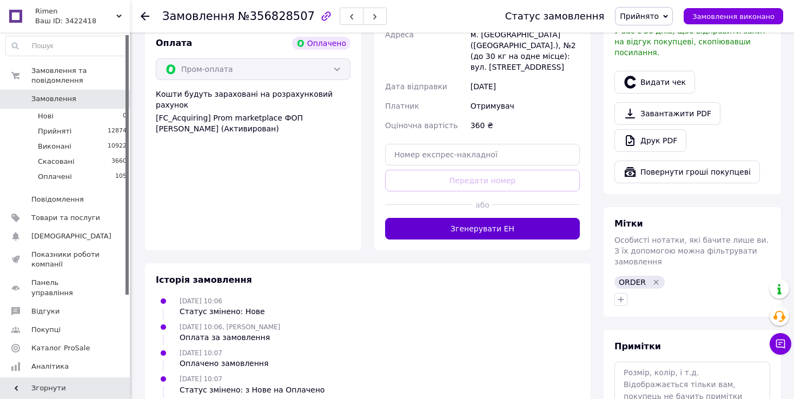
drag, startPoint x: 336, startPoint y: 227, endPoint x: 426, endPoint y: 207, distance: 92.6
click at [352, 220] on div "Оплата Оплачено Пром-оплата Кошти будуть зараховані на розрахунковий рахунок [F…" at bounding box center [253, 138] width 216 height 225
click at [426, 218] on button "Згенерувати ЕН" at bounding box center [482, 229] width 195 height 22
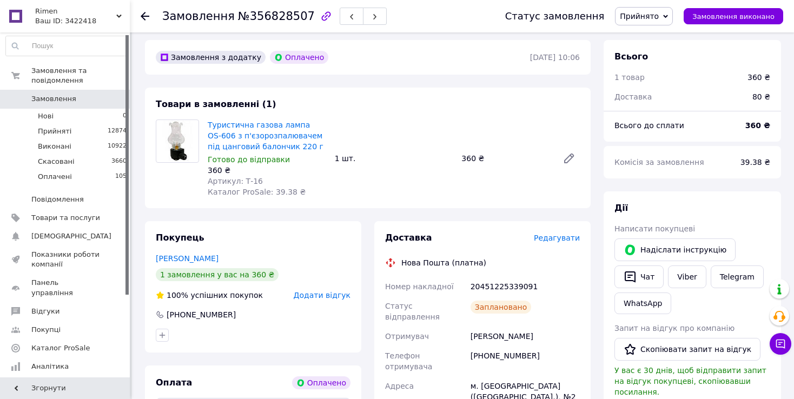
scroll to position [0, 0]
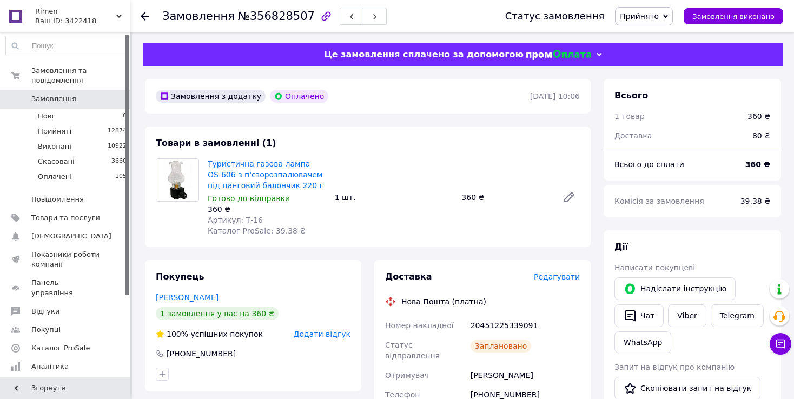
click at [365, 13] on button "button" at bounding box center [375, 16] width 24 height 17
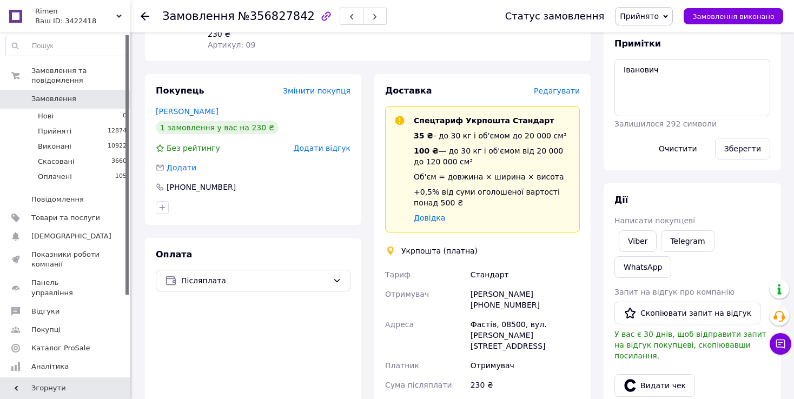
scroll to position [162, 0]
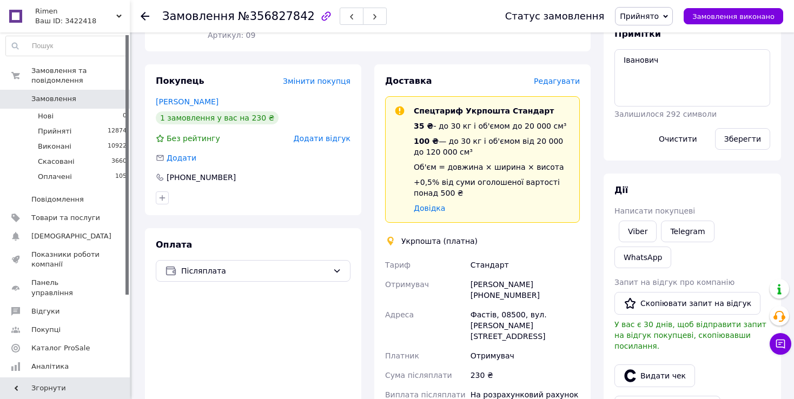
click at [484, 259] on div "Стандарт" at bounding box center [526, 264] width 114 height 19
drag, startPoint x: 502, startPoint y: 285, endPoint x: 544, endPoint y: 283, distance: 42.8
click at [544, 283] on div "[PERSON_NAME] [PHONE_NUMBER]" at bounding box center [526, 290] width 114 height 30
copy div "0688129132"
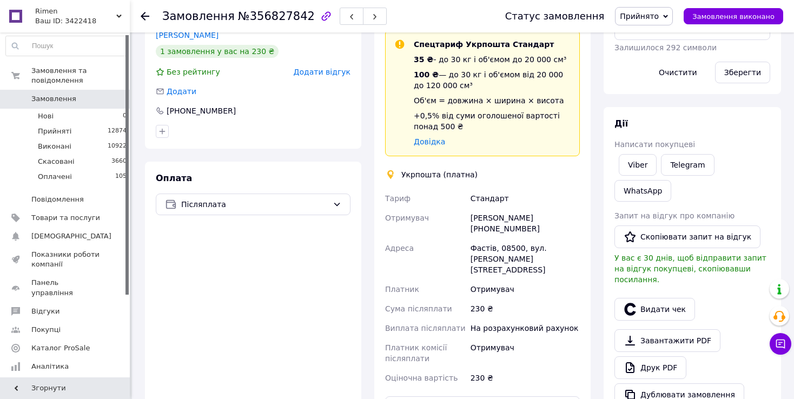
scroll to position [271, 0]
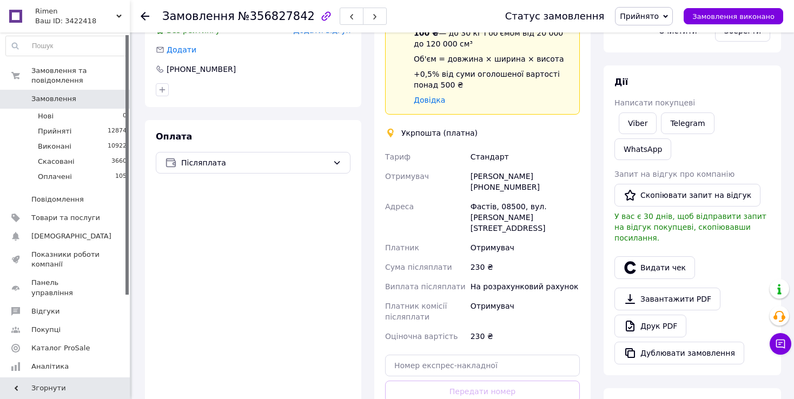
drag, startPoint x: 502, startPoint y: 177, endPoint x: 525, endPoint y: 155, distance: 31.8
click at [478, 179] on div "[PERSON_NAME] [PHONE_NUMBER]" at bounding box center [526, 182] width 114 height 30
drag, startPoint x: 512, startPoint y: 160, endPoint x: 565, endPoint y: 159, distance: 52.5
click at [571, 167] on div "[PERSON_NAME] [PHONE_NUMBER]" at bounding box center [526, 182] width 114 height 30
click at [482, 197] on div "Фастів, 08500, вул. [PERSON_NAME][STREET_ADDRESS]" at bounding box center [526, 217] width 114 height 41
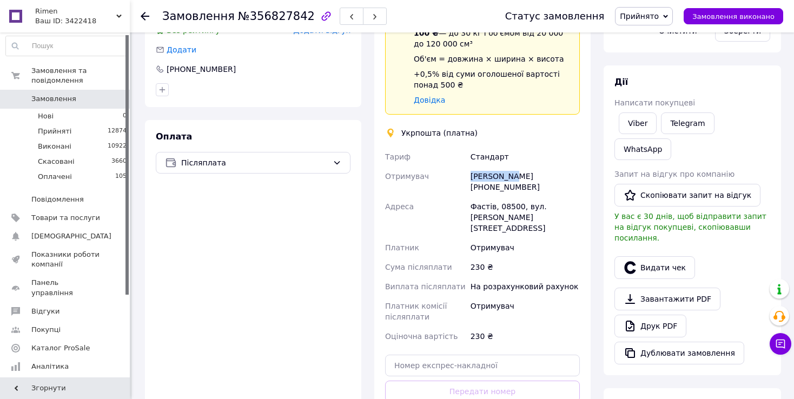
drag, startPoint x: 471, startPoint y: 161, endPoint x: 513, endPoint y: 163, distance: 42.3
click at [513, 167] on div "[PERSON_NAME] [PHONE_NUMBER]" at bounding box center [526, 182] width 114 height 30
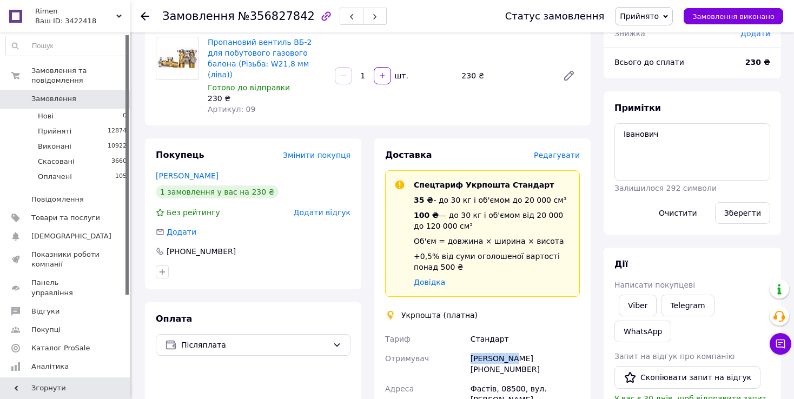
scroll to position [54, 0]
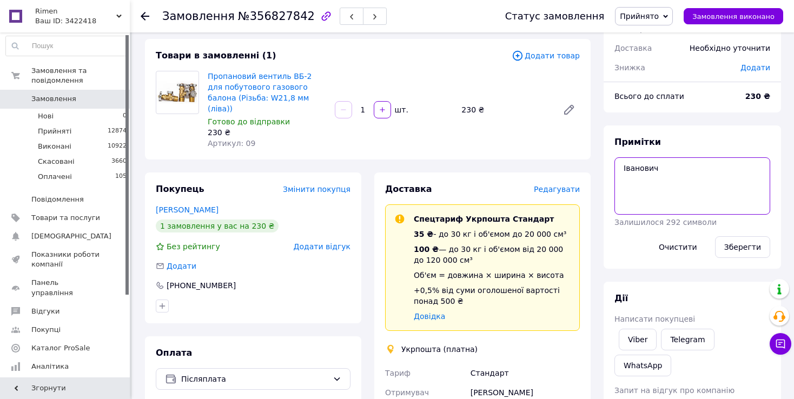
drag, startPoint x: 688, startPoint y: 164, endPoint x: 699, endPoint y: 187, distance: 25.4
click at [689, 164] on textarea "Іванович" at bounding box center [693, 185] width 156 height 57
drag, startPoint x: 623, startPoint y: 165, endPoint x: 670, endPoint y: 166, distance: 47.1
click at [681, 168] on textarea "Іванович" at bounding box center [693, 185] width 156 height 57
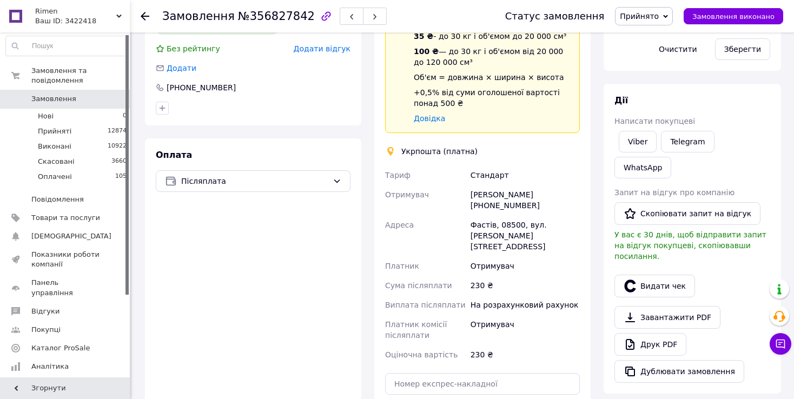
scroll to position [271, 0]
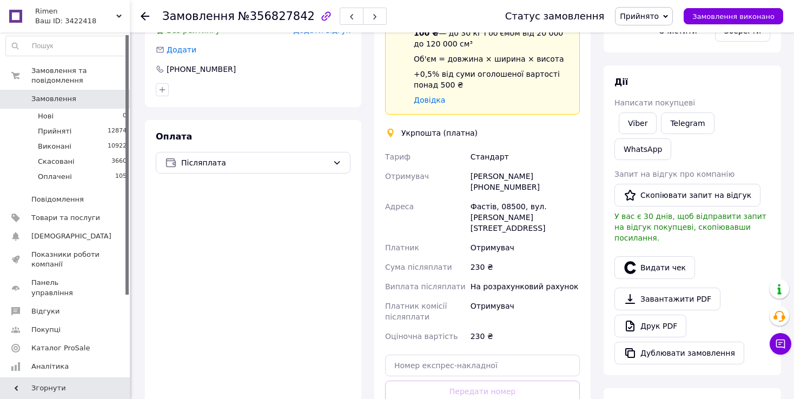
click at [502, 179] on div "[PERSON_NAME] [PHONE_NUMBER]" at bounding box center [526, 182] width 114 height 30
drag, startPoint x: 485, startPoint y: 170, endPoint x: 550, endPoint y: 170, distance: 64.9
click at [562, 173] on div "[PERSON_NAME] [PHONE_NUMBER]" at bounding box center [526, 182] width 114 height 30
drag, startPoint x: 486, startPoint y: 174, endPoint x: 570, endPoint y: 172, distance: 83.9
click at [570, 172] on div "[PERSON_NAME] [PHONE_NUMBER]" at bounding box center [526, 182] width 114 height 30
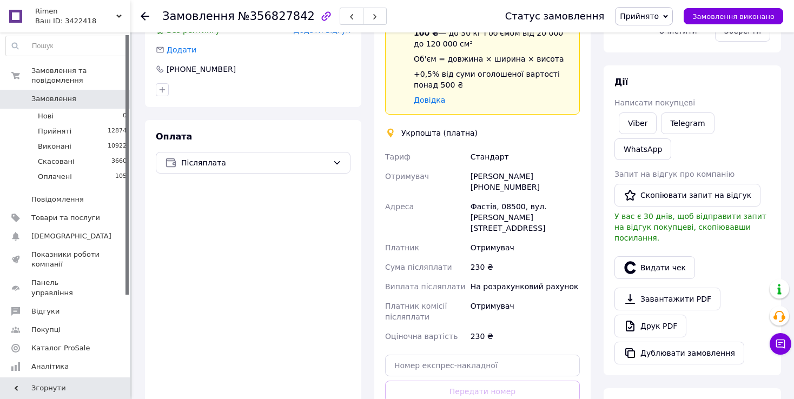
drag, startPoint x: 516, startPoint y: 211, endPoint x: 496, endPoint y: 195, distance: 25.4
click at [516, 210] on div "Фастів, 08500, вул. [PERSON_NAME][STREET_ADDRESS]" at bounding box center [526, 217] width 114 height 41
drag, startPoint x: 497, startPoint y: 194, endPoint x: 518, endPoint y: 198, distance: 20.9
click at [518, 198] on div "Фастів, 08500, вул. [PERSON_NAME][STREET_ADDRESS]" at bounding box center [526, 217] width 114 height 41
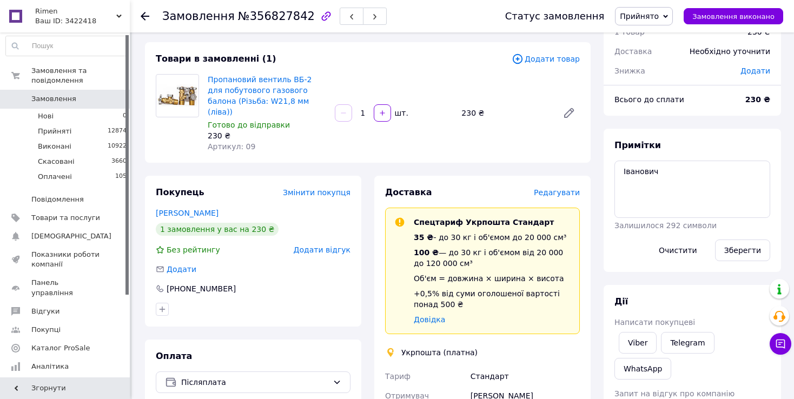
scroll to position [0, 0]
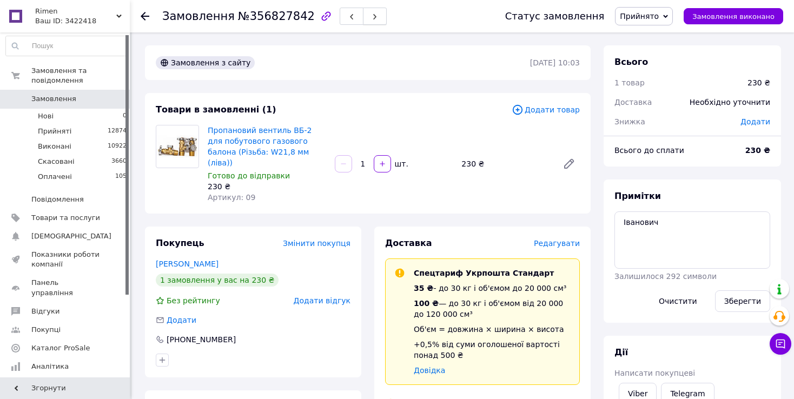
click at [365, 12] on button "button" at bounding box center [375, 16] width 24 height 17
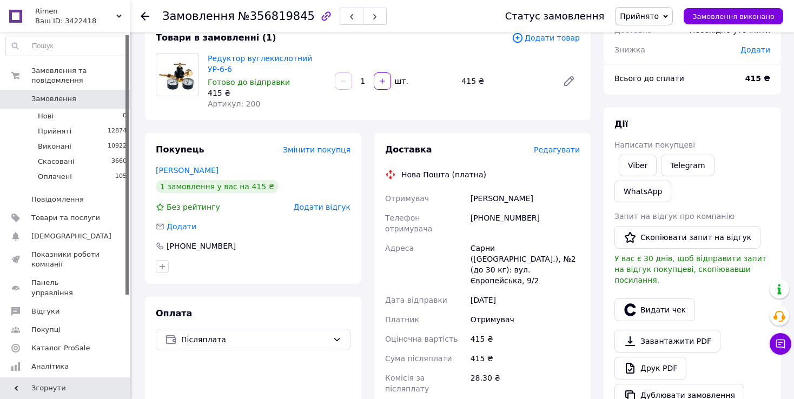
scroll to position [162, 0]
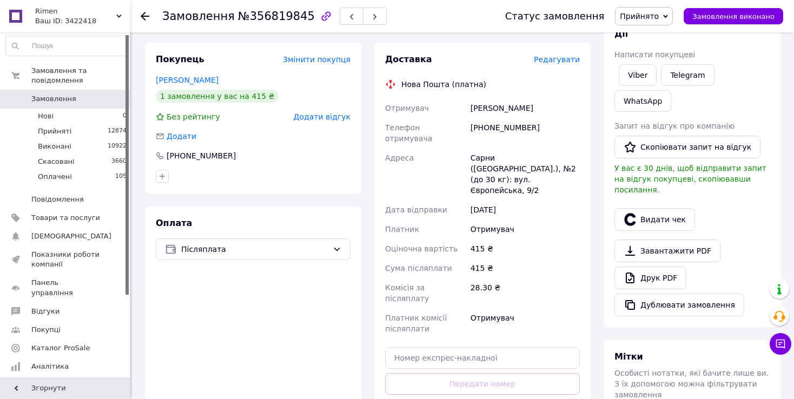
drag, startPoint x: 428, startPoint y: 118, endPoint x: 532, endPoint y: 186, distance: 124.4
click at [534, 220] on div "Отримувач" at bounding box center [526, 229] width 114 height 19
drag, startPoint x: 483, startPoint y: 116, endPoint x: 554, endPoint y: 114, distance: 70.9
click at [554, 118] on div "[PHONE_NUMBER]" at bounding box center [526, 133] width 114 height 30
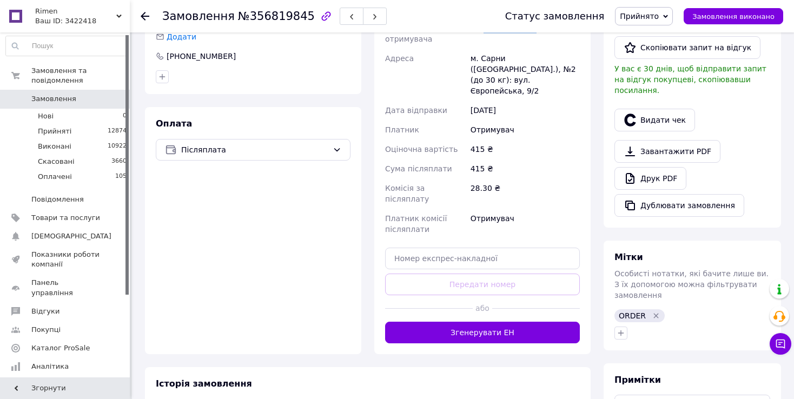
scroll to position [325, 0]
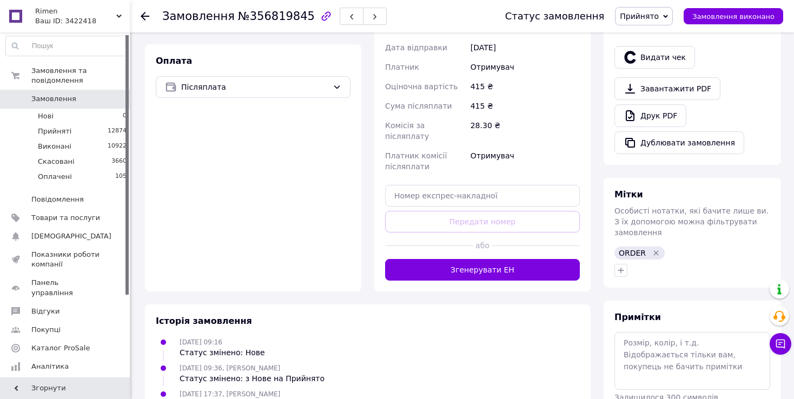
click at [353, 253] on div "Замовлення з сайту [DATE] 09:16 Товари в замовленні (1) Додати товар Редуктор в…" at bounding box center [368, 82] width 459 height 723
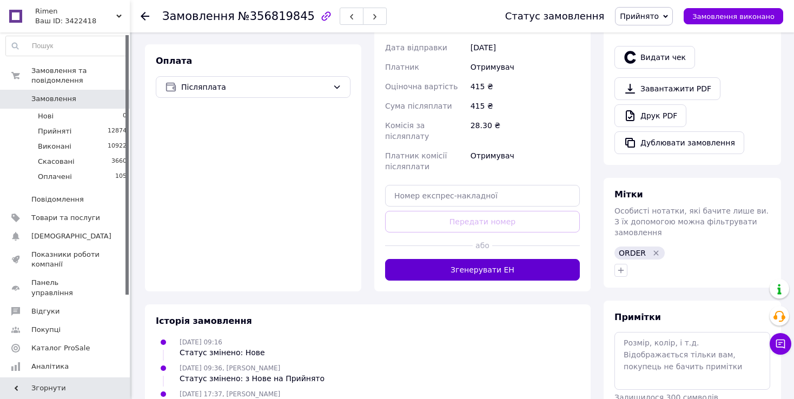
click at [404, 259] on button "Згенерувати ЕН" at bounding box center [482, 270] width 195 height 22
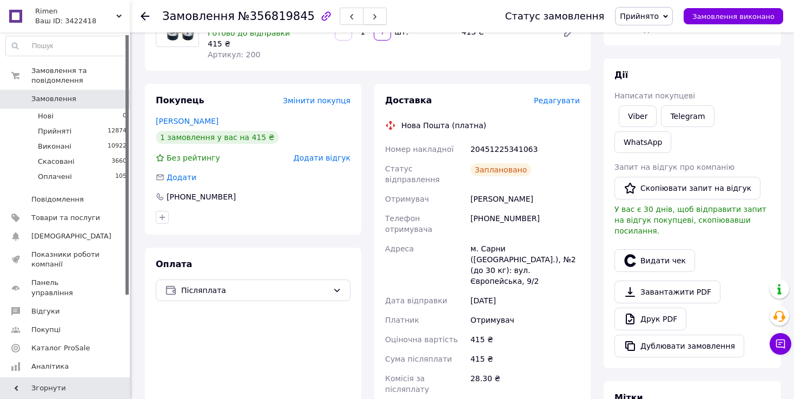
scroll to position [0, 0]
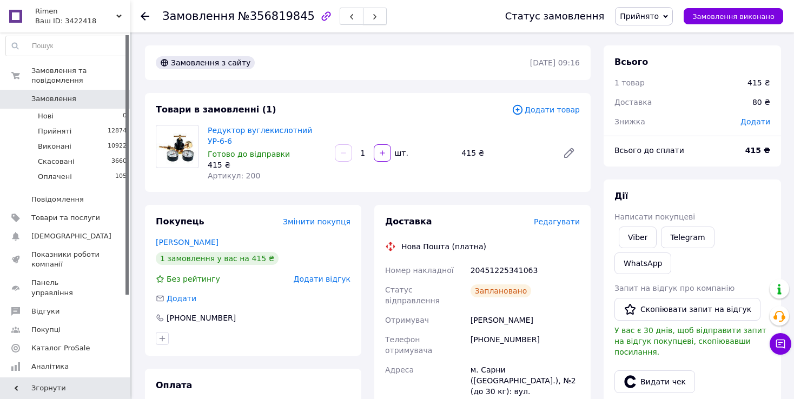
click at [367, 16] on button "button" at bounding box center [375, 16] width 24 height 17
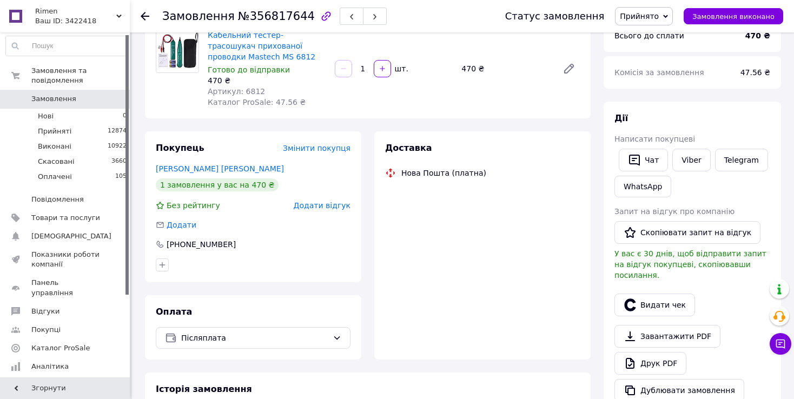
scroll to position [108, 0]
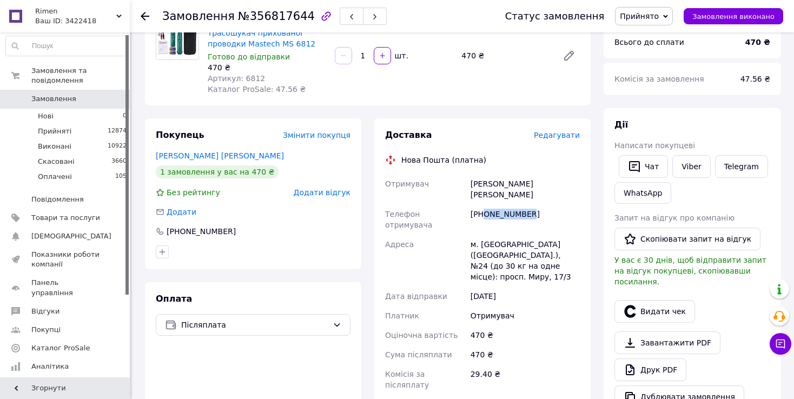
drag, startPoint x: 486, startPoint y: 201, endPoint x: 541, endPoint y: 198, distance: 54.7
click at [556, 205] on div "[PHONE_NUMBER]" at bounding box center [526, 220] width 114 height 30
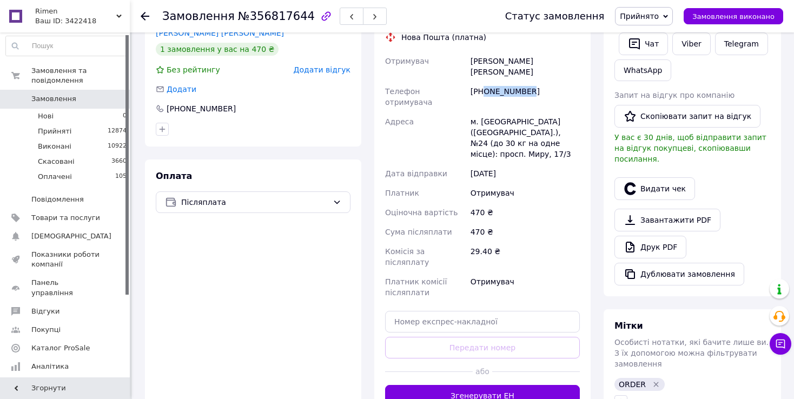
scroll to position [325, 0]
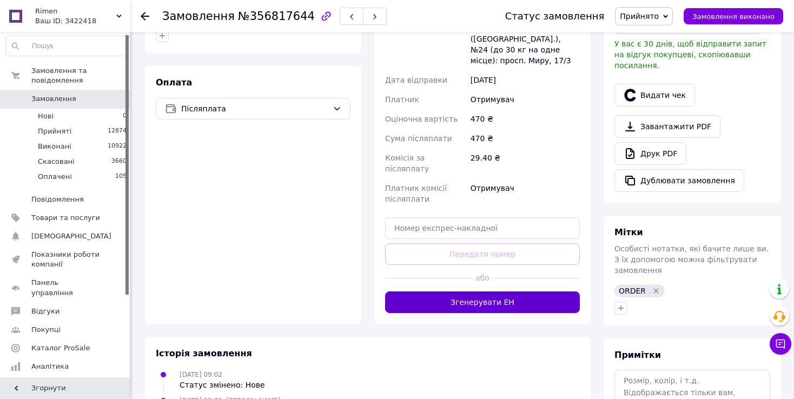
drag, startPoint x: 324, startPoint y: 233, endPoint x: 389, endPoint y: 258, distance: 69.3
click at [329, 233] on div "Оплата Післяплата" at bounding box center [253, 195] width 216 height 258
click at [400, 292] on button "Згенерувати ЕН" at bounding box center [482, 303] width 195 height 22
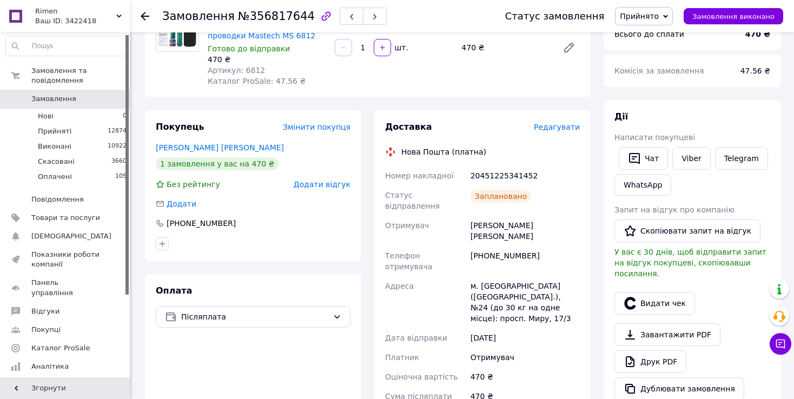
scroll to position [0, 0]
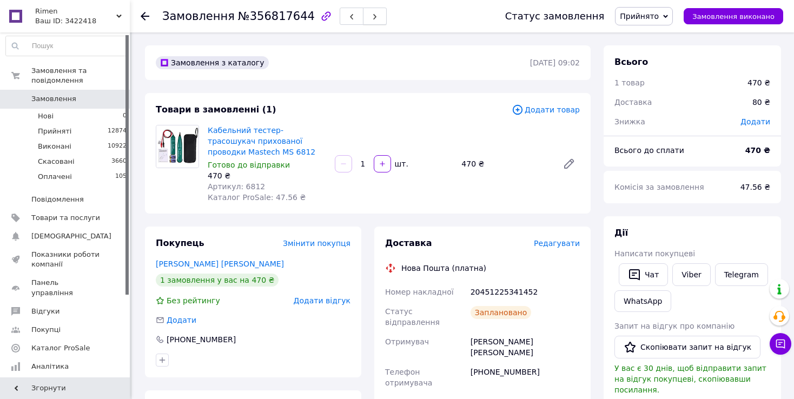
click at [363, 17] on button "button" at bounding box center [375, 16] width 24 height 17
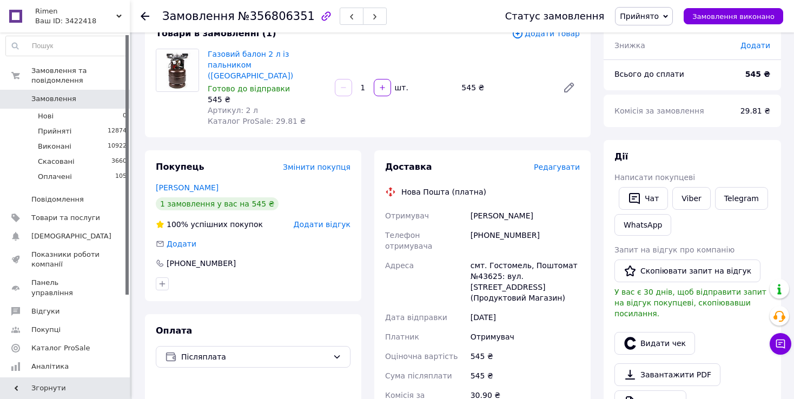
scroll to position [162, 0]
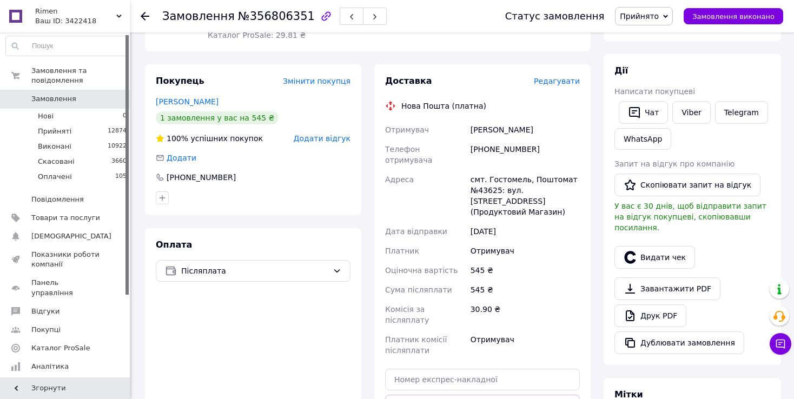
click at [513, 140] on div "[PHONE_NUMBER]" at bounding box center [526, 155] width 114 height 30
drag, startPoint x: 486, startPoint y: 136, endPoint x: 534, endPoint y: 136, distance: 47.6
click at [534, 140] on div "[PHONE_NUMBER]" at bounding box center [526, 155] width 114 height 30
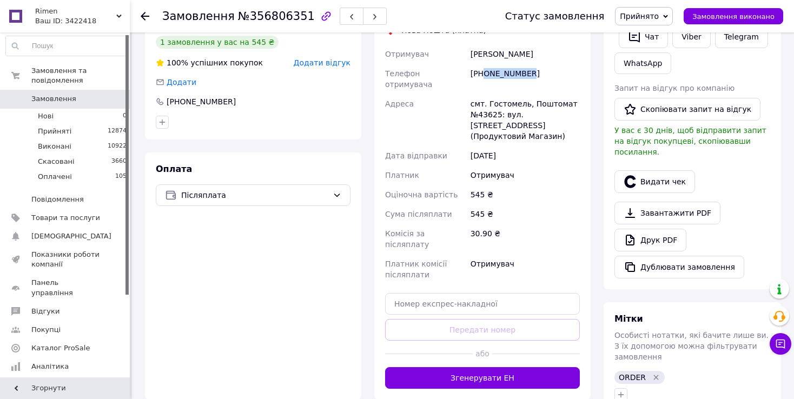
scroll to position [271, 0]
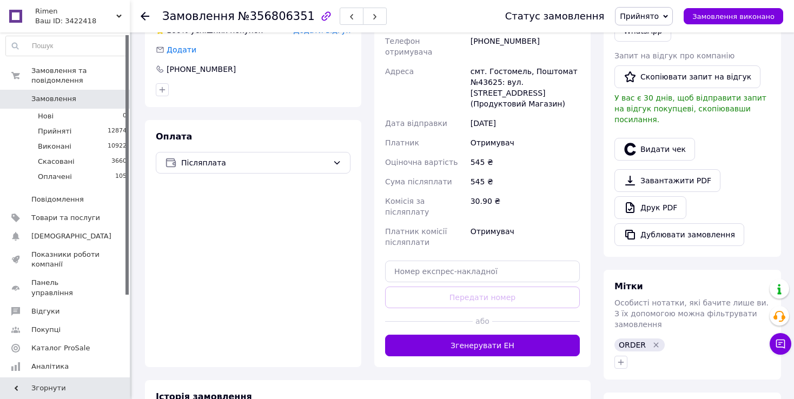
drag, startPoint x: 344, startPoint y: 265, endPoint x: 375, endPoint y: 294, distance: 42.5
click at [345, 265] on div "Оплата Післяплата" at bounding box center [253, 243] width 216 height 247
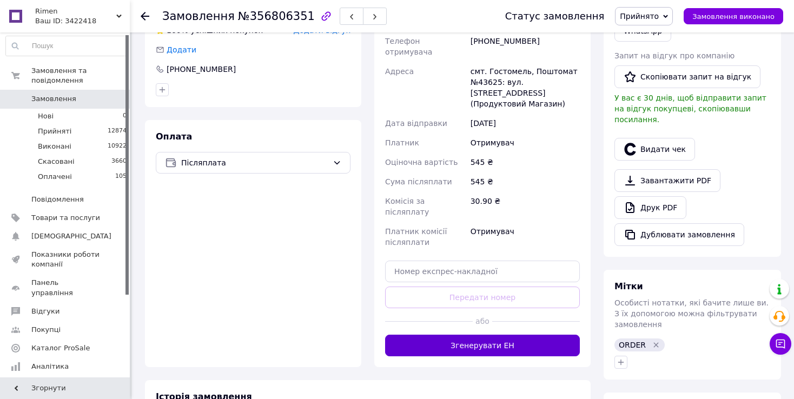
click at [391, 335] on button "Згенерувати ЕН" at bounding box center [482, 346] width 195 height 22
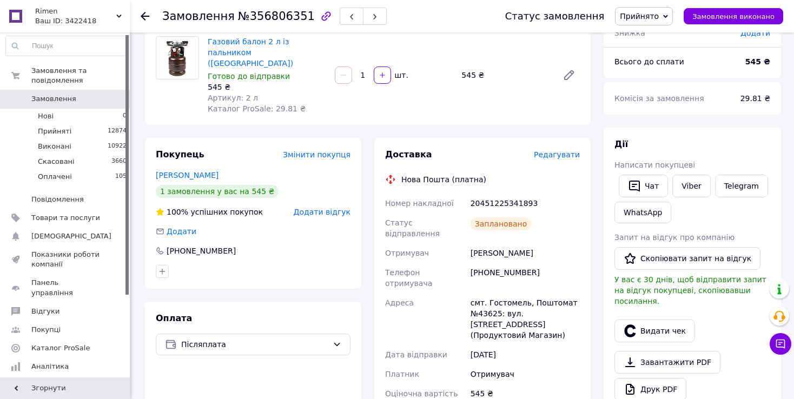
scroll to position [0, 0]
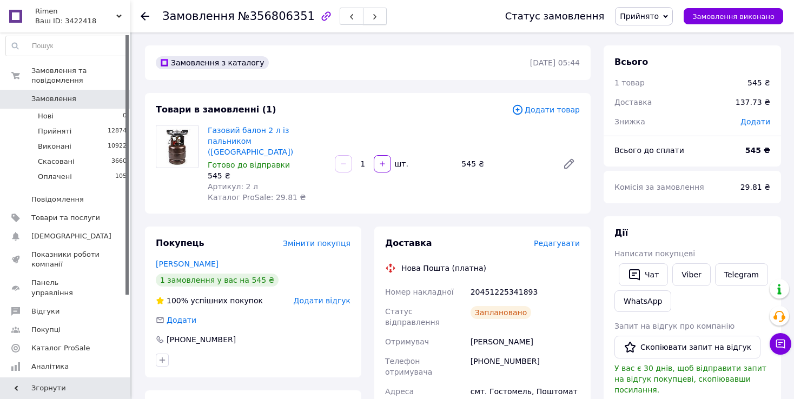
click at [365, 15] on button "button" at bounding box center [375, 16] width 24 height 17
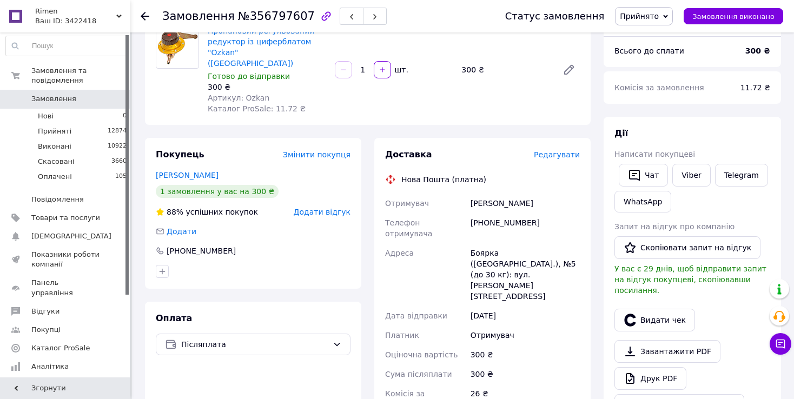
scroll to position [216, 0]
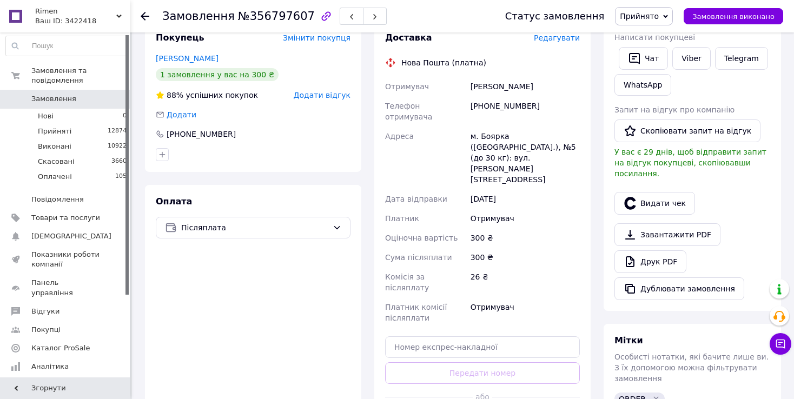
click at [493, 202] on div "Отримувач [PERSON_NAME] Телефон отримувача [PHONE_NUMBER] Адреса м. Боярка ([GE…" at bounding box center [482, 202] width 199 height 251
drag, startPoint x: 484, startPoint y: 93, endPoint x: 556, endPoint y: 90, distance: 72.0
click at [556, 96] on div "[PHONE_NUMBER]" at bounding box center [526, 111] width 114 height 30
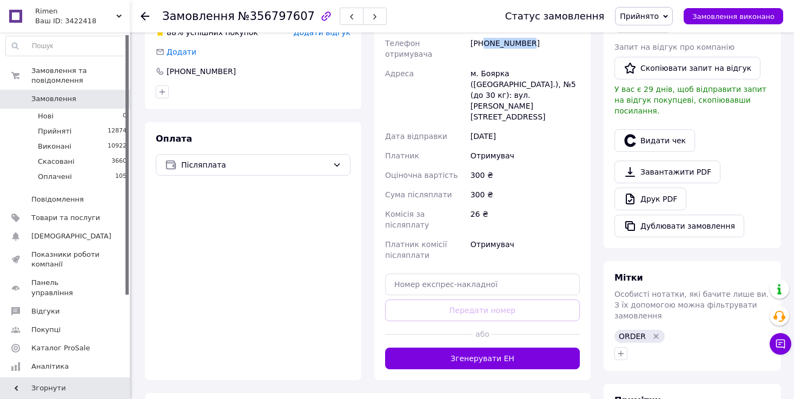
scroll to position [325, 0]
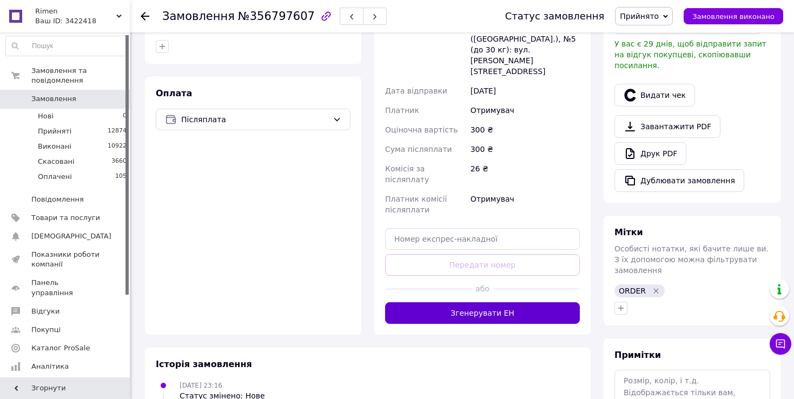
click at [321, 252] on div "Оплата Післяплата" at bounding box center [253, 206] width 216 height 258
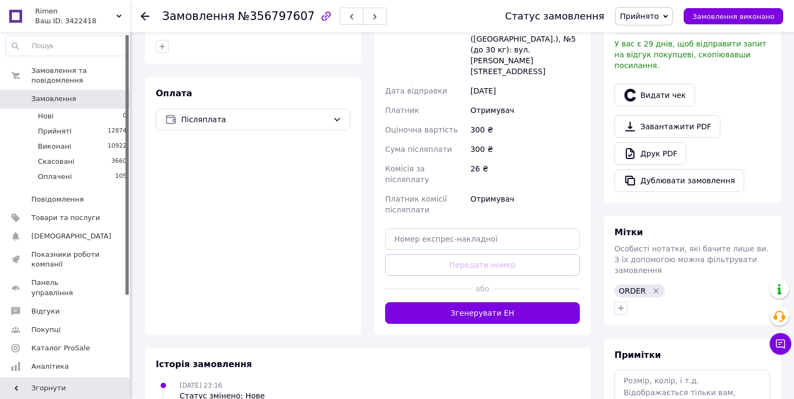
click at [427, 302] on button "Згенерувати ЕН" at bounding box center [482, 313] width 195 height 22
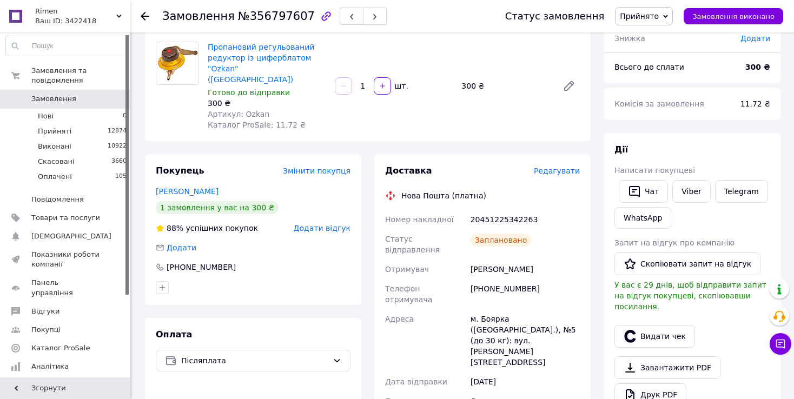
scroll to position [0, 0]
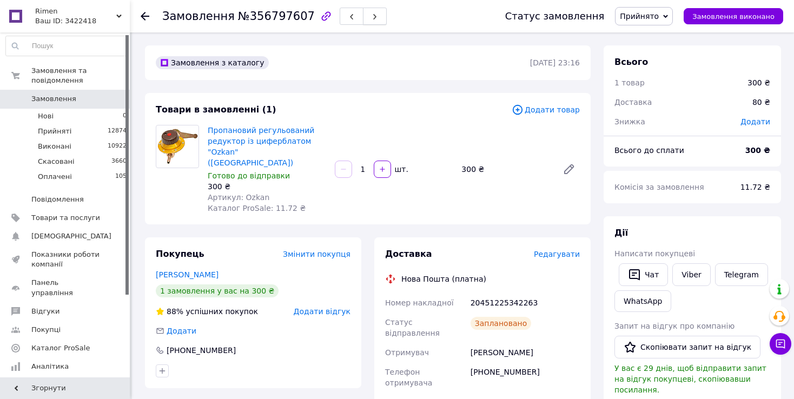
click at [363, 13] on button "button" at bounding box center [375, 16] width 24 height 17
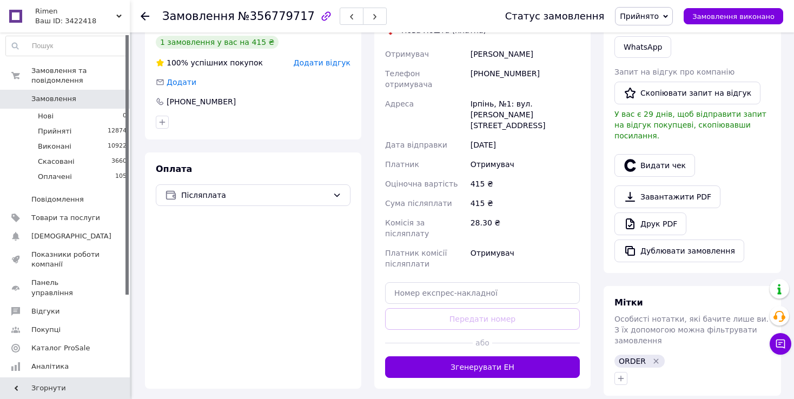
click at [496, 94] on div "Ірпінь, №1: вул. [PERSON_NAME][STREET_ADDRESS]" at bounding box center [526, 114] width 114 height 41
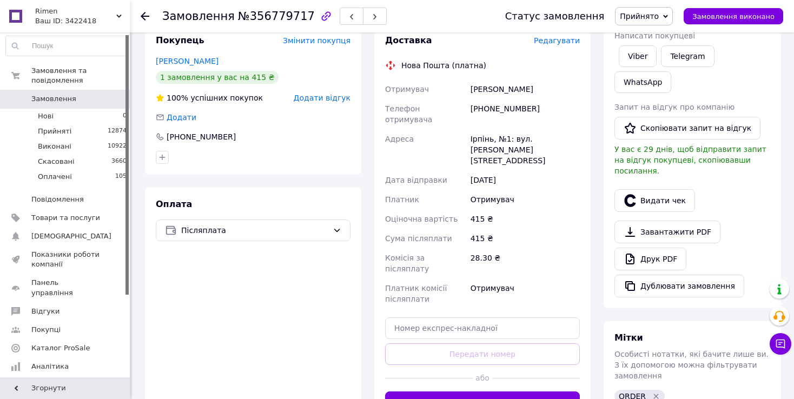
scroll to position [162, 0]
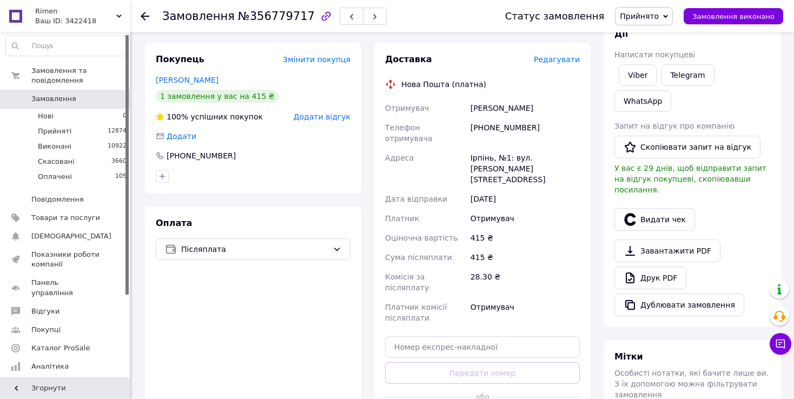
click at [488, 118] on div "[PHONE_NUMBER]" at bounding box center [526, 133] width 114 height 30
drag, startPoint x: 485, startPoint y: 111, endPoint x: 543, endPoint y: 111, distance: 57.9
click at [545, 118] on div "[PHONE_NUMBER]" at bounding box center [526, 133] width 114 height 30
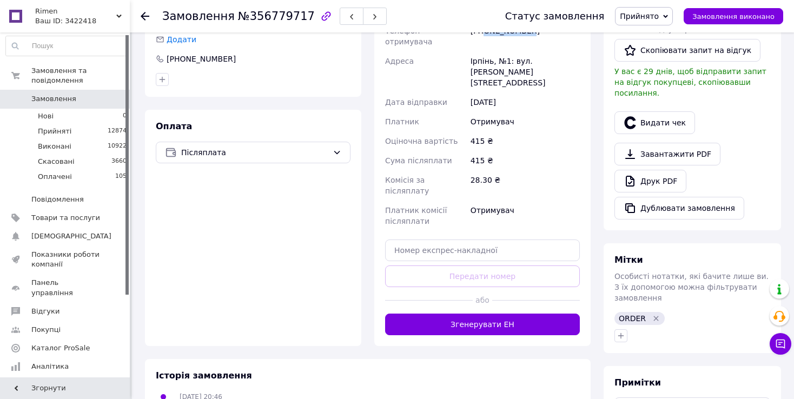
scroll to position [325, 0]
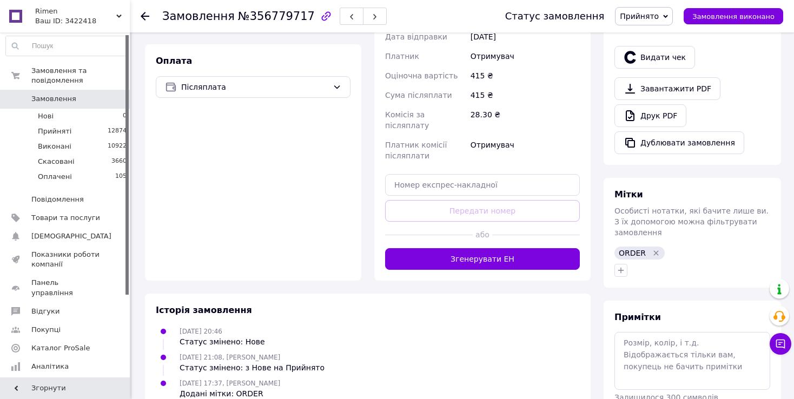
drag, startPoint x: 346, startPoint y: 231, endPoint x: 397, endPoint y: 220, distance: 52.6
click at [348, 231] on div "Замовлення з сайту [DATE] 20:46 Товари в замовленні (1) Додати товар Редуктор в…" at bounding box center [368, 82] width 459 height 723
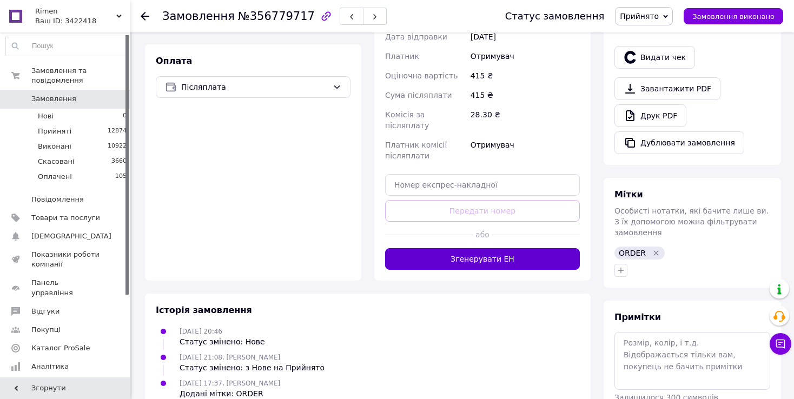
click at [427, 248] on button "Згенерувати ЕН" at bounding box center [482, 259] width 195 height 22
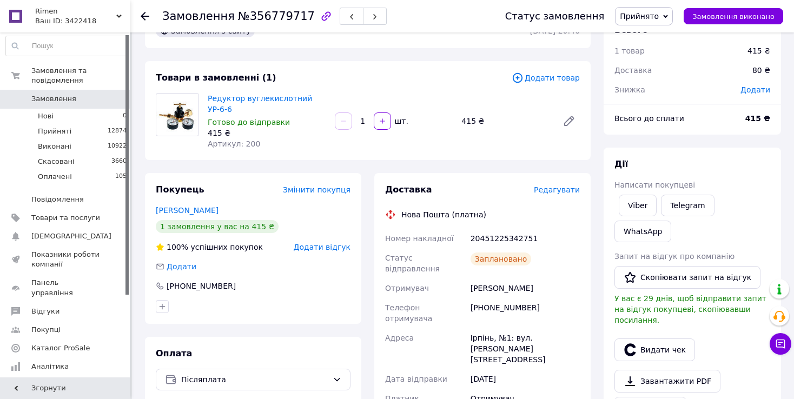
scroll to position [0, 0]
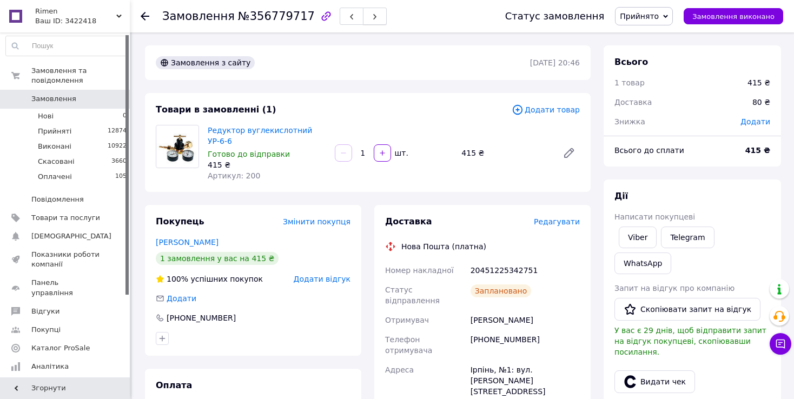
click at [366, 16] on button "button" at bounding box center [375, 16] width 24 height 17
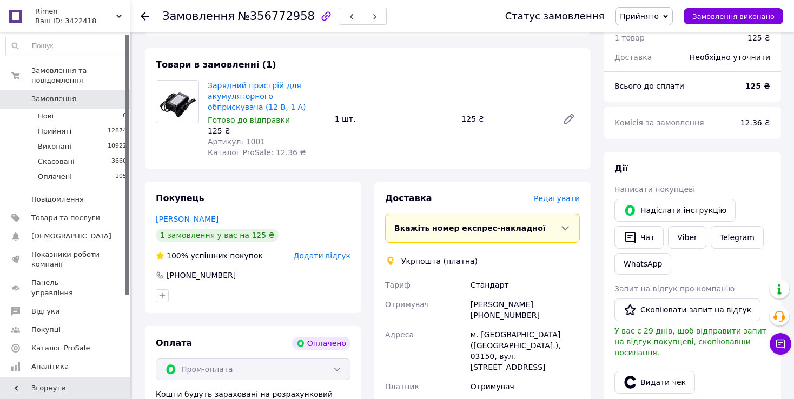
scroll to position [108, 0]
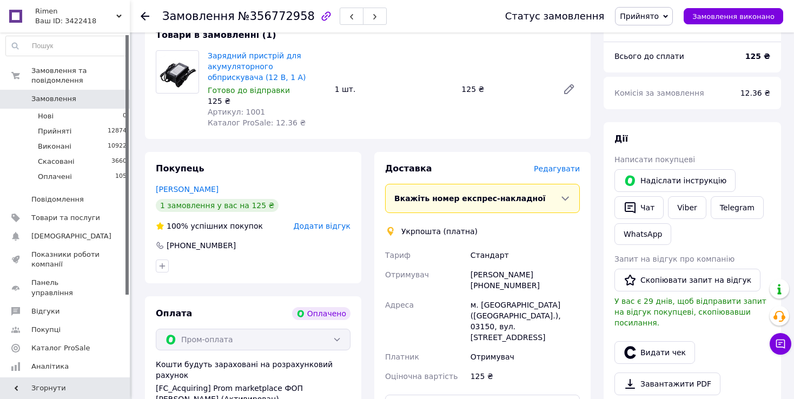
click at [503, 213] on div "Доставка [PERSON_NAME] Вкажіть номер експрес-накладної Обов'язково введіть номе…" at bounding box center [482, 327] width 195 height 328
drag, startPoint x: 483, startPoint y: 284, endPoint x: 558, endPoint y: 283, distance: 74.7
click at [558, 283] on div "[PERSON_NAME] [PHONE_NUMBER]" at bounding box center [526, 280] width 114 height 30
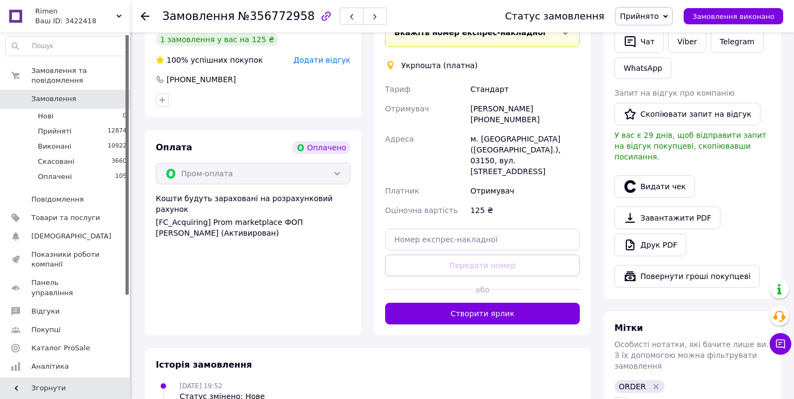
scroll to position [325, 0]
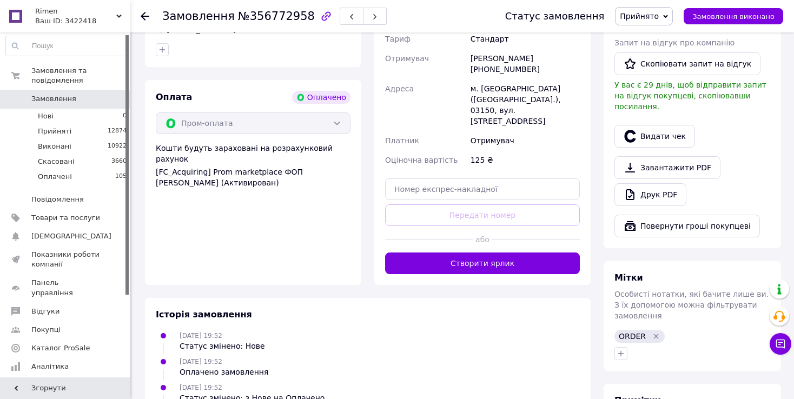
drag, startPoint x: 324, startPoint y: 264, endPoint x: 378, endPoint y: 245, distance: 57.2
click at [327, 260] on div "Замовлення з додатку Оплачено [DATE] 19:52 Товари в замовленні (1) Зарядний при…" at bounding box center [368, 140] width 459 height 773
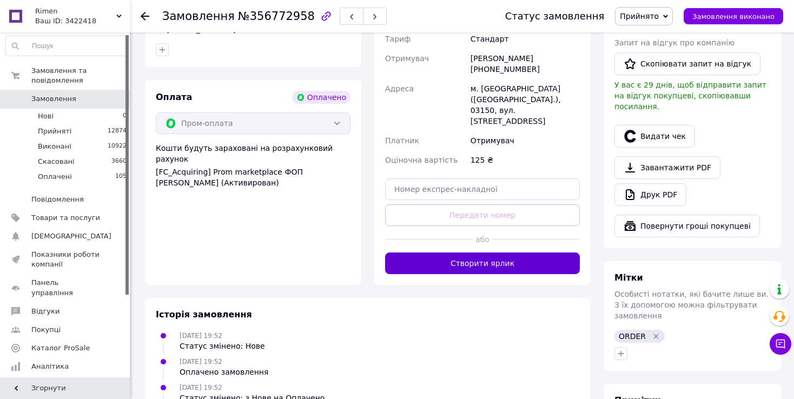
drag, startPoint x: 383, startPoint y: 240, endPoint x: 392, endPoint y: 240, distance: 9.8
click at [383, 240] on div "Доставка [PERSON_NAME] Вкажіть номер експрес-накладної Обов'язково введіть номе…" at bounding box center [482, 111] width 216 height 350
click at [394, 253] on button "Створити ярлик" at bounding box center [482, 264] width 195 height 22
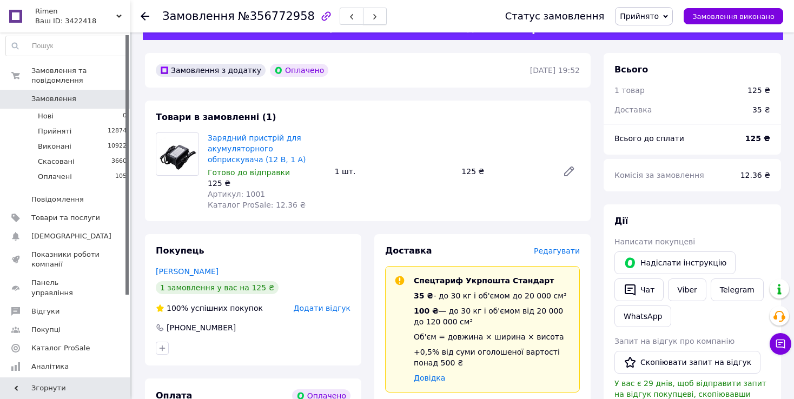
scroll to position [0, 0]
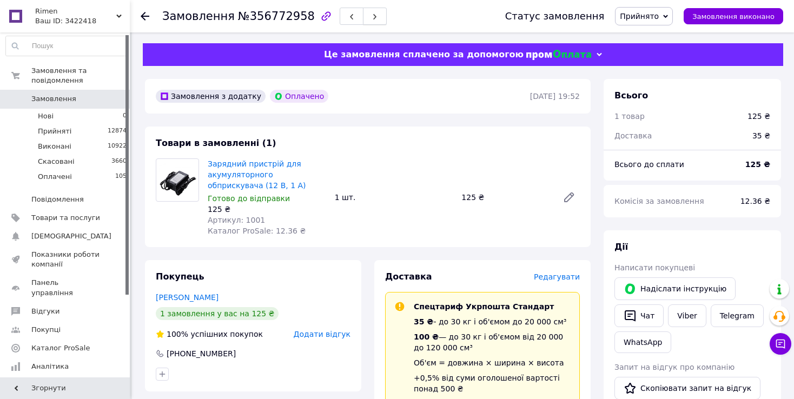
click at [365, 15] on button "button" at bounding box center [375, 16] width 24 height 17
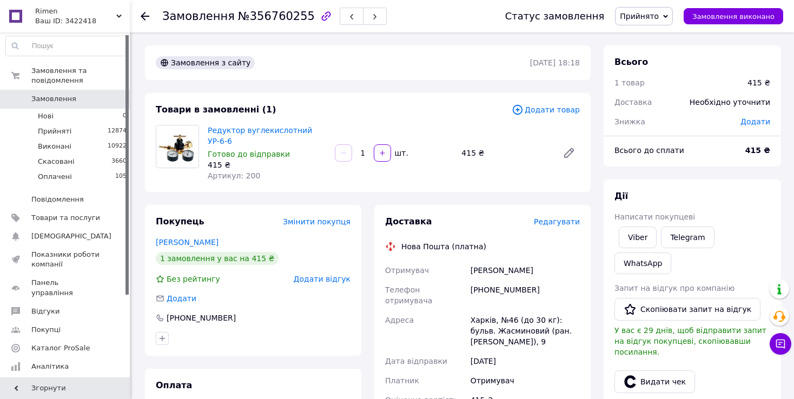
scroll to position [108, 0]
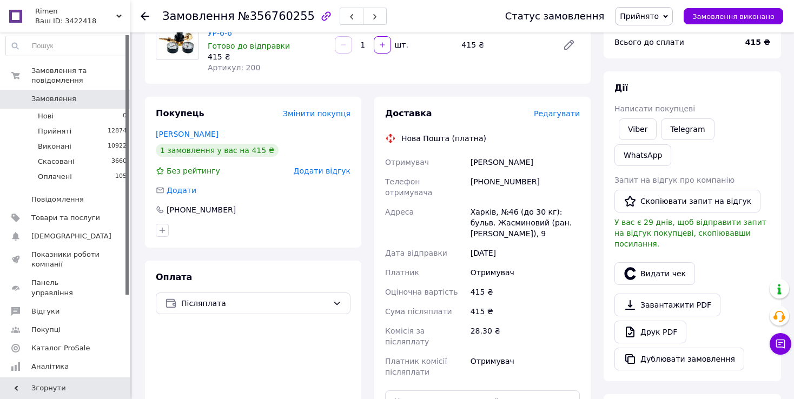
click at [473, 263] on div "Отримувач" at bounding box center [526, 272] width 114 height 19
drag, startPoint x: 484, startPoint y: 168, endPoint x: 551, endPoint y: 164, distance: 66.7
click at [558, 172] on div "[PHONE_NUMBER]" at bounding box center [526, 187] width 114 height 30
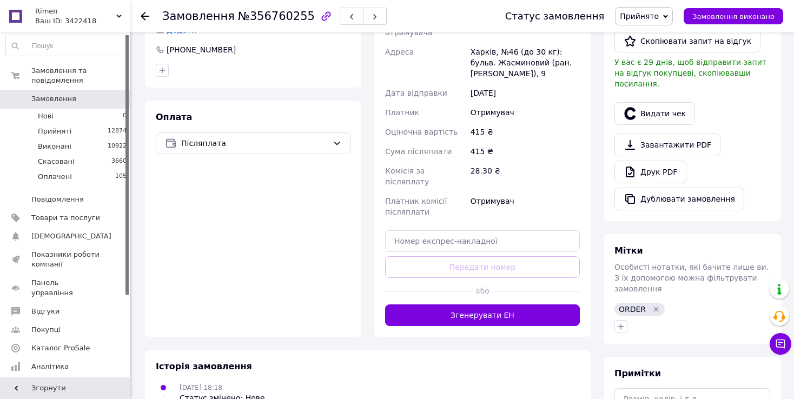
scroll to position [325, 0]
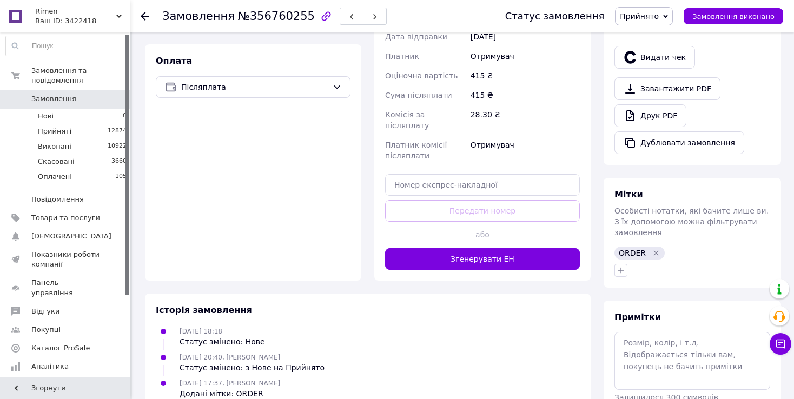
click at [322, 294] on div "Історія замовлення [DATE] 18:18 Статус змінено: Нове [DATE] 20:40, [PERSON_NAME…" at bounding box center [368, 352] width 446 height 116
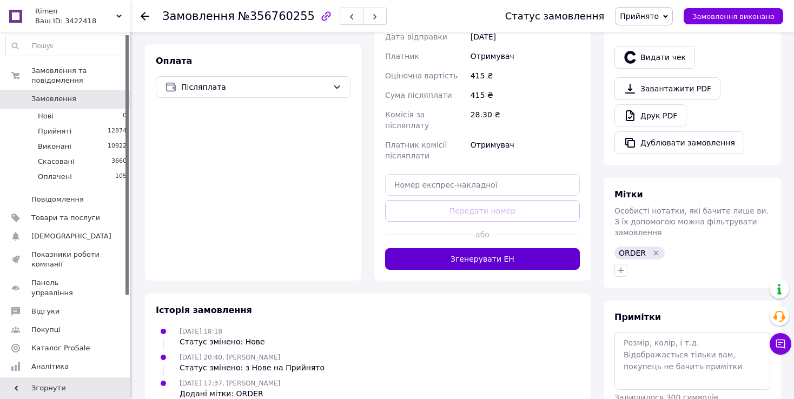
click at [437, 248] on button "Згенерувати ЕН" at bounding box center [482, 259] width 195 height 22
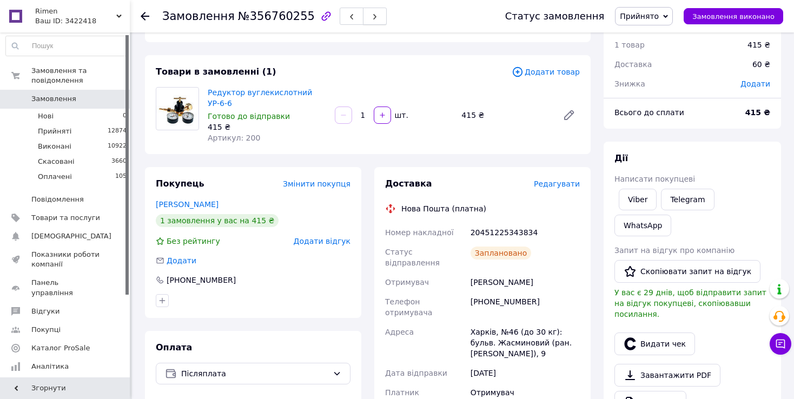
scroll to position [0, 0]
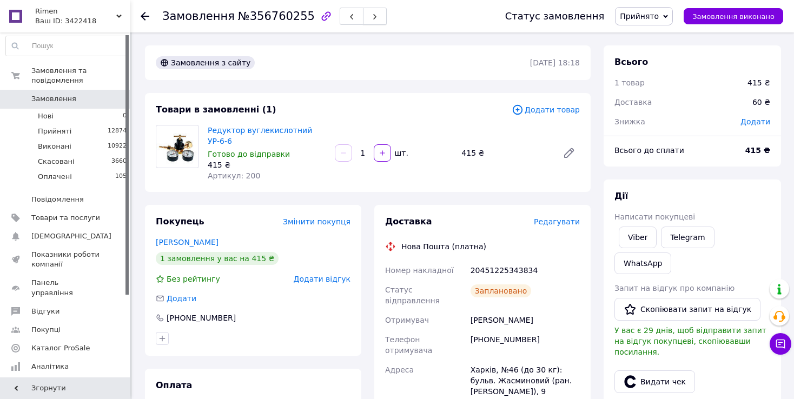
click at [363, 10] on button "button" at bounding box center [375, 16] width 24 height 17
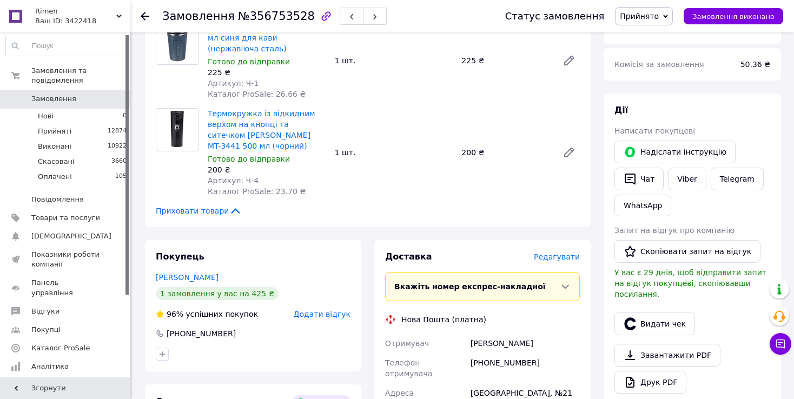
scroll to position [271, 0]
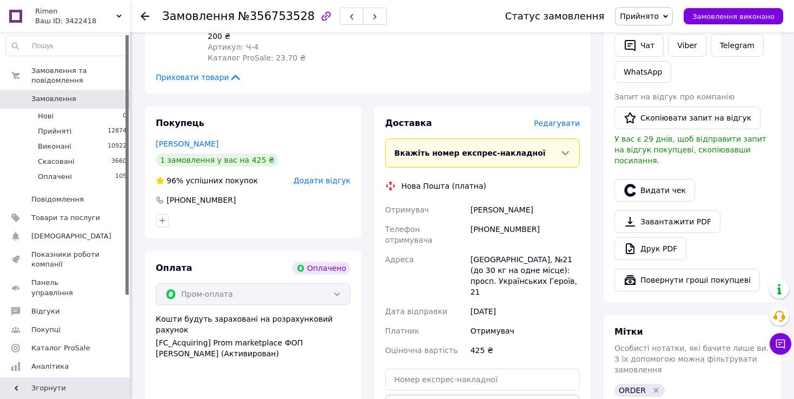
click at [476, 220] on div "[PHONE_NUMBER]" at bounding box center [526, 235] width 114 height 30
drag, startPoint x: 484, startPoint y: 214, endPoint x: 539, endPoint y: 218, distance: 54.8
click at [539, 220] on div "[PHONE_NUMBER]" at bounding box center [526, 235] width 114 height 30
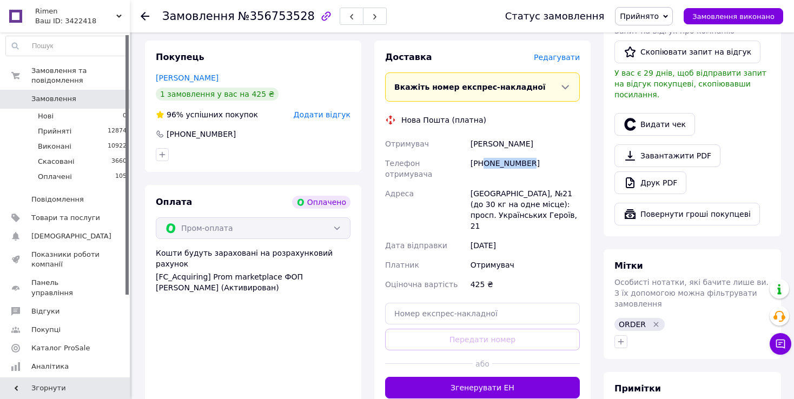
scroll to position [379, 0]
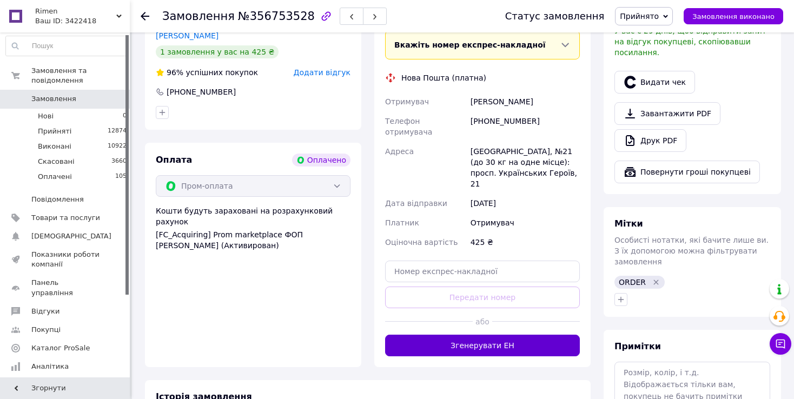
drag, startPoint x: 253, startPoint y: 300, endPoint x: 449, endPoint y: 322, distance: 197.1
click at [255, 300] on div "Оплата Оплачено Пром-оплата Кошти будуть зараховані на розрахунковий рахунок [F…" at bounding box center [253, 255] width 216 height 225
click at [447, 335] on button "Згенерувати ЕН" at bounding box center [482, 346] width 195 height 22
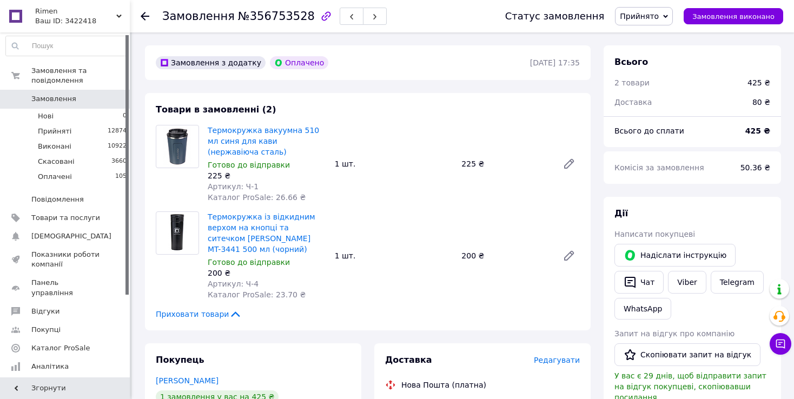
scroll to position [0, 0]
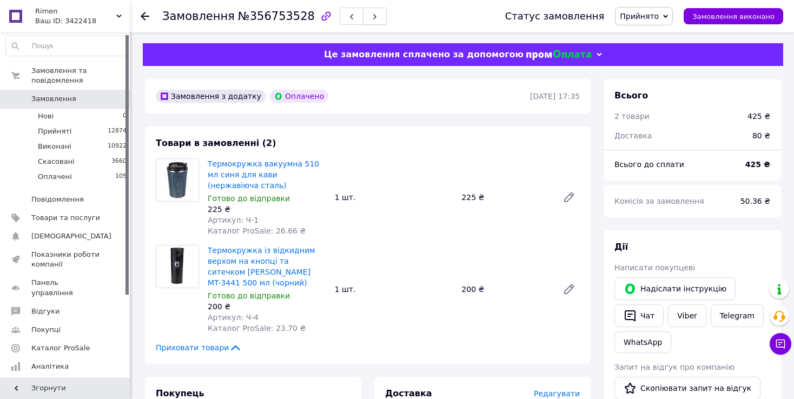
click at [363, 16] on button "button" at bounding box center [375, 16] width 24 height 17
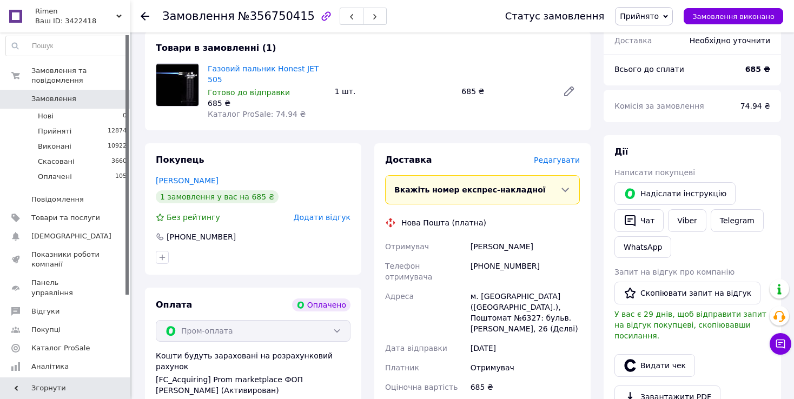
scroll to position [162, 0]
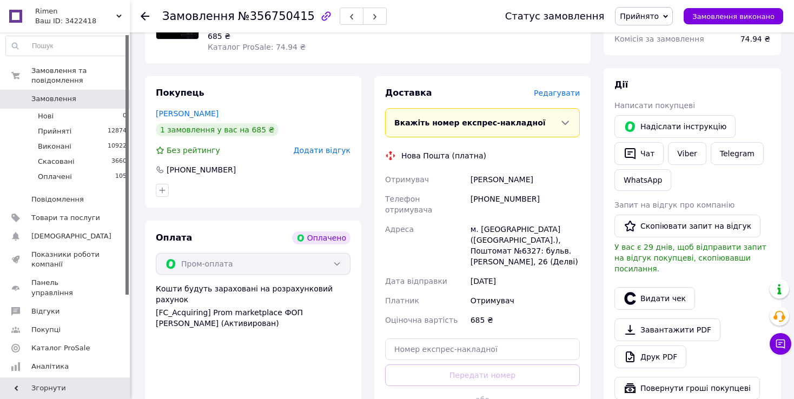
drag, startPoint x: 523, startPoint y: 182, endPoint x: 466, endPoint y: 179, distance: 57.4
click at [518, 189] on div "[PHONE_NUMBER]" at bounding box center [526, 204] width 114 height 30
drag, startPoint x: 486, startPoint y: 183, endPoint x: 516, endPoint y: 185, distance: 29.8
click at [512, 189] on div "[PHONE_NUMBER]" at bounding box center [526, 204] width 114 height 30
click at [521, 189] on div "[PHONE_NUMBER]" at bounding box center [526, 204] width 114 height 30
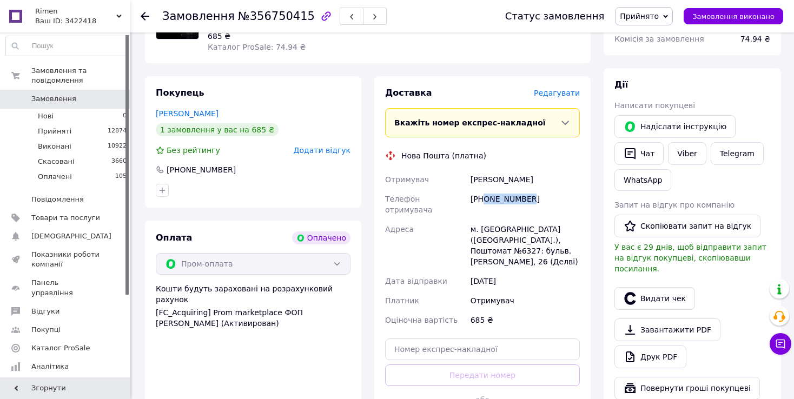
drag, startPoint x: 484, startPoint y: 183, endPoint x: 574, endPoint y: 182, distance: 89.3
click at [574, 189] on div "[PHONE_NUMBER]" at bounding box center [526, 204] width 114 height 30
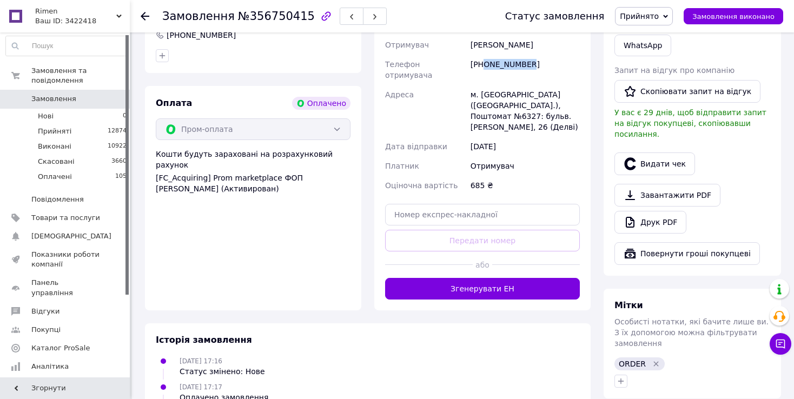
scroll to position [325, 0]
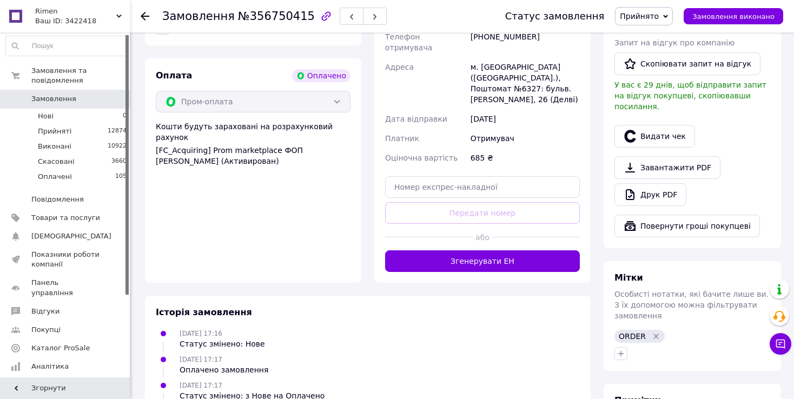
click at [339, 302] on div "Історія замовлення [DATE] 17:16 Статус змінено: Нове [DATE] 17:17 Оплачено замо…" at bounding box center [368, 380] width 446 height 169
click at [406, 251] on button "Згенерувати ЕН" at bounding box center [482, 262] width 195 height 22
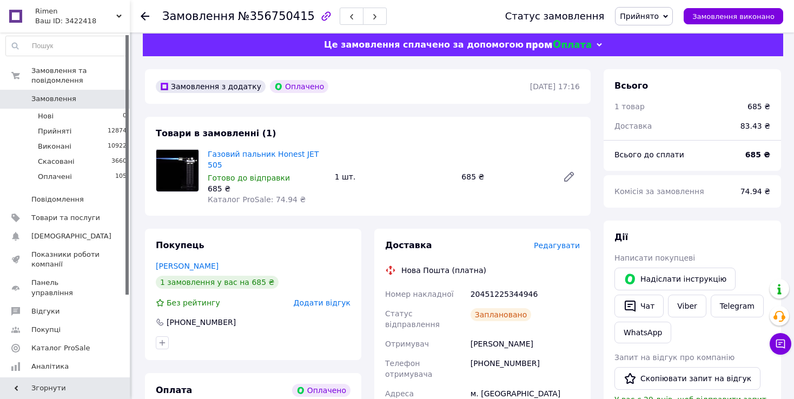
scroll to position [0, 0]
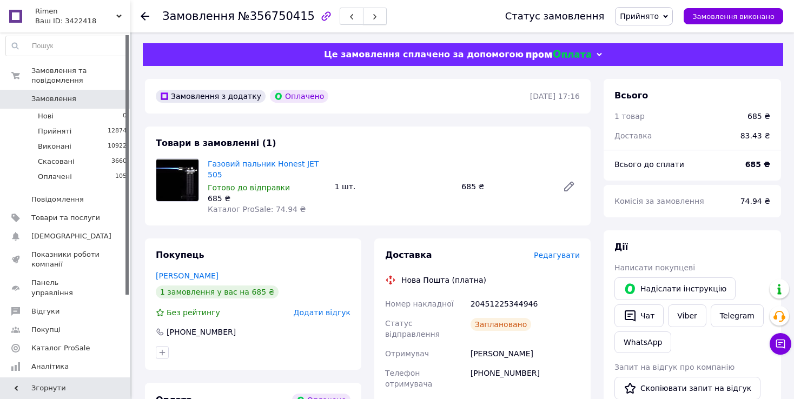
click at [363, 9] on button "button" at bounding box center [375, 16] width 24 height 17
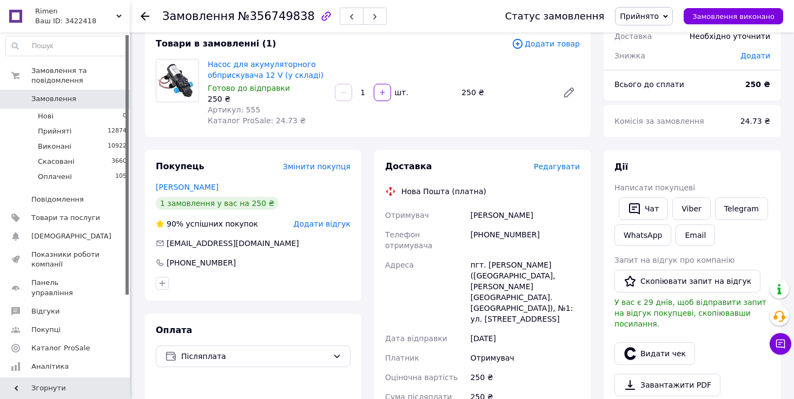
scroll to position [108, 0]
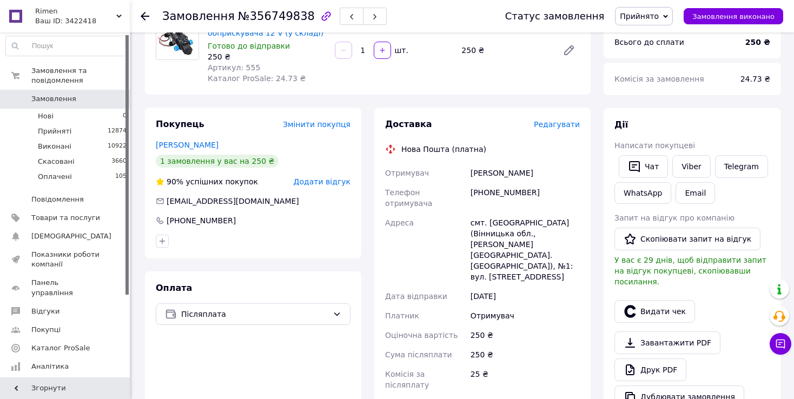
click at [495, 185] on div "[PHONE_NUMBER]" at bounding box center [526, 198] width 114 height 30
drag, startPoint x: 483, startPoint y: 190, endPoint x: 521, endPoint y: 181, distance: 39.5
click at [545, 194] on div "[PHONE_NUMBER]" at bounding box center [526, 198] width 114 height 30
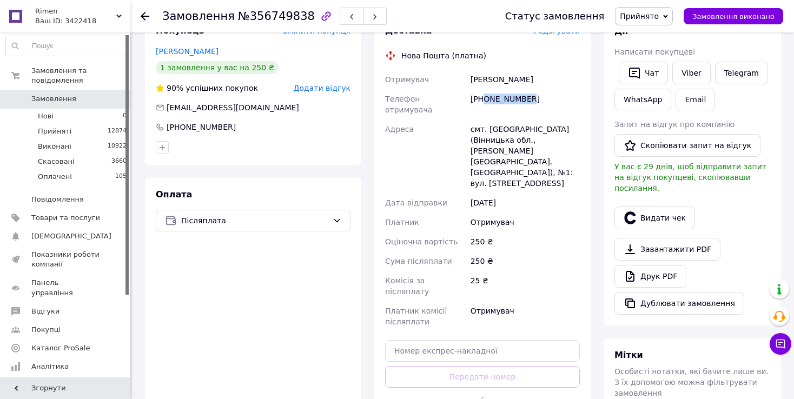
scroll to position [271, 0]
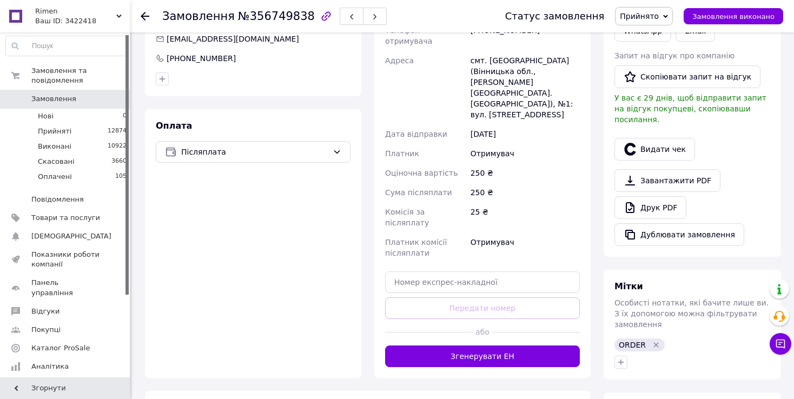
click at [357, 280] on div "Оплата Післяплата" at bounding box center [253, 243] width 216 height 269
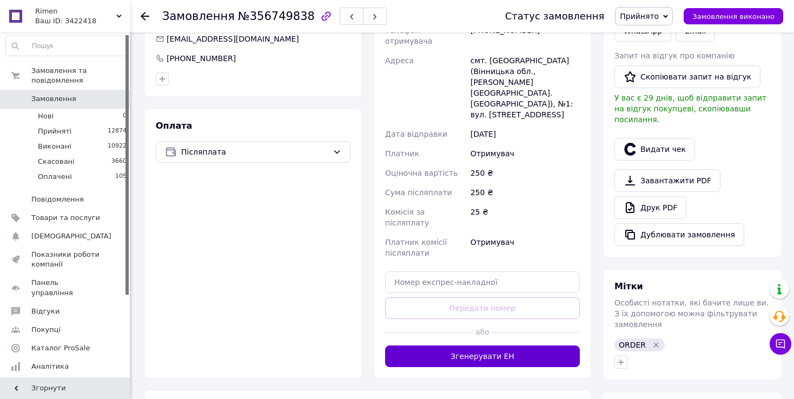
click at [406, 346] on button "Згенерувати ЕН" at bounding box center [482, 357] width 195 height 22
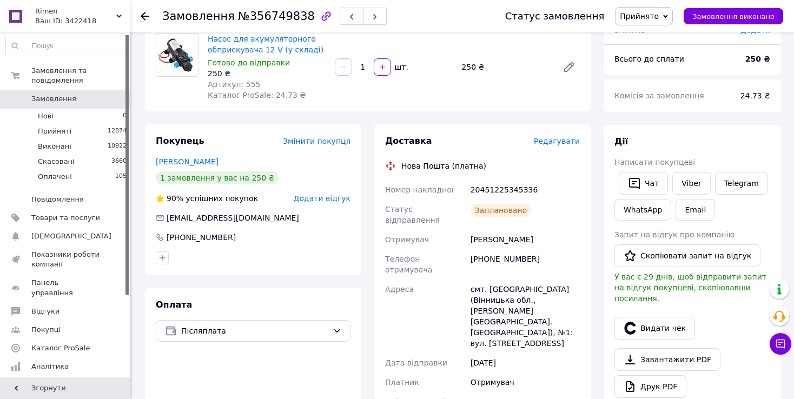
scroll to position [0, 0]
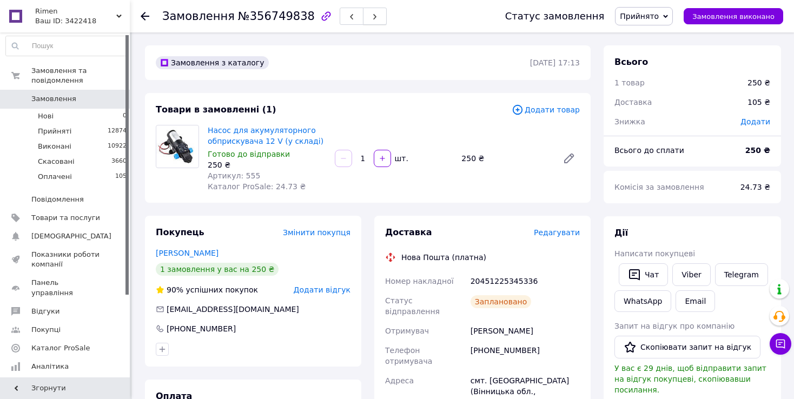
click at [372, 20] on icon "button" at bounding box center [375, 17] width 6 height 6
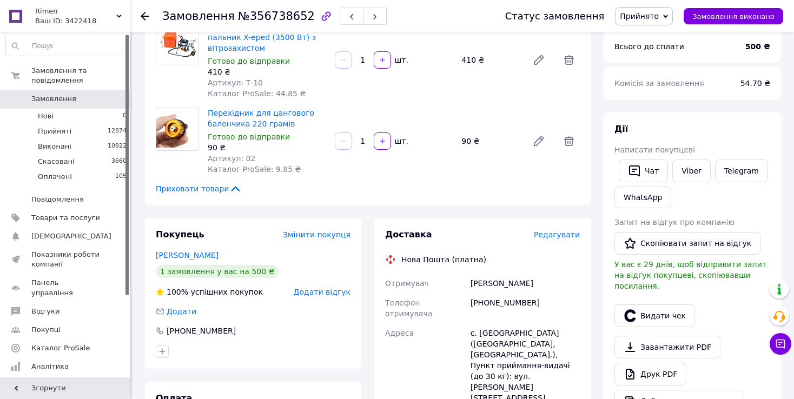
scroll to position [162, 0]
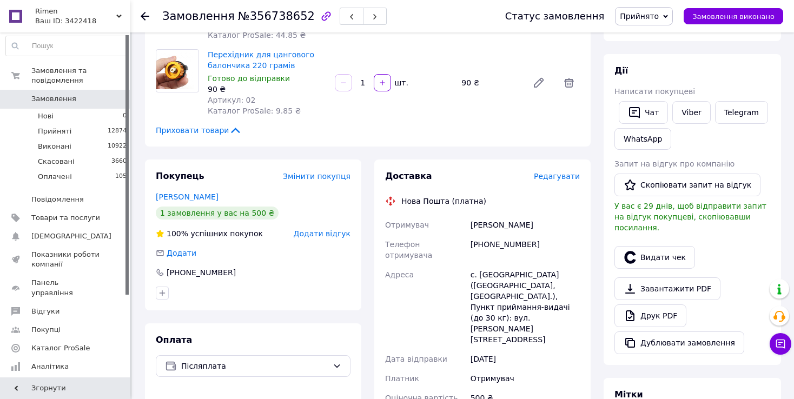
click at [491, 200] on div "Доставка Редагувати Нова Пошта (платна) Отримувач [PERSON_NAME] Телефон отримув…" at bounding box center [482, 381] width 195 height 422
drag, startPoint x: 484, startPoint y: 232, endPoint x: 509, endPoint y: 222, distance: 26.5
click at [575, 235] on div "[PHONE_NUMBER]" at bounding box center [526, 250] width 114 height 30
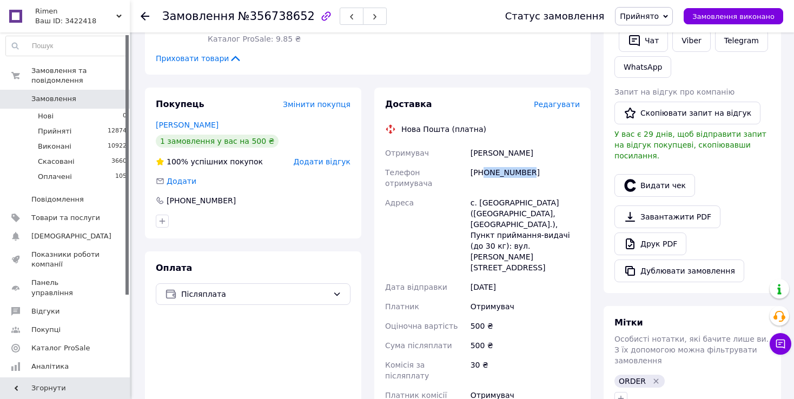
scroll to position [325, 0]
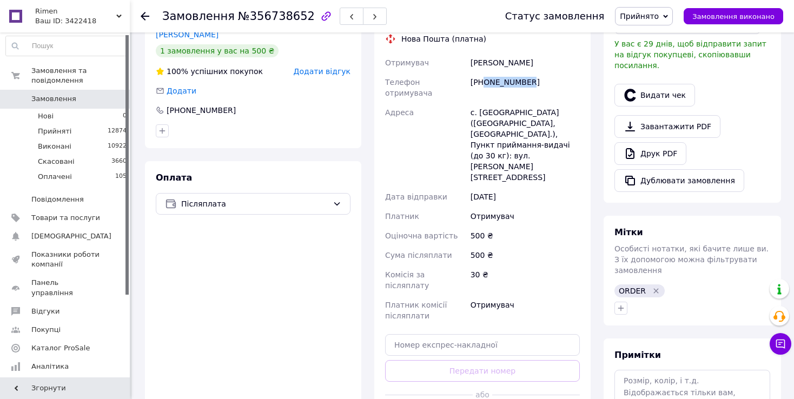
click at [326, 292] on div "Оплата Післяплата" at bounding box center [253, 301] width 216 height 280
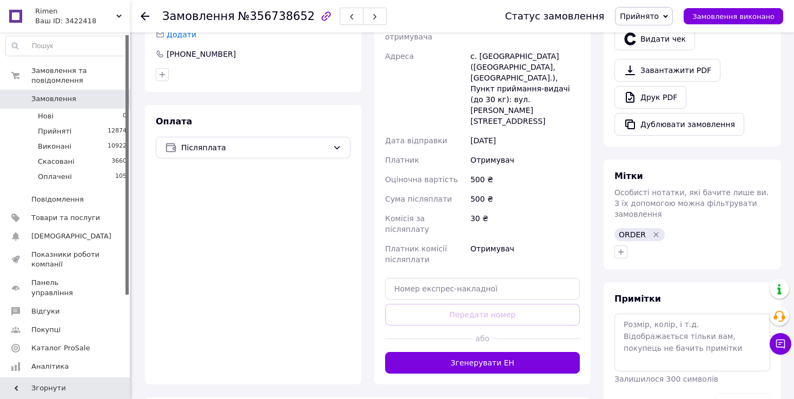
scroll to position [433, 0]
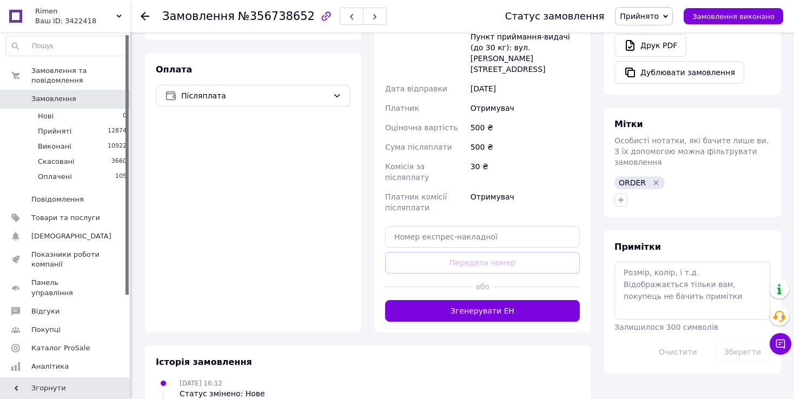
drag, startPoint x: 364, startPoint y: 291, endPoint x: 411, endPoint y: 272, distance: 51.2
click at [375, 283] on div "Замовлення з додатку [DATE] 16:12 Товари в замовленні (2) Додати товар Туристич…" at bounding box center [368, 38] width 459 height 850
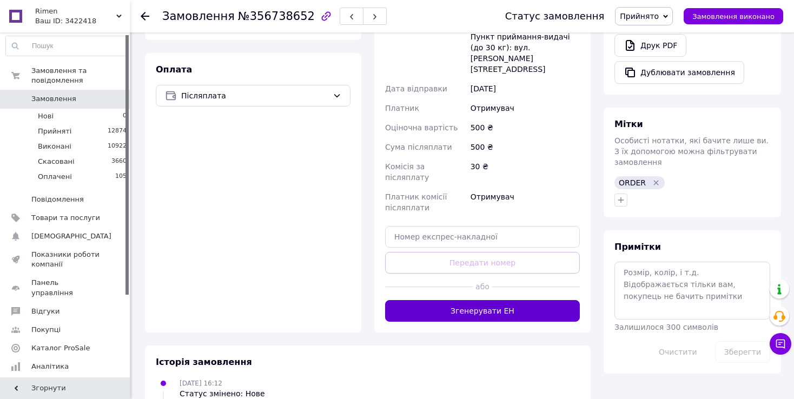
click at [415, 300] on button "Згенерувати ЕН" at bounding box center [482, 311] width 195 height 22
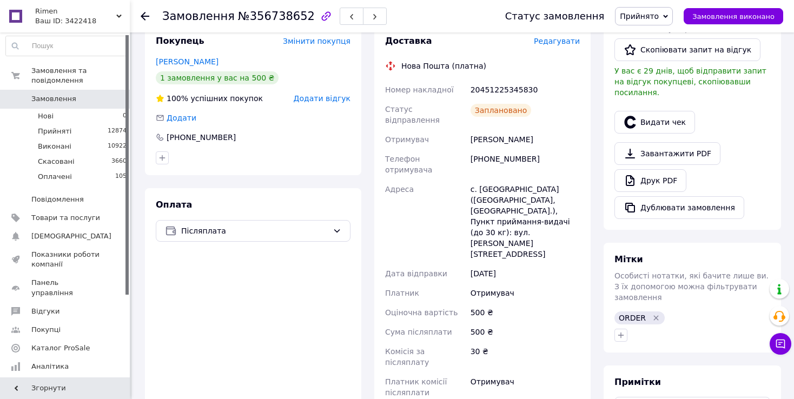
scroll to position [216, 0]
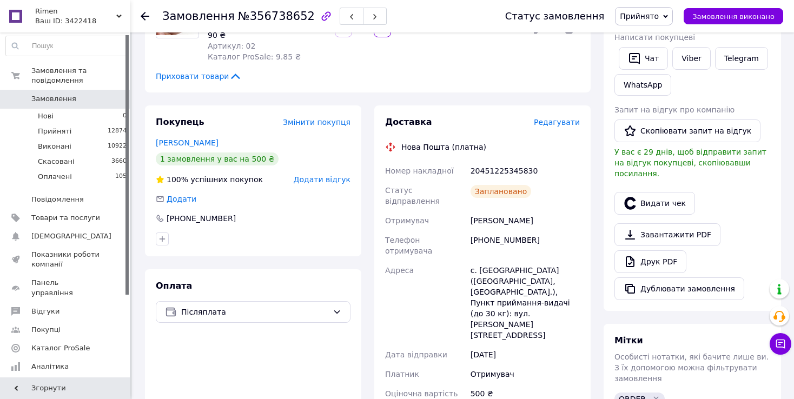
click at [439, 261] on div "Адреса" at bounding box center [425, 303] width 85 height 84
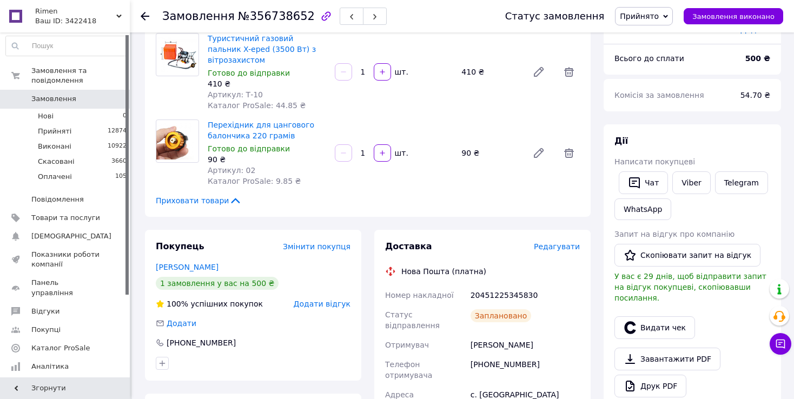
scroll to position [54, 0]
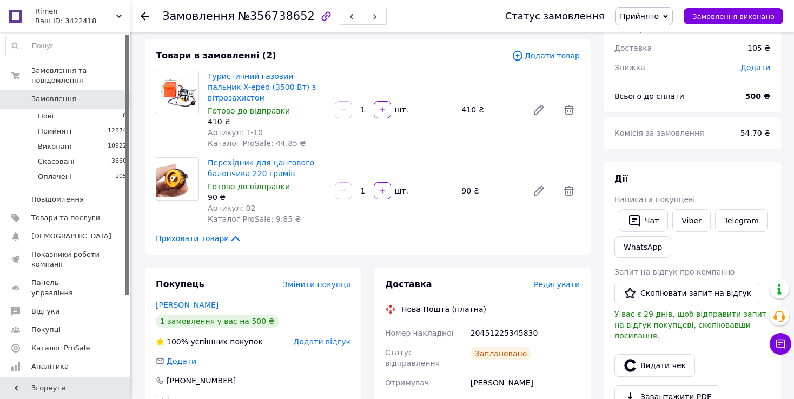
click at [364, 15] on button "button" at bounding box center [375, 16] width 24 height 17
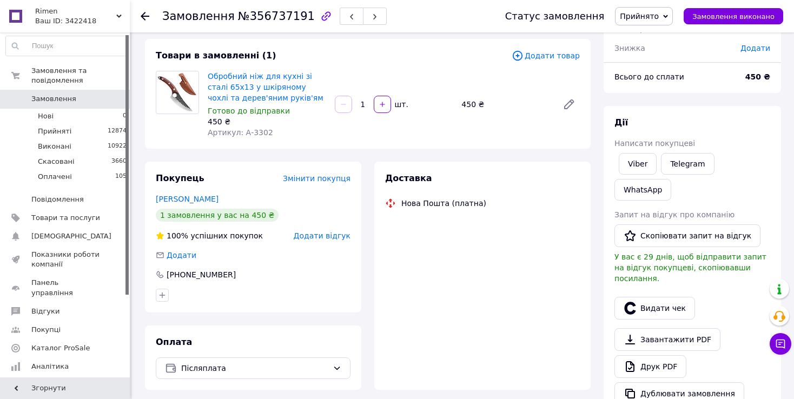
scroll to position [162, 0]
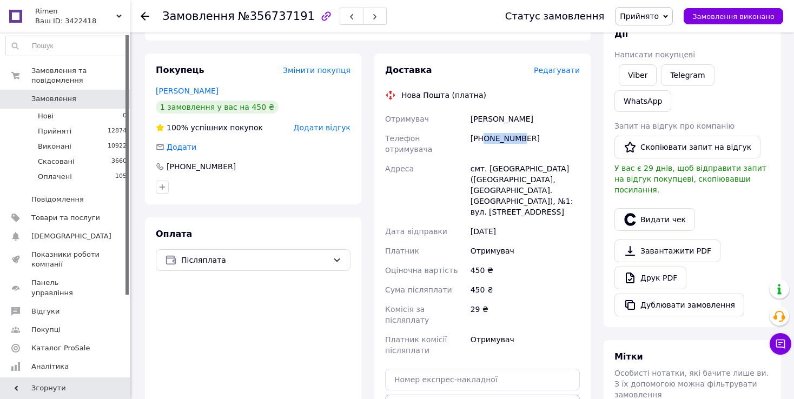
drag, startPoint x: 485, startPoint y: 135, endPoint x: 531, endPoint y: 133, distance: 46.6
click at [545, 136] on div "[PHONE_NUMBER]" at bounding box center [526, 144] width 114 height 30
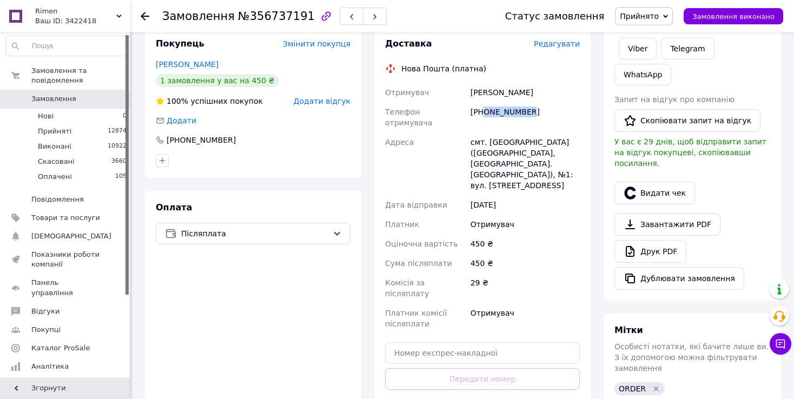
scroll to position [216, 0]
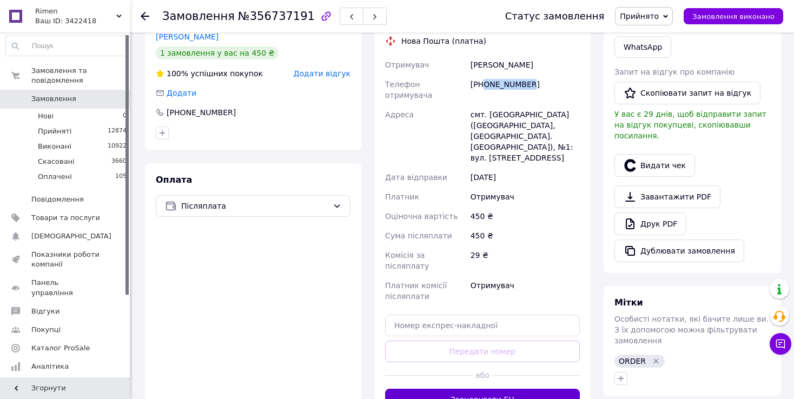
click at [444, 389] on button "Згенерувати ЕН" at bounding box center [482, 400] width 195 height 22
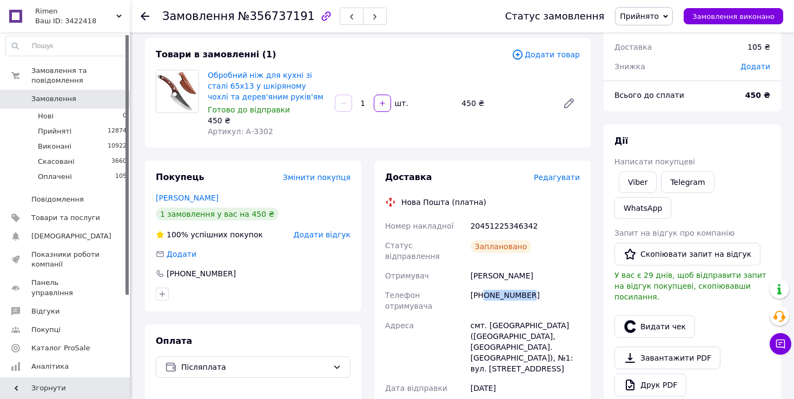
scroll to position [0, 0]
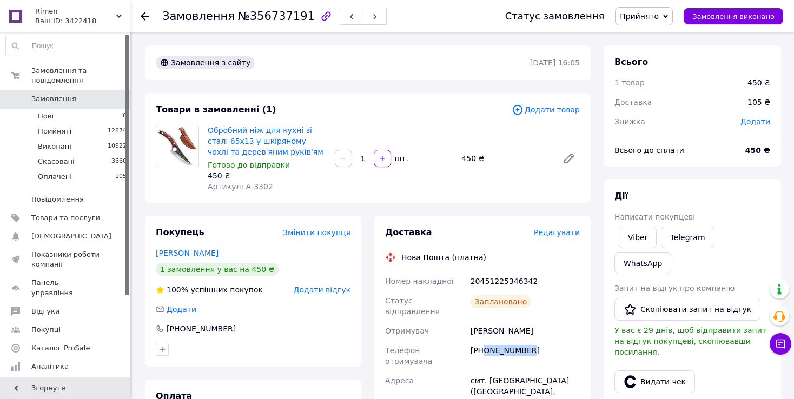
click at [364, 9] on button "button" at bounding box center [375, 16] width 24 height 17
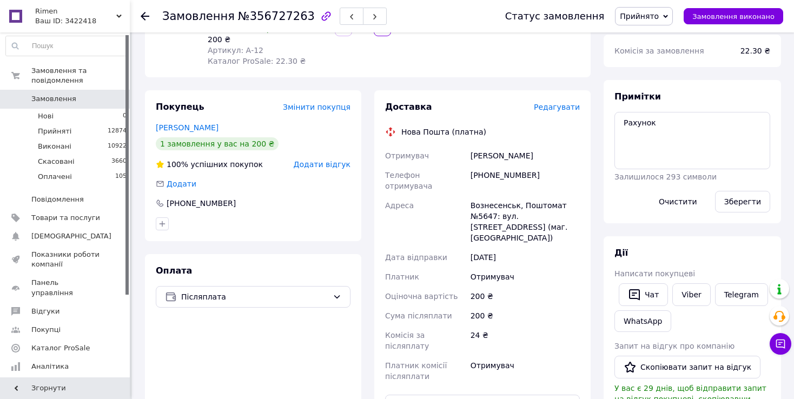
scroll to position [162, 0]
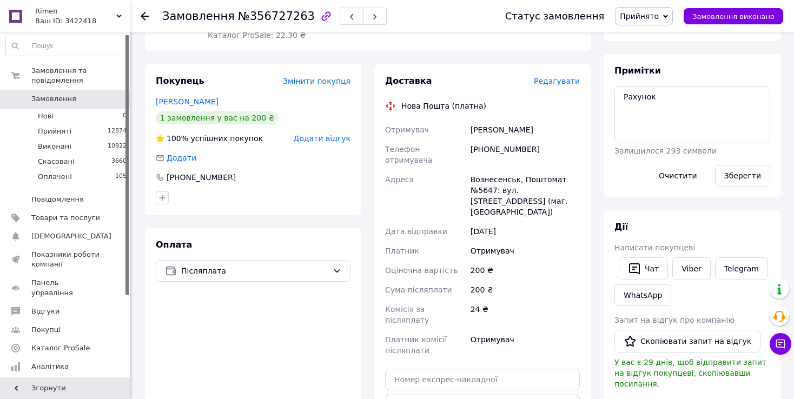
click at [512, 170] on div "Вознесенськ, Поштомат №5647: вул. [STREET_ADDRESS] (маг. [GEOGRAPHIC_DATA])" at bounding box center [526, 196] width 114 height 52
drag, startPoint x: 485, startPoint y: 147, endPoint x: 530, endPoint y: 148, distance: 44.4
click at [537, 150] on div "[PHONE_NUMBER]" at bounding box center [526, 155] width 114 height 30
click at [194, 274] on span "Післяплата" at bounding box center [254, 271] width 147 height 12
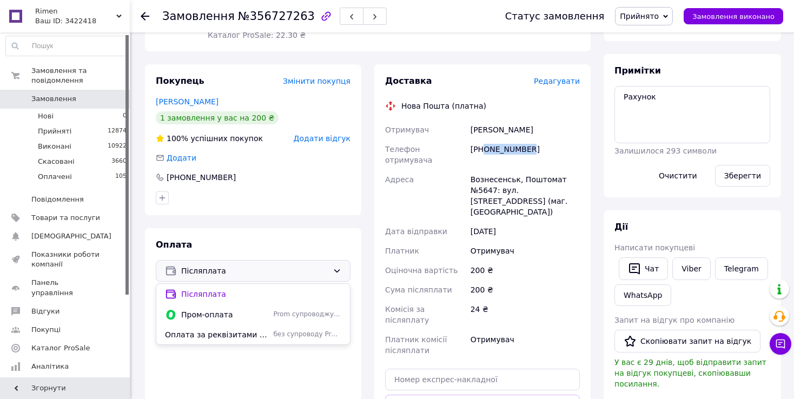
click at [200, 334] on span "Оплата за реквізитами (уточнюйте в оператора)" at bounding box center [217, 335] width 104 height 11
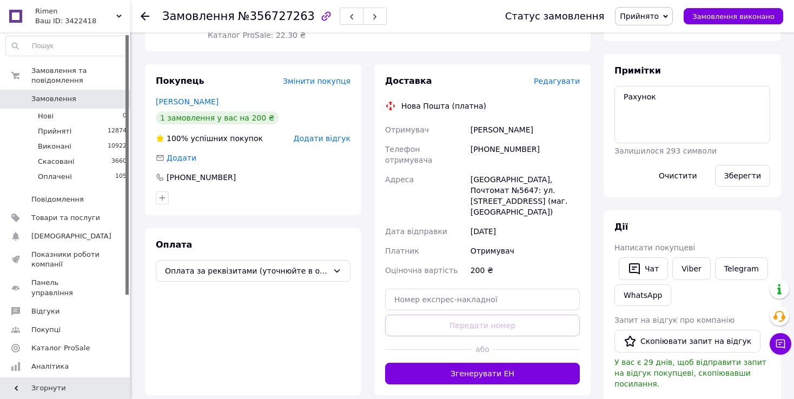
drag, startPoint x: 268, startPoint y: 335, endPoint x: 277, endPoint y: 333, distance: 9.6
click at [276, 333] on div "Оплата Оплата за реквізитами (уточнюйте в оператора)" at bounding box center [253, 311] width 216 height 167
click at [417, 351] on div "Доставка Редагувати Нова Пошта (платна) Отримувач [PERSON_NAME] отримувача [PHO…" at bounding box center [482, 229] width 216 height 331
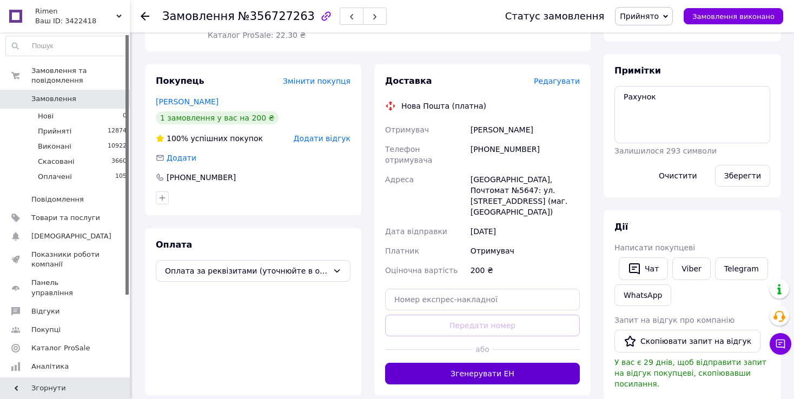
click at [434, 363] on button "Згенерувати ЕН" at bounding box center [482, 374] width 195 height 22
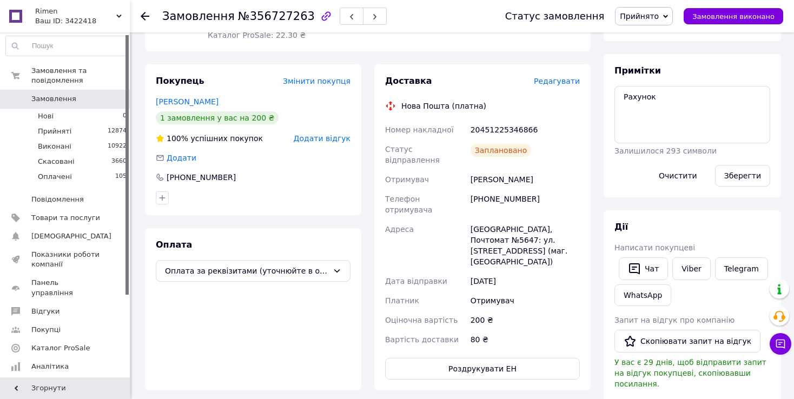
click at [498, 85] on div "Доставка" at bounding box center [459, 81] width 149 height 12
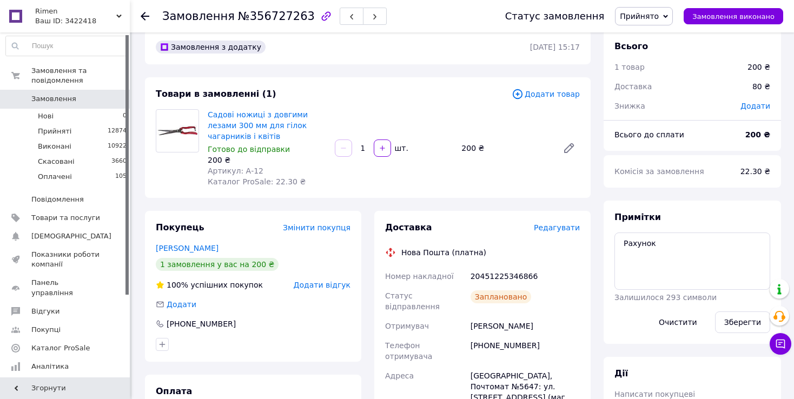
scroll to position [0, 0]
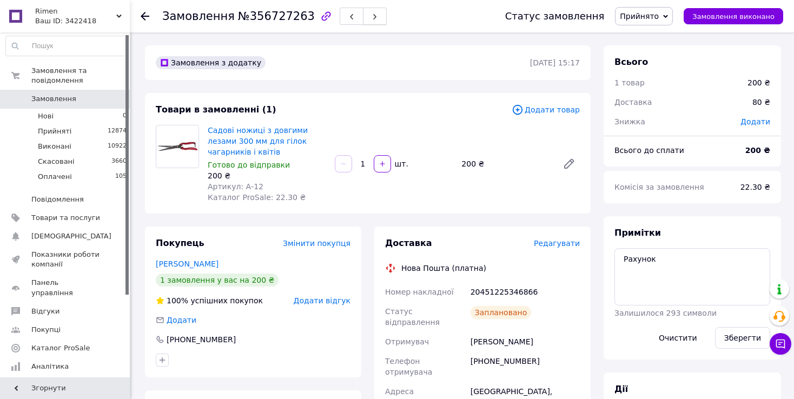
click at [365, 19] on button "button" at bounding box center [375, 16] width 24 height 17
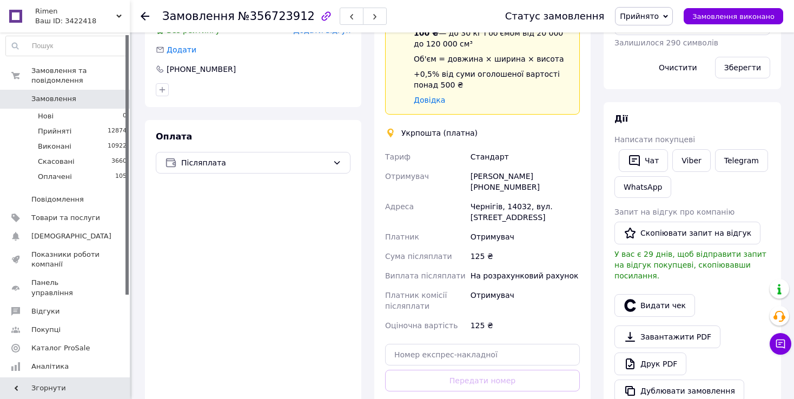
scroll to position [325, 0]
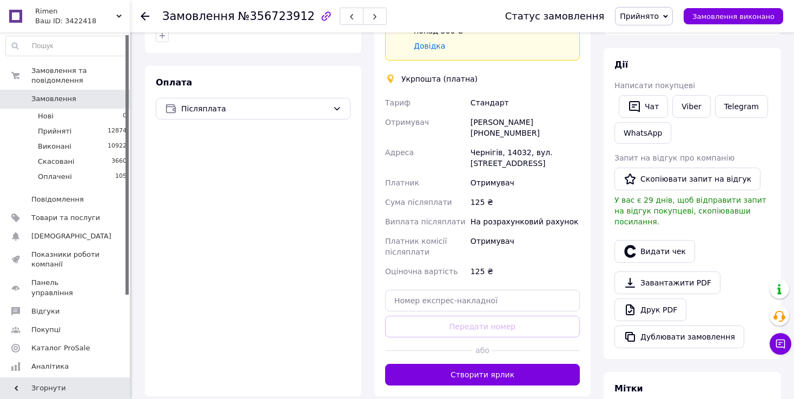
drag, startPoint x: 472, startPoint y: 176, endPoint x: 506, endPoint y: 118, distance: 66.7
click at [478, 168] on div "[PERSON_NAME] [PERSON_NAME] [PHONE_NUMBER] [PERSON_NAME][GEOGRAPHIC_DATA]. Собо…" at bounding box center [482, 187] width 199 height 188
drag, startPoint x: 494, startPoint y: 185, endPoint x: 495, endPoint y: 179, distance: 6.0
click at [495, 180] on div "Отримувач" at bounding box center [526, 182] width 114 height 19
drag, startPoint x: 483, startPoint y: 196, endPoint x: 490, endPoint y: 177, distance: 20.7
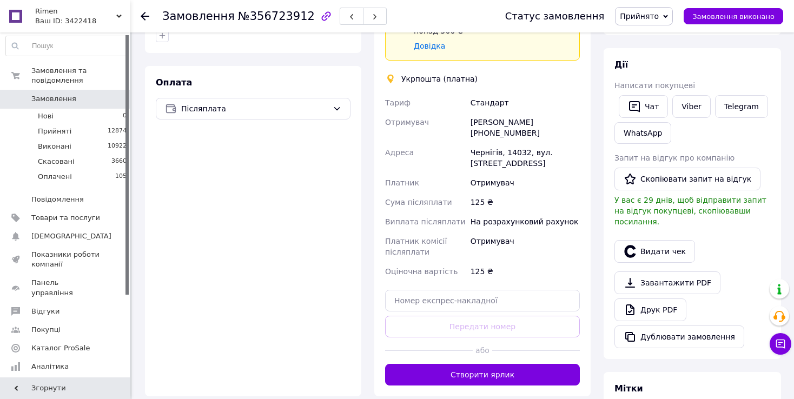
click at [484, 194] on div "125 ₴" at bounding box center [526, 202] width 114 height 19
drag, startPoint x: 484, startPoint y: 129, endPoint x: 538, endPoint y: 129, distance: 54.7
click at [538, 130] on div "[PERSON_NAME] [PHONE_NUMBER]" at bounding box center [526, 128] width 114 height 30
drag, startPoint x: 530, startPoint y: 162, endPoint x: 515, endPoint y: 118, distance: 45.9
click at [530, 161] on div "Чернігів, 14032, вул. [STREET_ADDRESS]" at bounding box center [526, 158] width 114 height 30
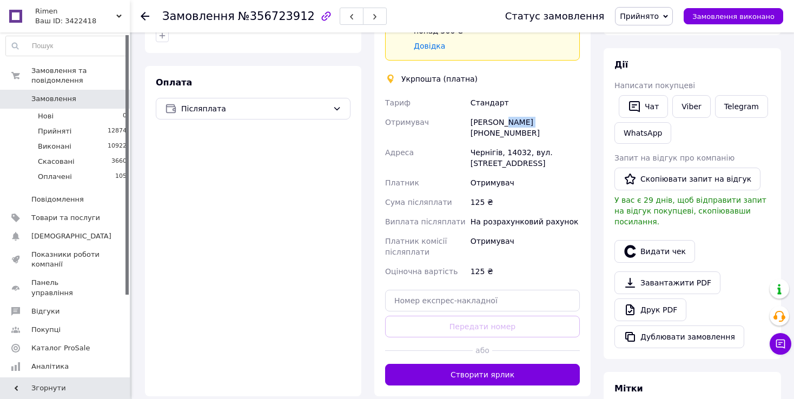
drag, startPoint x: 503, startPoint y: 118, endPoint x: 541, endPoint y: 117, distance: 37.9
click at [545, 118] on div "[PERSON_NAME] [PHONE_NUMBER]" at bounding box center [526, 128] width 114 height 30
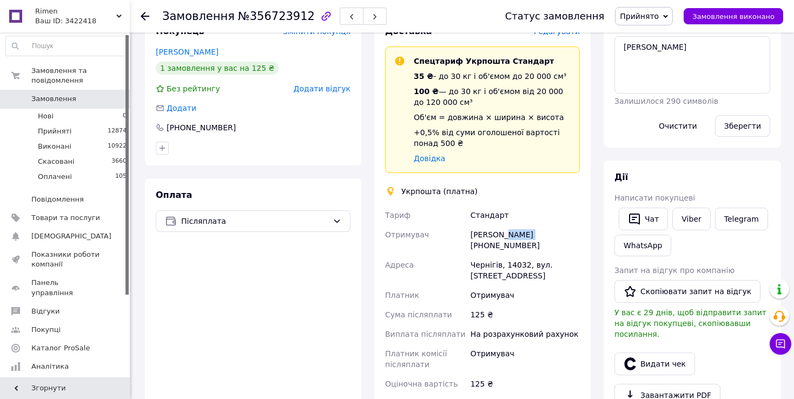
scroll to position [216, 0]
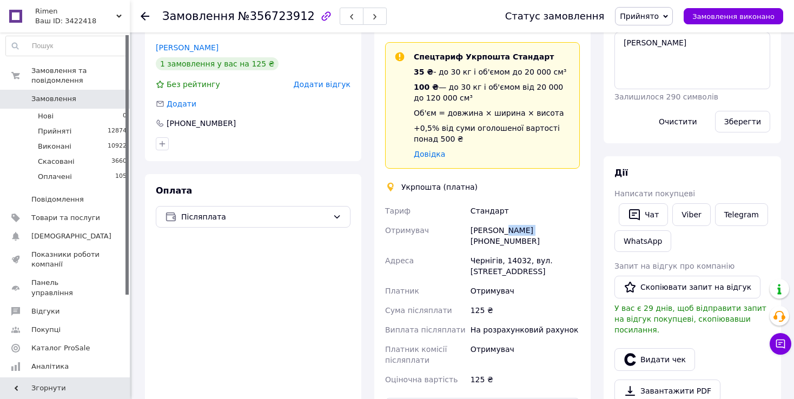
click at [508, 223] on div "[PERSON_NAME] [PHONE_NUMBER]" at bounding box center [526, 236] width 114 height 30
drag, startPoint x: 470, startPoint y: 226, endPoint x: 502, endPoint y: 227, distance: 32.5
click at [502, 227] on div "[PERSON_NAME] [PHONE_NUMBER]" at bounding box center [526, 236] width 114 height 30
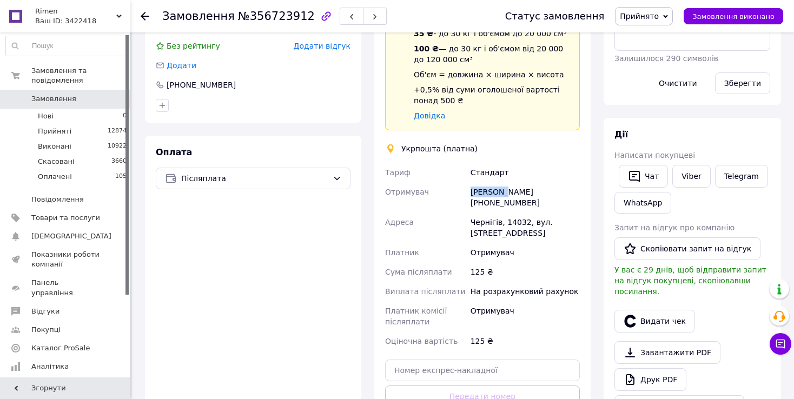
scroll to position [271, 0]
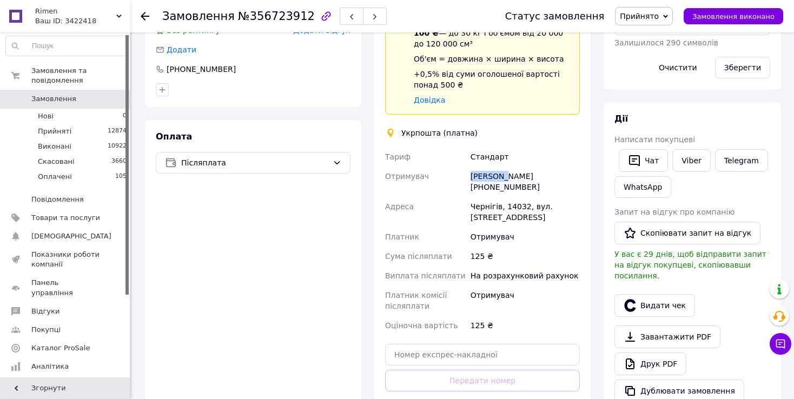
click at [513, 175] on div "[PERSON_NAME] [PHONE_NUMBER]" at bounding box center [526, 182] width 114 height 30
drag, startPoint x: 486, startPoint y: 186, endPoint x: 552, endPoint y: 187, distance: 66.0
click at [559, 190] on div "[PERSON_NAME] [PHONE_NUMBER]" at bounding box center [526, 182] width 114 height 30
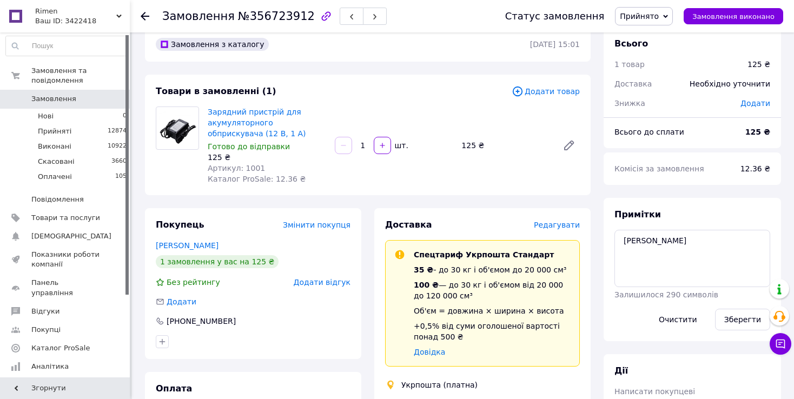
scroll to position [0, 0]
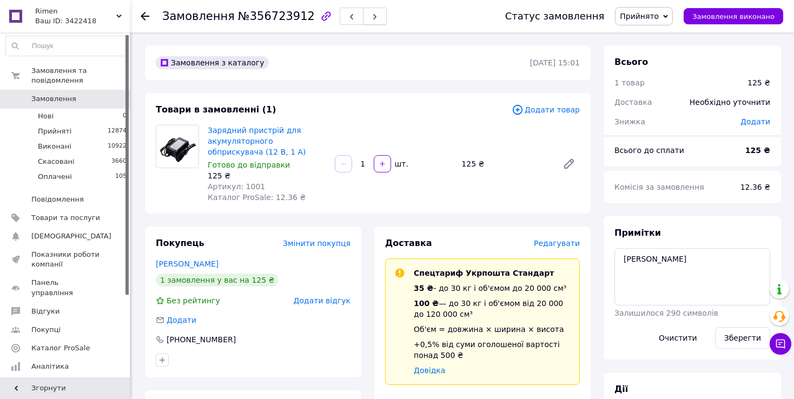
click at [364, 16] on button "button" at bounding box center [375, 16] width 24 height 17
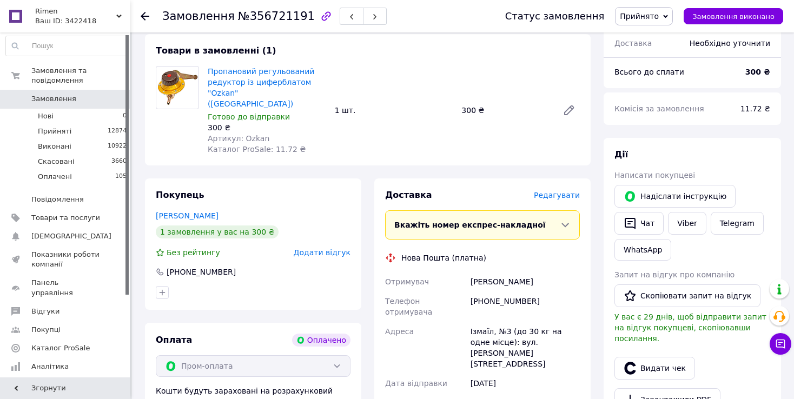
scroll to position [162, 0]
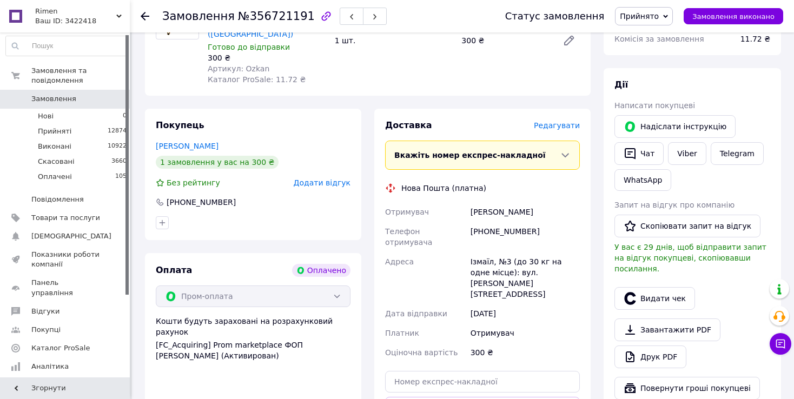
click at [465, 222] on div "Телефон отримувача" at bounding box center [425, 237] width 85 height 30
drag, startPoint x: 486, startPoint y: 216, endPoint x: 504, endPoint y: 209, distance: 19.2
click at [539, 222] on div "[PHONE_NUMBER]" at bounding box center [526, 237] width 114 height 30
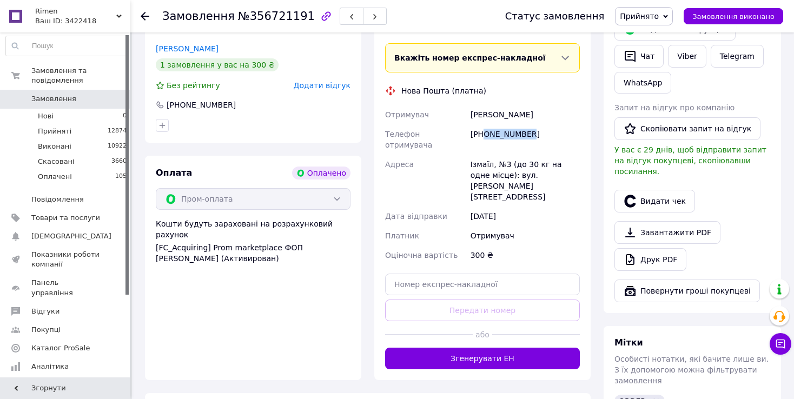
scroll to position [325, 0]
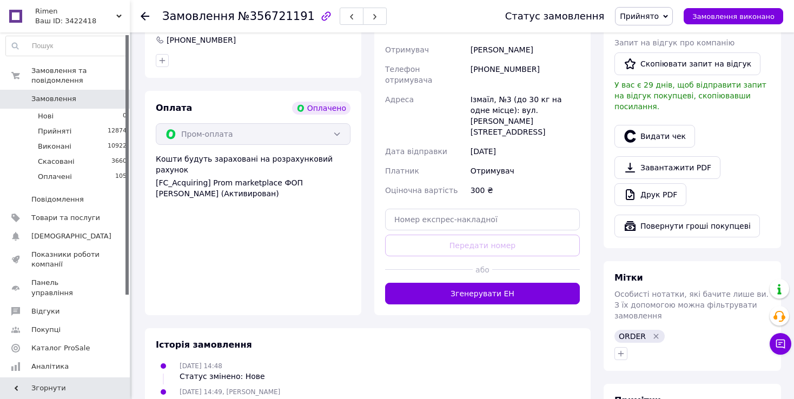
click at [393, 281] on div "Замовлення з каталогу Оплачено [DATE] 14:48 Товари в замовленні (1) Пропановий …" at bounding box center [368, 140] width 459 height 773
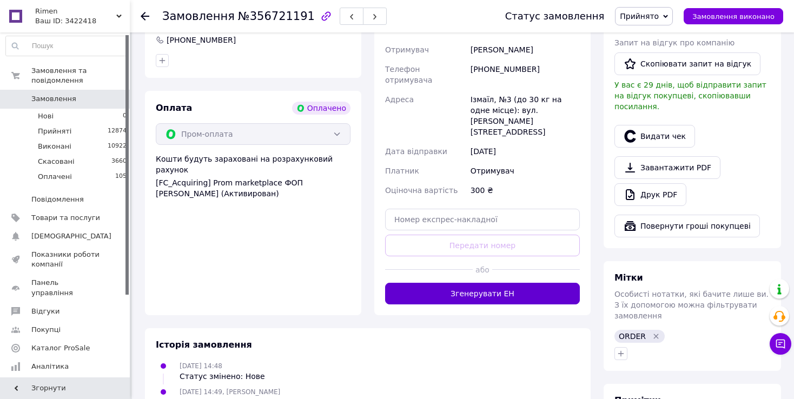
click at [404, 283] on button "Згенерувати ЕН" at bounding box center [482, 294] width 195 height 22
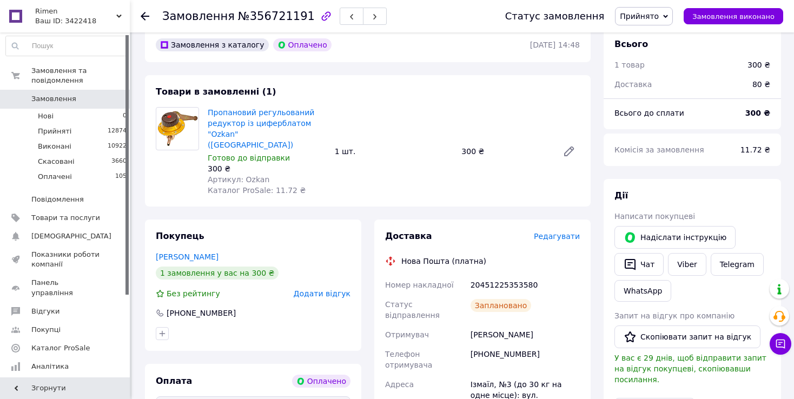
scroll to position [0, 0]
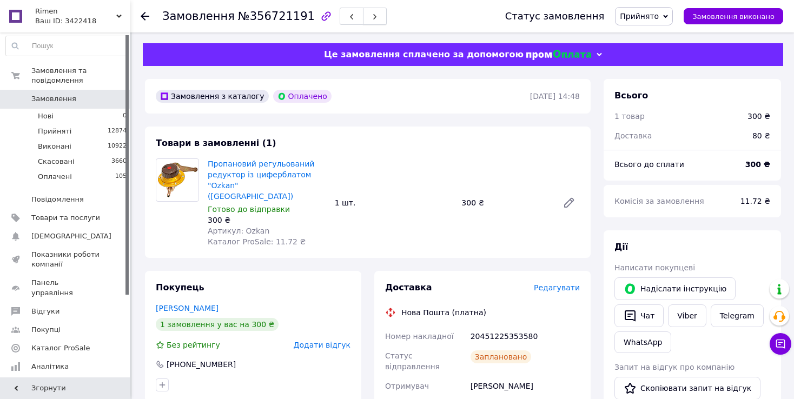
click at [363, 19] on button "button" at bounding box center [375, 16] width 24 height 17
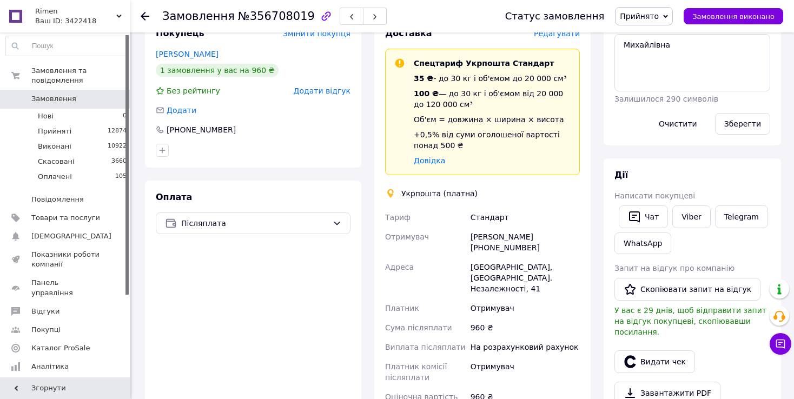
scroll to position [216, 0]
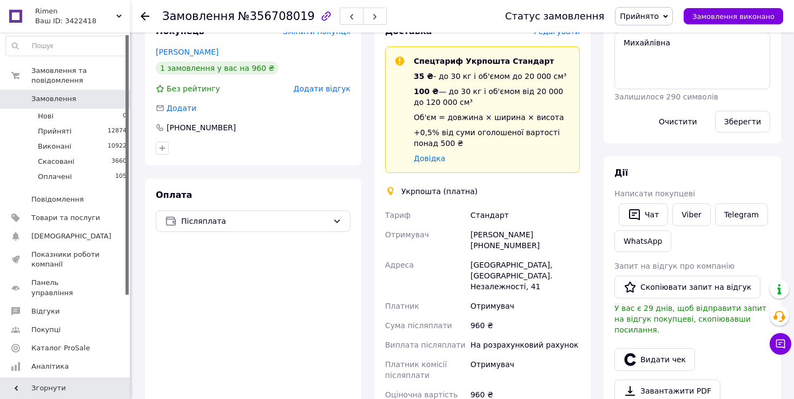
drag, startPoint x: 519, startPoint y: 208, endPoint x: 516, endPoint y: 218, distance: 10.1
click at [519, 208] on div "Стандарт" at bounding box center [526, 215] width 114 height 19
drag, startPoint x: 531, startPoint y: 233, endPoint x: 604, endPoint y: 227, distance: 72.7
click at [605, 229] on div "Замовлення з каталогу [DATE] 13:47 Товари в замовленні (1) Додати товар - 4% На…" at bounding box center [463, 252] width 649 height 846
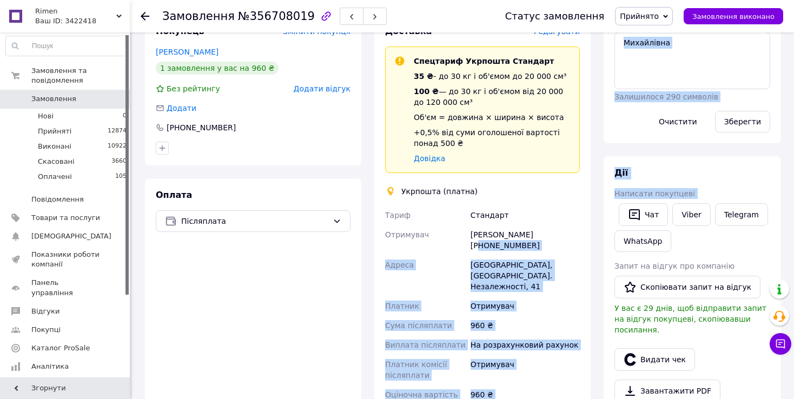
drag, startPoint x: 541, startPoint y: 238, endPoint x: 535, endPoint y: 233, distance: 7.8
click at [536, 233] on div "[PERSON_NAME] [PHONE_NUMBER]" at bounding box center [526, 240] width 114 height 30
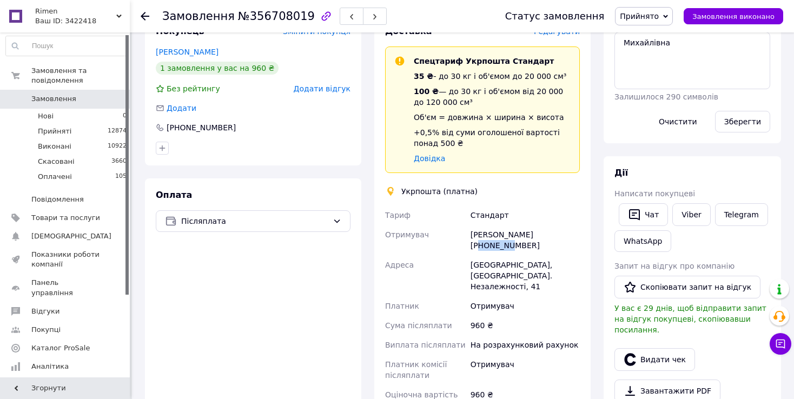
drag, startPoint x: 534, startPoint y: 232, endPoint x: 586, endPoint y: 231, distance: 52.0
click at [581, 232] on div "[PERSON_NAME] [PHONE_NUMBER]" at bounding box center [526, 240] width 114 height 30
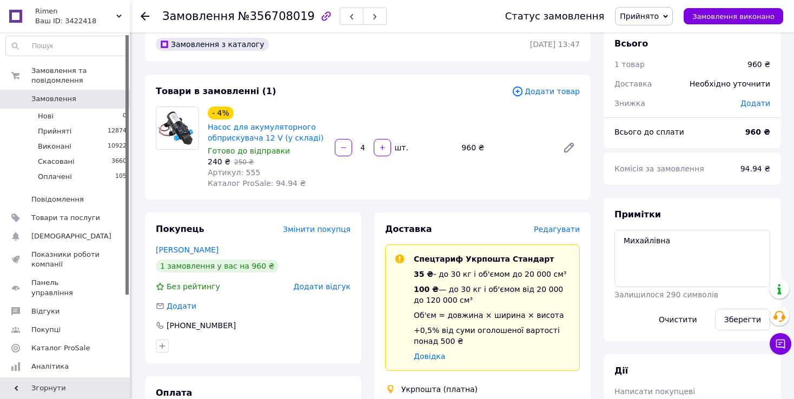
scroll to position [0, 0]
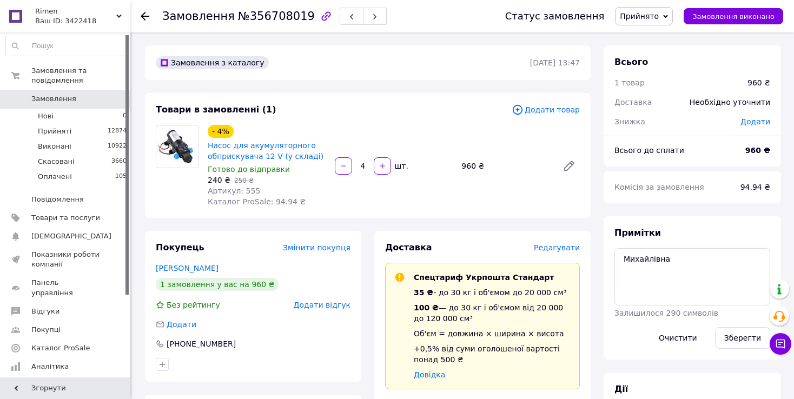
click at [366, 96] on div "Товари в замовленні (1) Додати товар - 4% Насос для акумуляторного обприскувача…" at bounding box center [368, 155] width 446 height 125
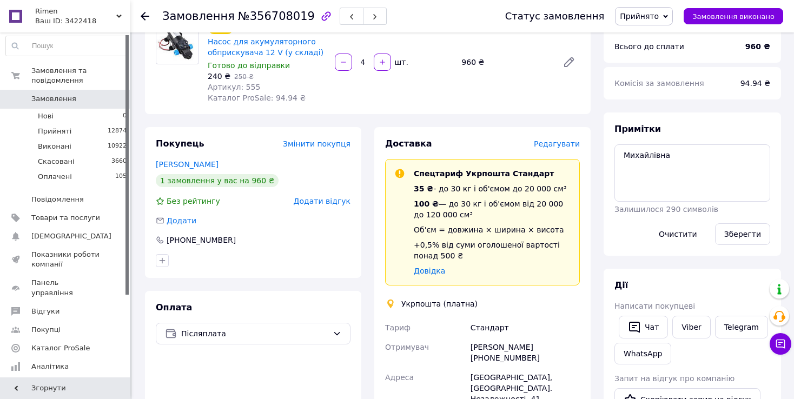
scroll to position [271, 0]
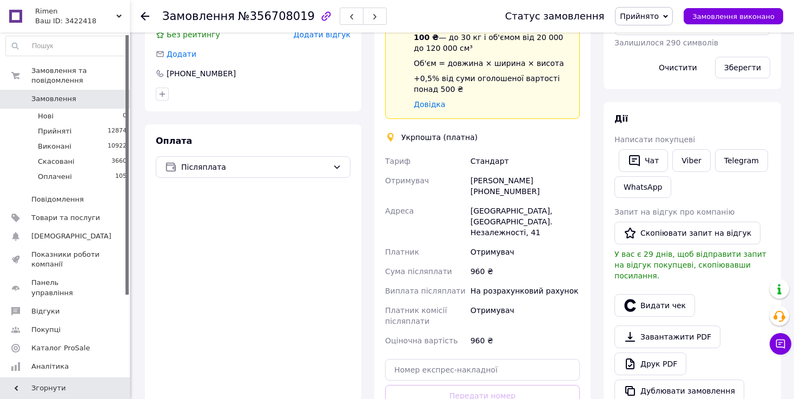
click at [495, 183] on div "[PERSON_NAME] [PHONE_NUMBER]" at bounding box center [526, 186] width 114 height 30
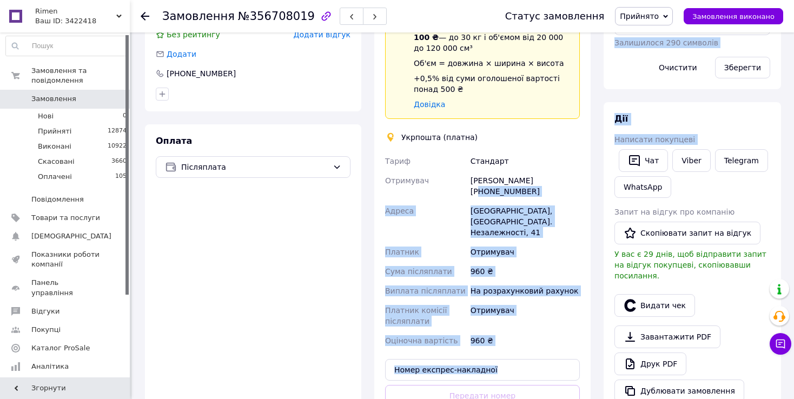
drag, startPoint x: 535, startPoint y: 176, endPoint x: 586, endPoint y: 175, distance: 51.4
click at [605, 179] on div "Замовлення з каталогу [DATE] 13:47 Товари в замовленні (1) Додати товар - 4% На…" at bounding box center [463, 198] width 649 height 846
drag, startPoint x: 536, startPoint y: 176, endPoint x: 537, endPoint y: 182, distance: 6.0
click at [536, 176] on div "[PERSON_NAME] [PHONE_NUMBER]" at bounding box center [526, 186] width 114 height 30
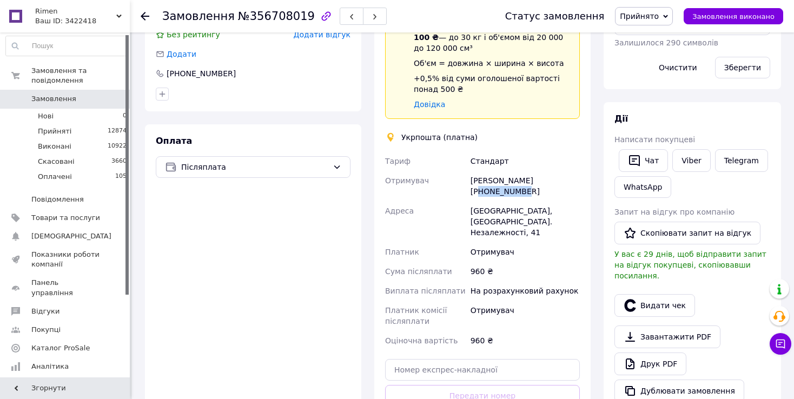
drag, startPoint x: 534, startPoint y: 179, endPoint x: 584, endPoint y: 183, distance: 50.5
click at [584, 183] on div "Доставка Редагувати Спецтариф Укрпошта Стандарт 35 ₴ - до 30 кг і об'ємом до 20…" at bounding box center [482, 213] width 216 height 505
click at [475, 176] on div "[PERSON_NAME] [PHONE_NUMBER]" at bounding box center [526, 186] width 114 height 30
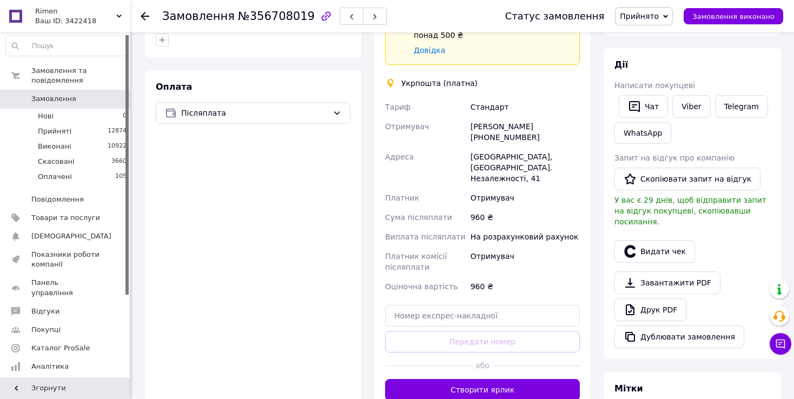
scroll to position [325, 0]
click at [465, 124] on div "Отримувач" at bounding box center [425, 132] width 85 height 30
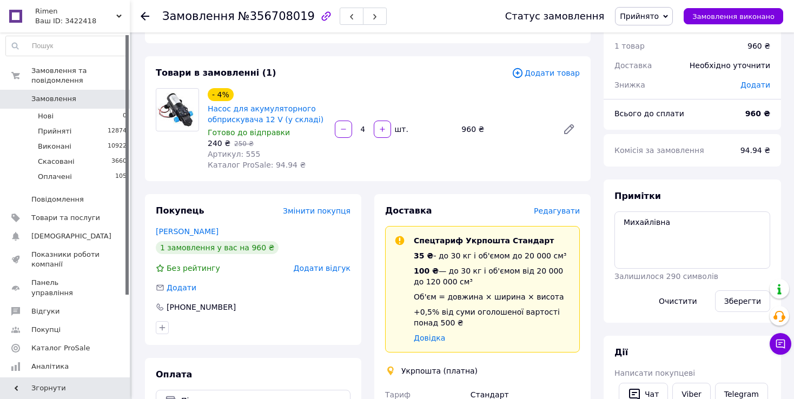
scroll to position [0, 0]
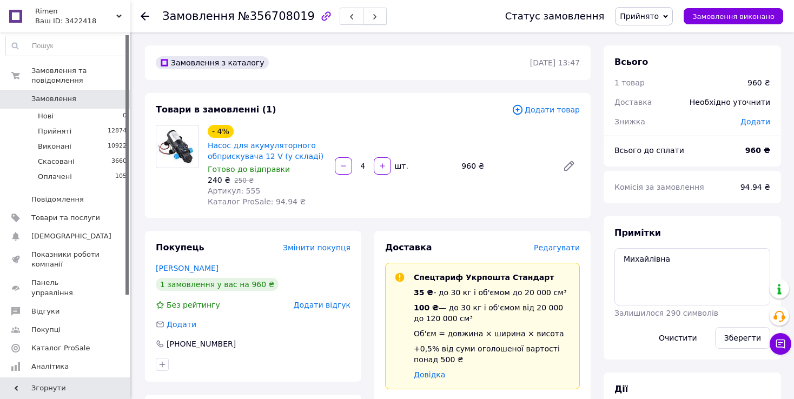
click at [363, 17] on button "button" at bounding box center [375, 16] width 24 height 17
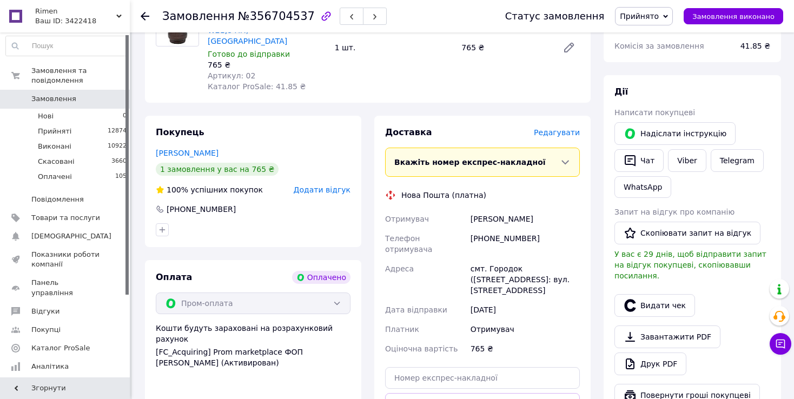
scroll to position [162, 0]
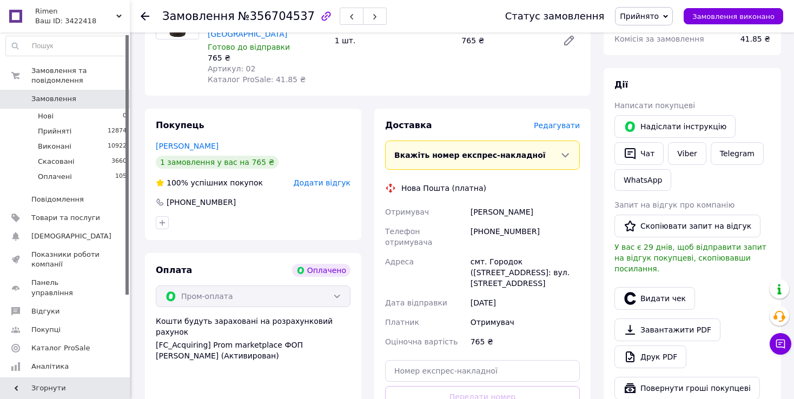
click at [501, 205] on div "[PERSON_NAME]" at bounding box center [526, 211] width 114 height 19
drag, startPoint x: 485, startPoint y: 218, endPoint x: 544, endPoint y: 215, distance: 59.0
click at [558, 222] on div "[PHONE_NUMBER]" at bounding box center [526, 237] width 114 height 30
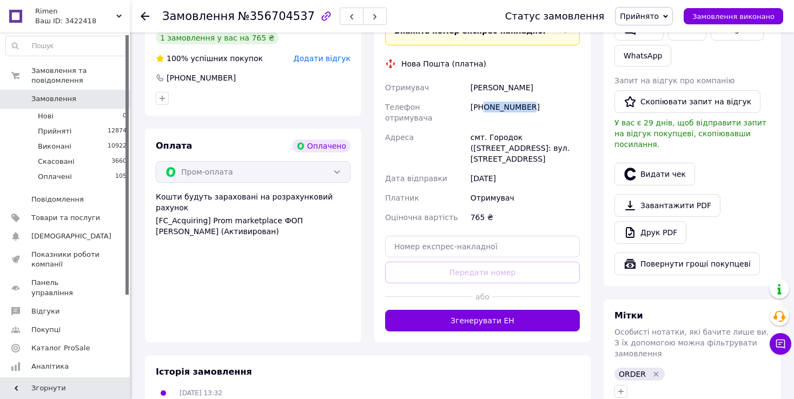
scroll to position [325, 0]
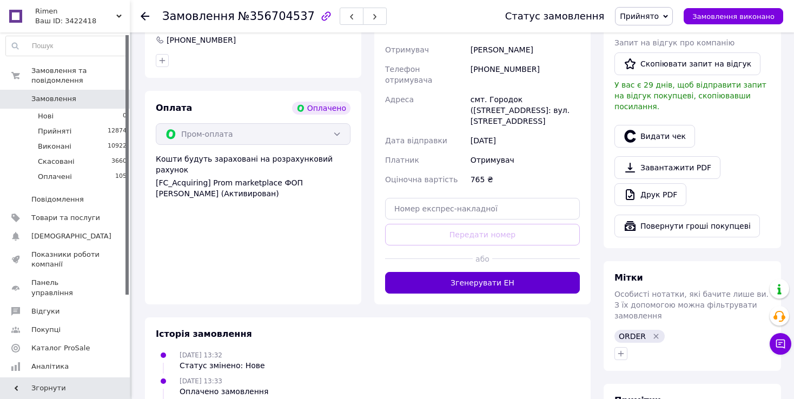
drag, startPoint x: 339, startPoint y: 245, endPoint x: 407, endPoint y: 260, distance: 69.2
click at [342, 245] on div "Оплата Оплачено Пром-оплата Кошти будуть зараховані на розрахунковий рахунок [F…" at bounding box center [253, 198] width 216 height 214
click at [407, 272] on button "Згенерувати ЕН" at bounding box center [482, 283] width 195 height 22
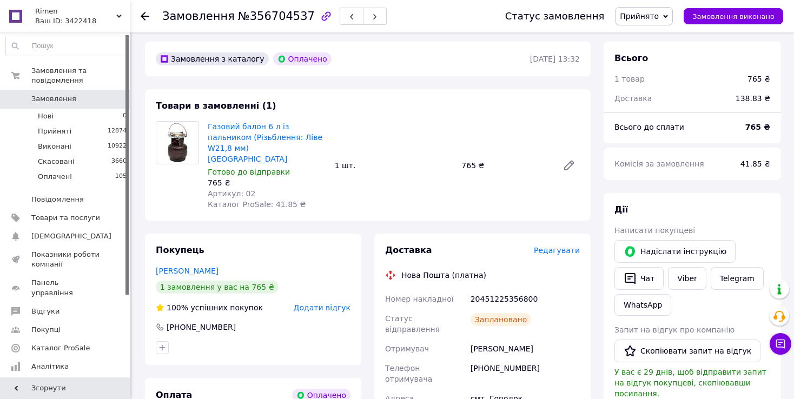
scroll to position [0, 0]
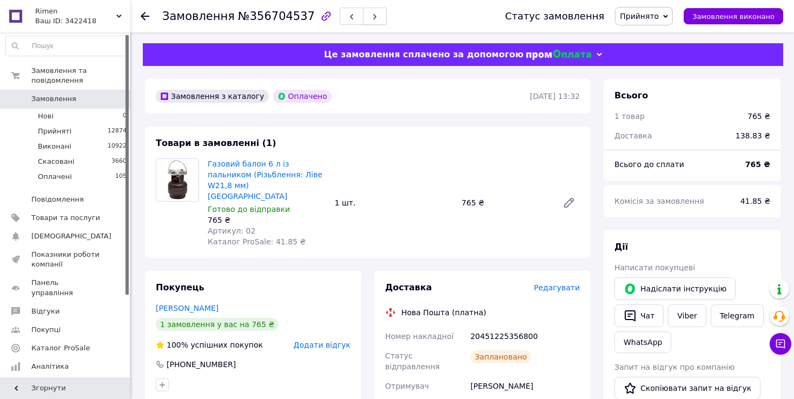
click at [363, 18] on button "button" at bounding box center [375, 16] width 24 height 17
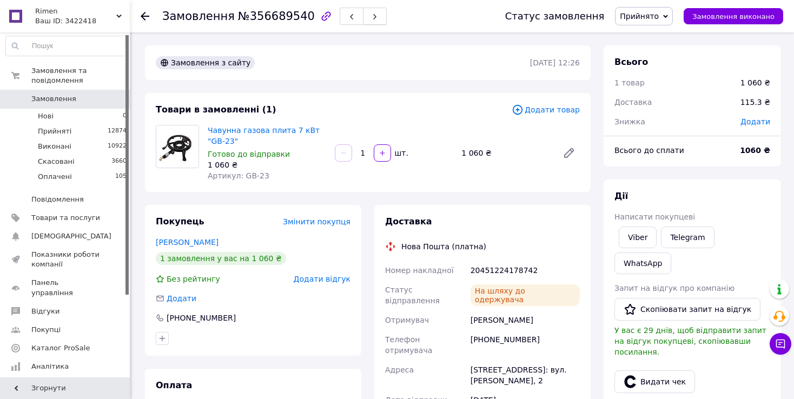
click at [372, 15] on icon "button" at bounding box center [375, 17] width 6 height 6
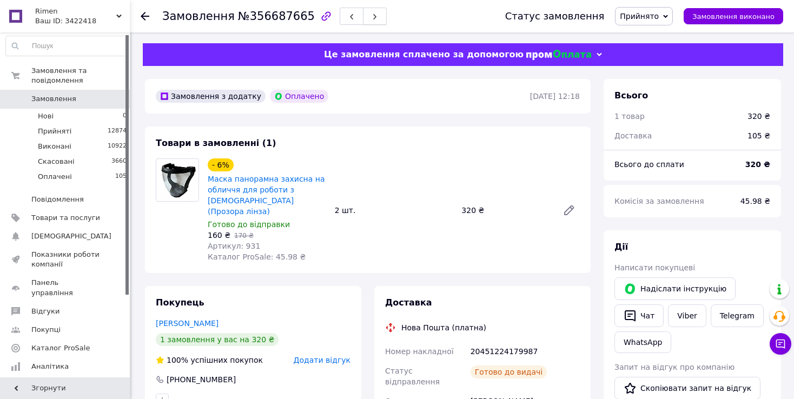
click at [372, 15] on icon "button" at bounding box center [375, 17] width 6 height 6
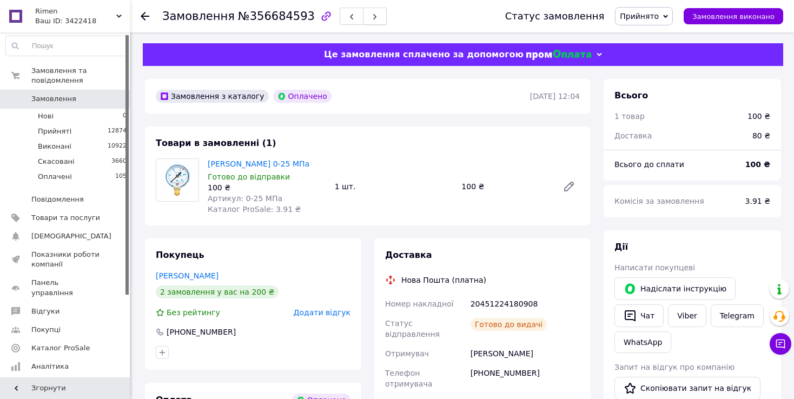
click at [363, 10] on button "button" at bounding box center [375, 16] width 24 height 17
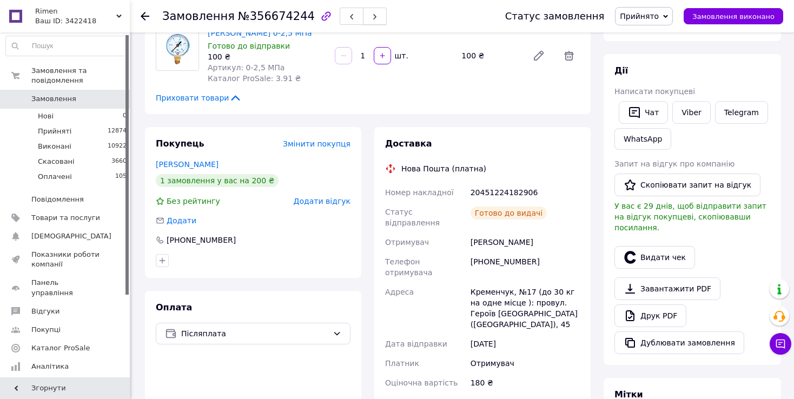
scroll to position [54, 0]
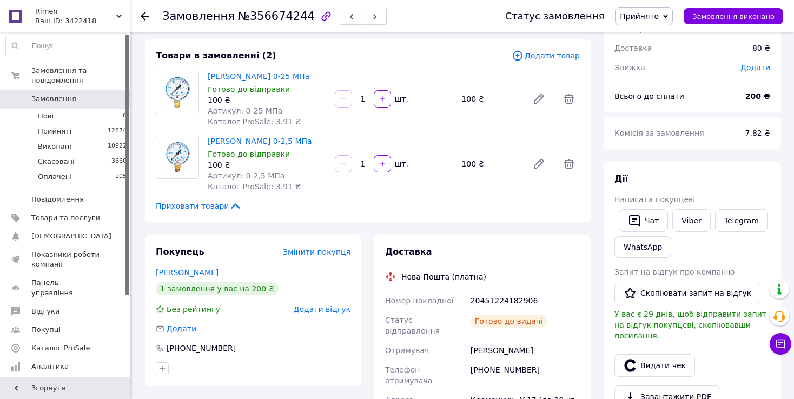
click at [365, 12] on button "button" at bounding box center [375, 16] width 24 height 17
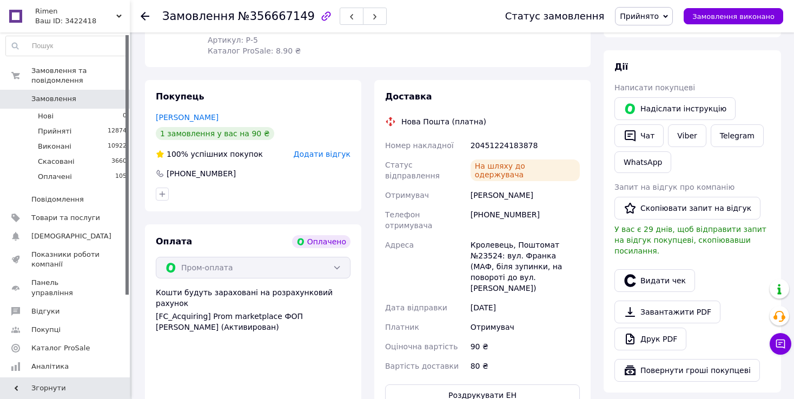
scroll to position [108, 0]
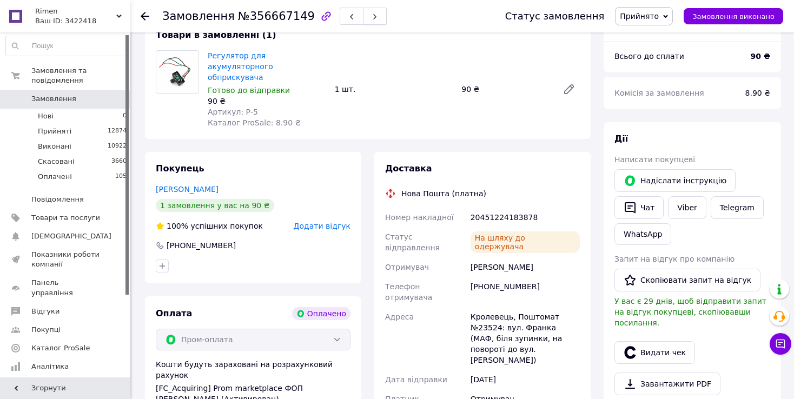
click at [372, 12] on span "button" at bounding box center [375, 16] width 6 height 8
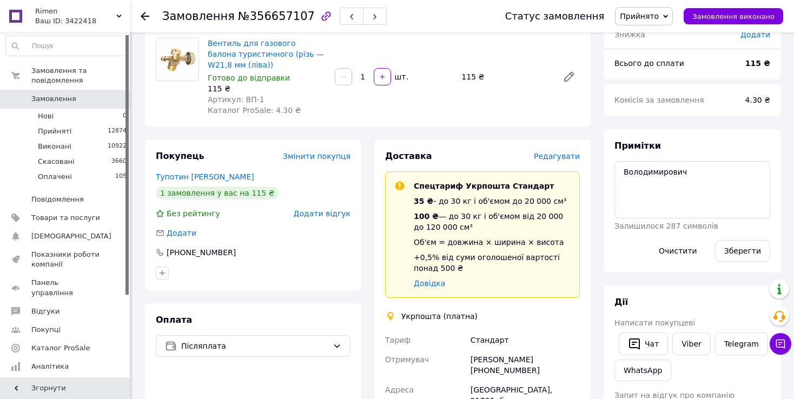
scroll to position [54, 0]
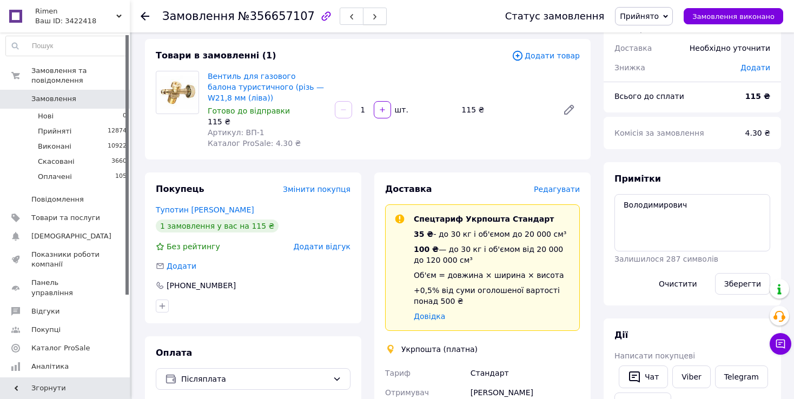
click at [363, 15] on button "button" at bounding box center [375, 16] width 24 height 17
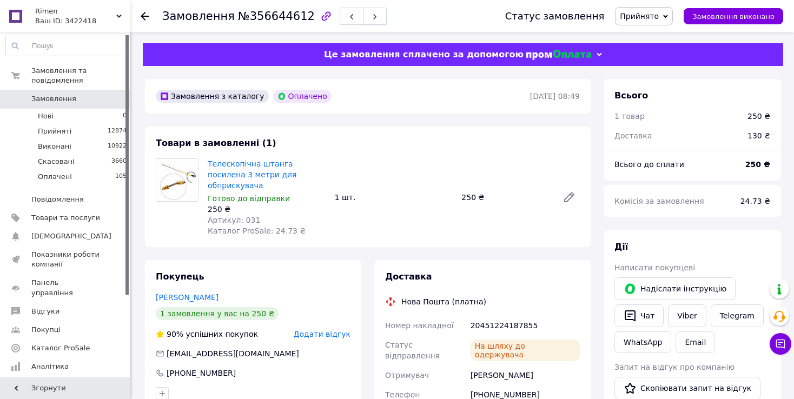
click at [365, 16] on button "button" at bounding box center [375, 16] width 24 height 17
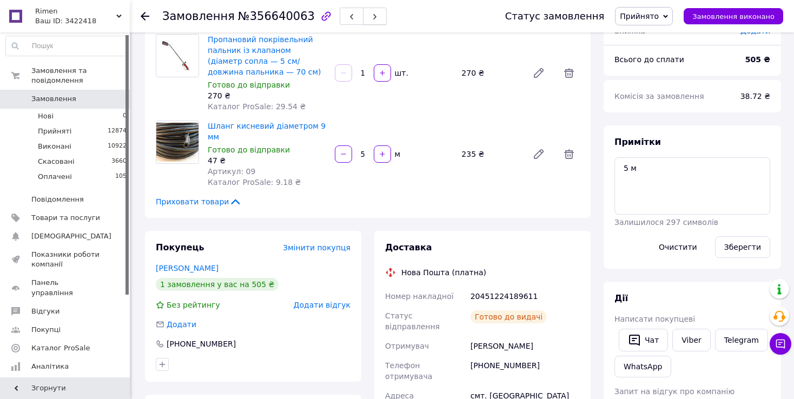
scroll to position [54, 0]
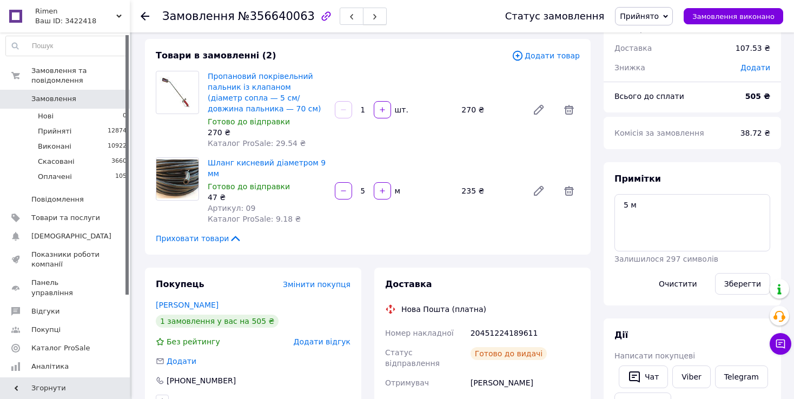
click at [363, 18] on button "button" at bounding box center [375, 16] width 24 height 17
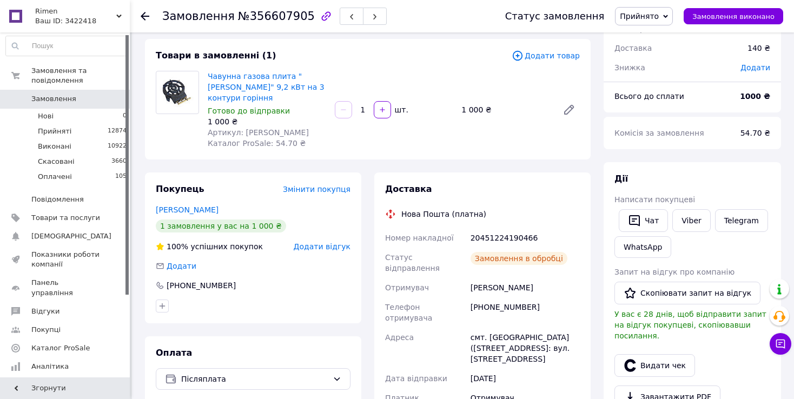
scroll to position [72, 0]
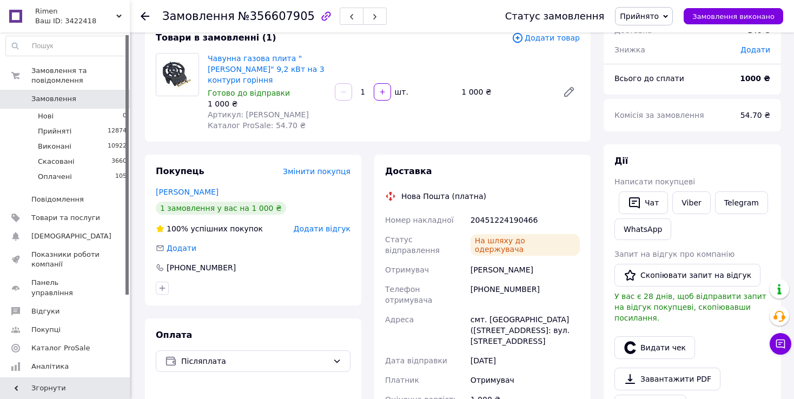
click at [42, 94] on span "Замовлення" at bounding box center [53, 99] width 45 height 10
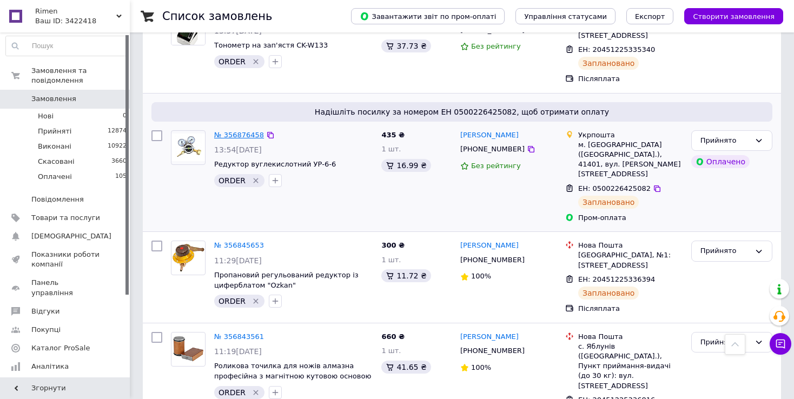
click at [231, 134] on link "№ 356876458" at bounding box center [239, 135] width 50 height 8
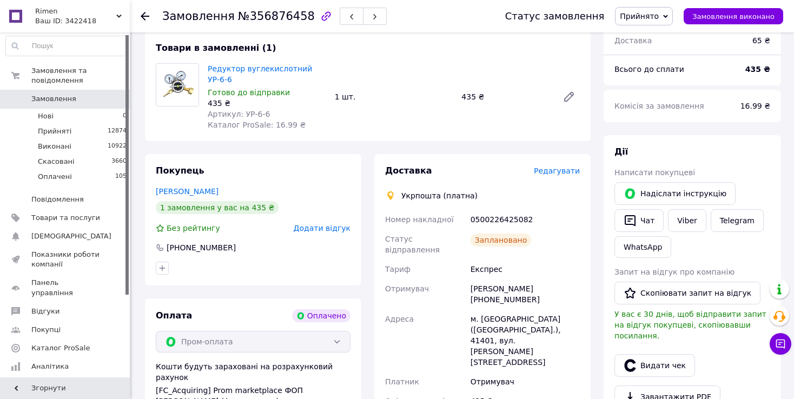
scroll to position [325, 0]
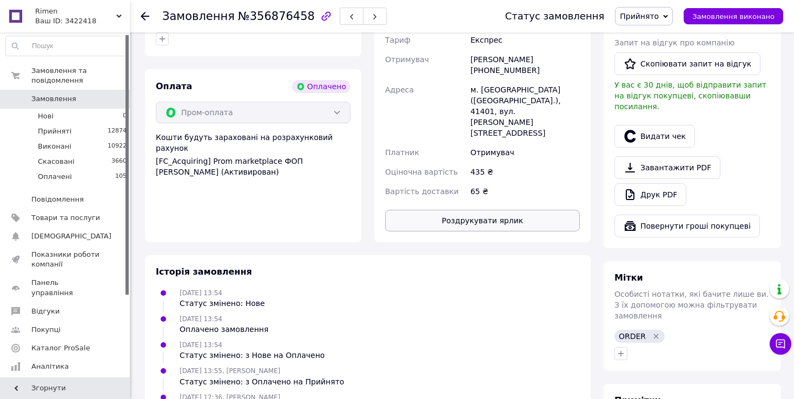
click at [437, 210] on button "Роздрукувати ярлик" at bounding box center [482, 221] width 195 height 22
click at [97, 90] on link "Замовлення 0" at bounding box center [66, 99] width 133 height 18
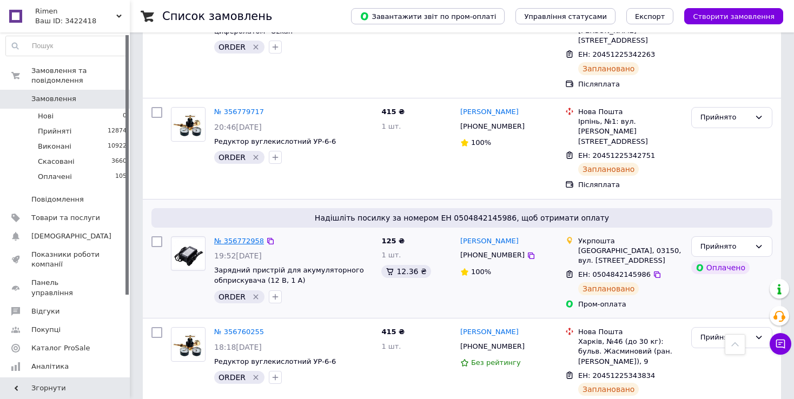
click at [249, 237] on link "№ 356772958" at bounding box center [239, 241] width 50 height 8
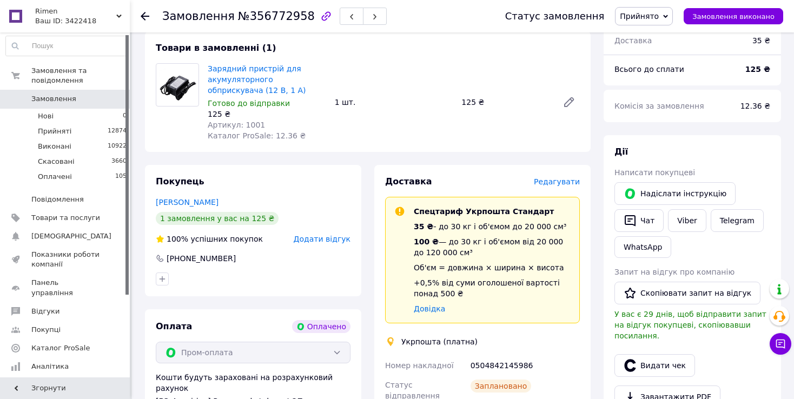
scroll to position [492, 0]
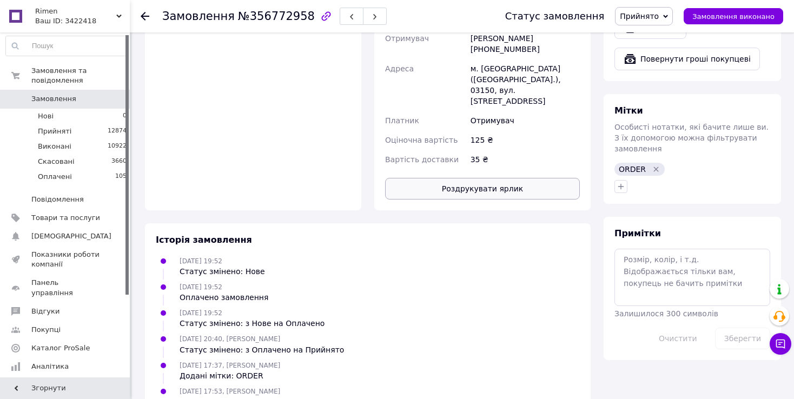
click at [459, 178] on button "Роздрукувати ярлик" at bounding box center [482, 189] width 195 height 22
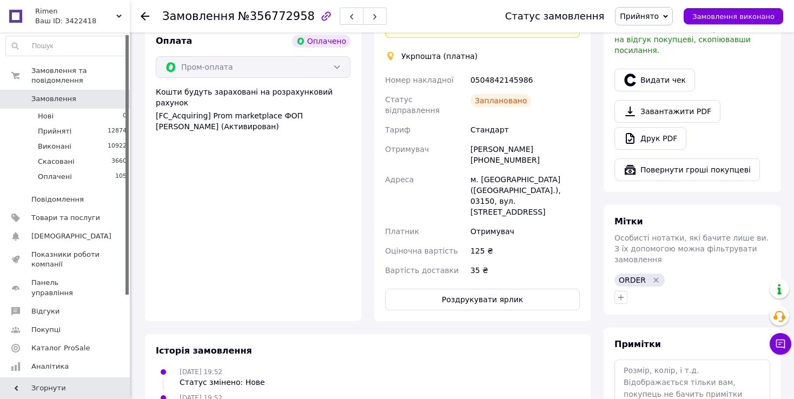
scroll to position [221, 0]
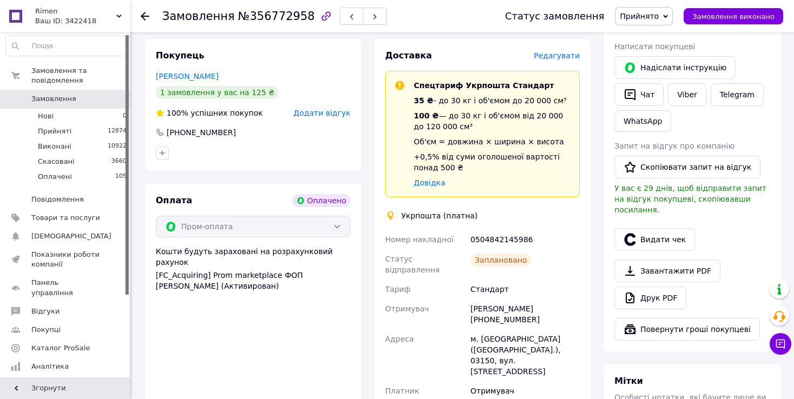
click at [510, 288] on div "Стандарт" at bounding box center [526, 289] width 114 height 19
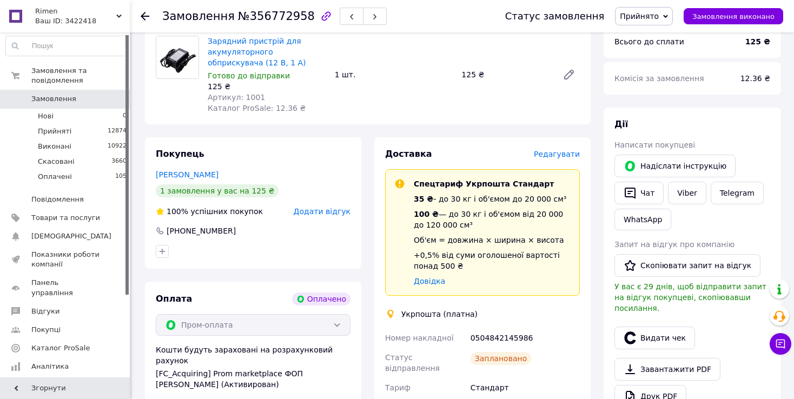
scroll to position [275, 0]
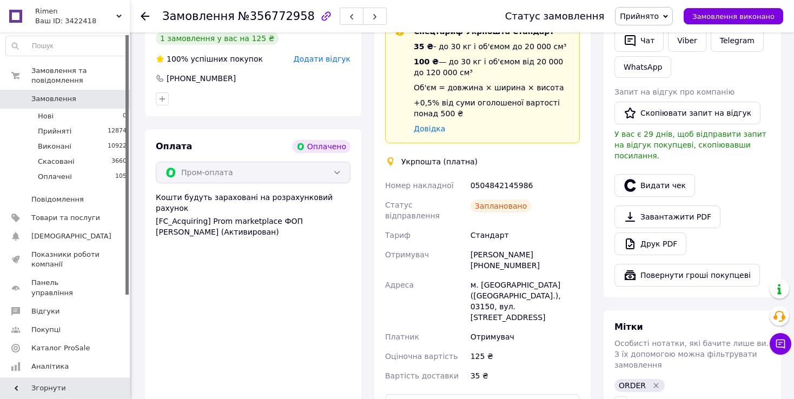
click at [75, 94] on span "Замовлення" at bounding box center [65, 99] width 69 height 10
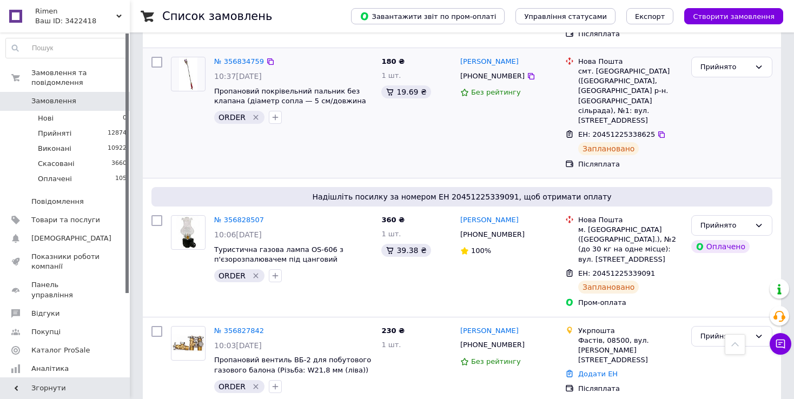
scroll to position [974, 0]
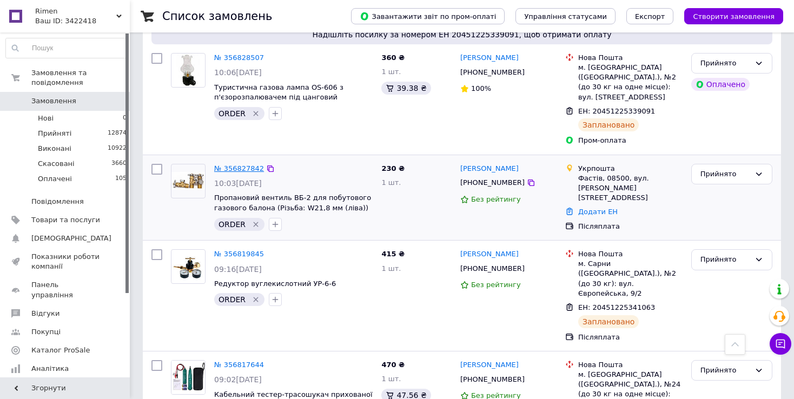
click at [229, 164] on link "№ 356827842" at bounding box center [239, 168] width 50 height 8
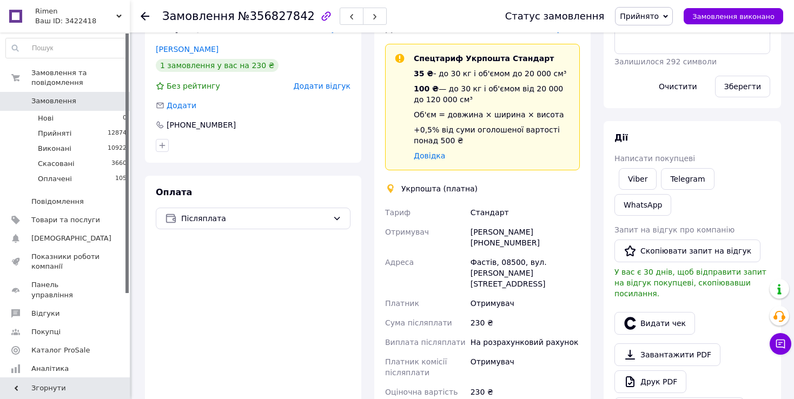
scroll to position [216, 0]
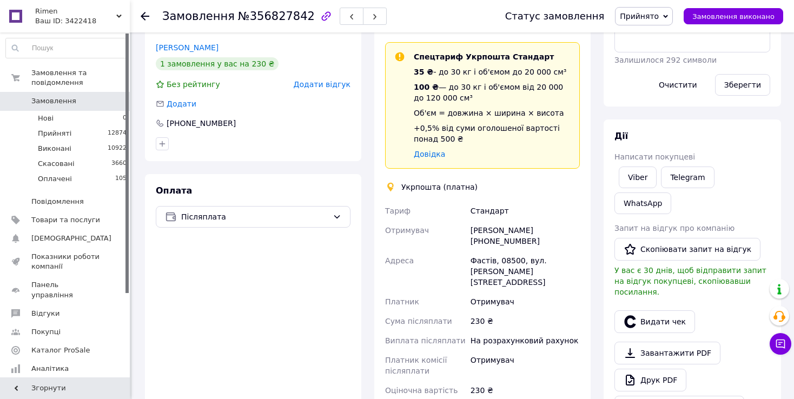
click at [44, 96] on span "Замовлення" at bounding box center [53, 101] width 45 height 10
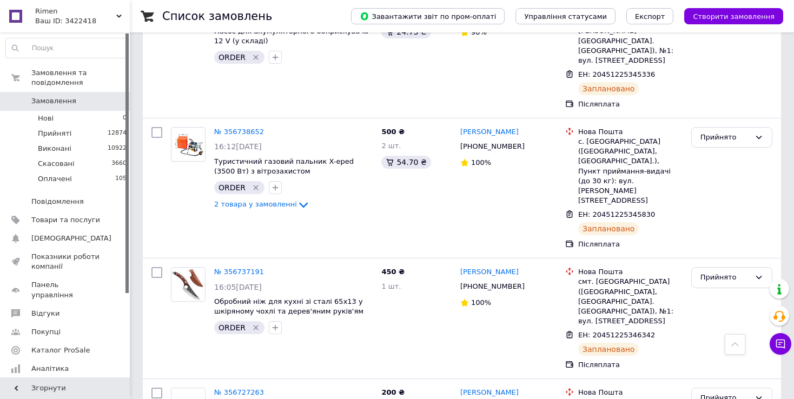
scroll to position [2597, 0]
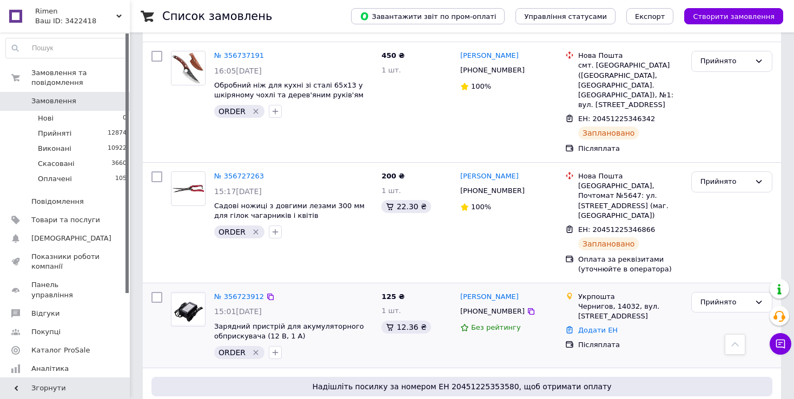
click at [305, 291] on div "№ 356723912" at bounding box center [293, 297] width 161 height 12
click at [231, 293] on link "№ 356723912" at bounding box center [239, 297] width 50 height 8
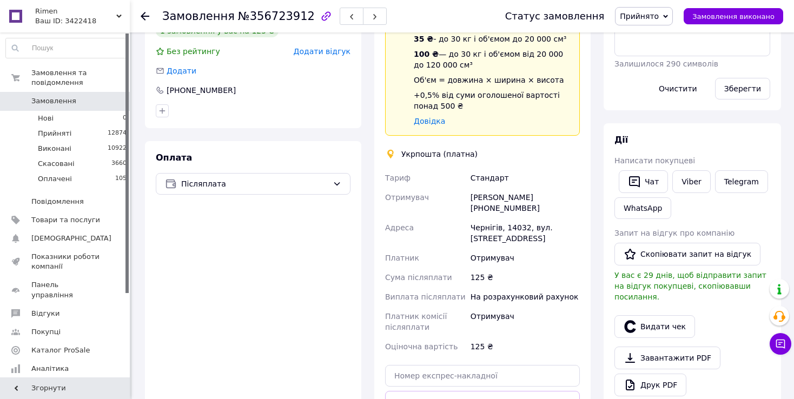
scroll to position [271, 0]
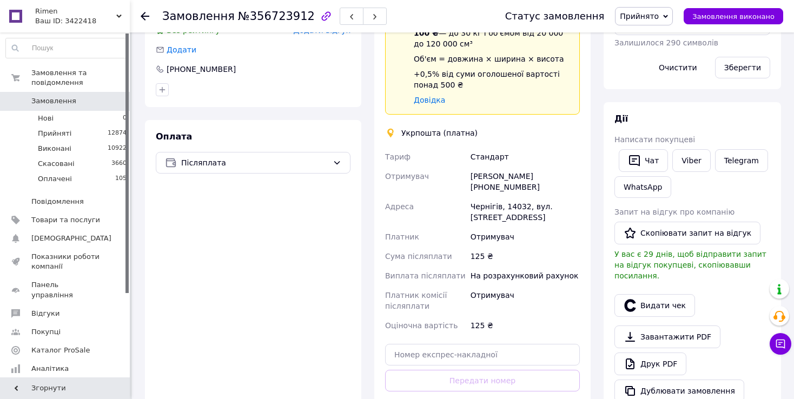
click at [90, 96] on span "Замовлення" at bounding box center [65, 101] width 69 height 10
